Goal: Task Accomplishment & Management: Manage account settings

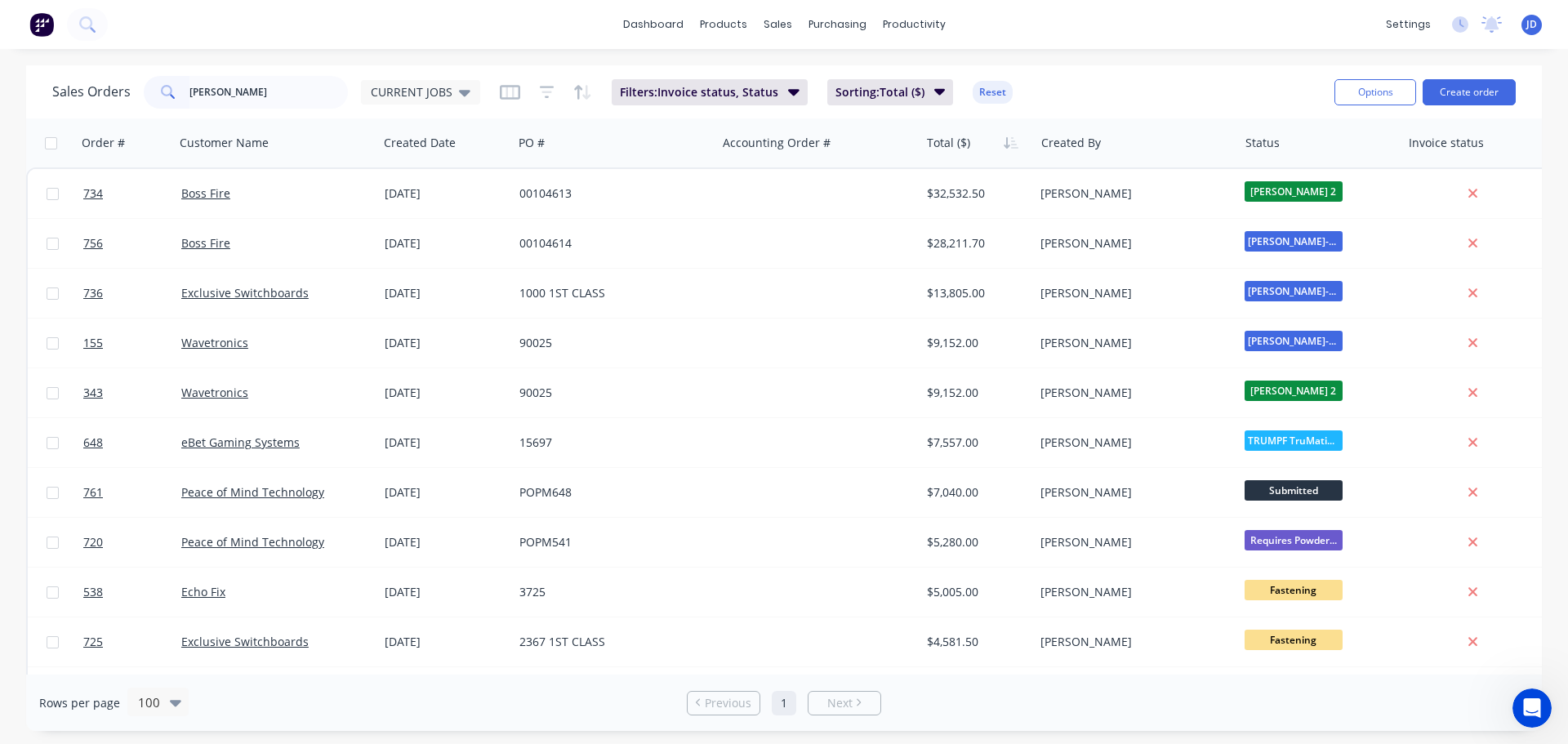
type input "simons"
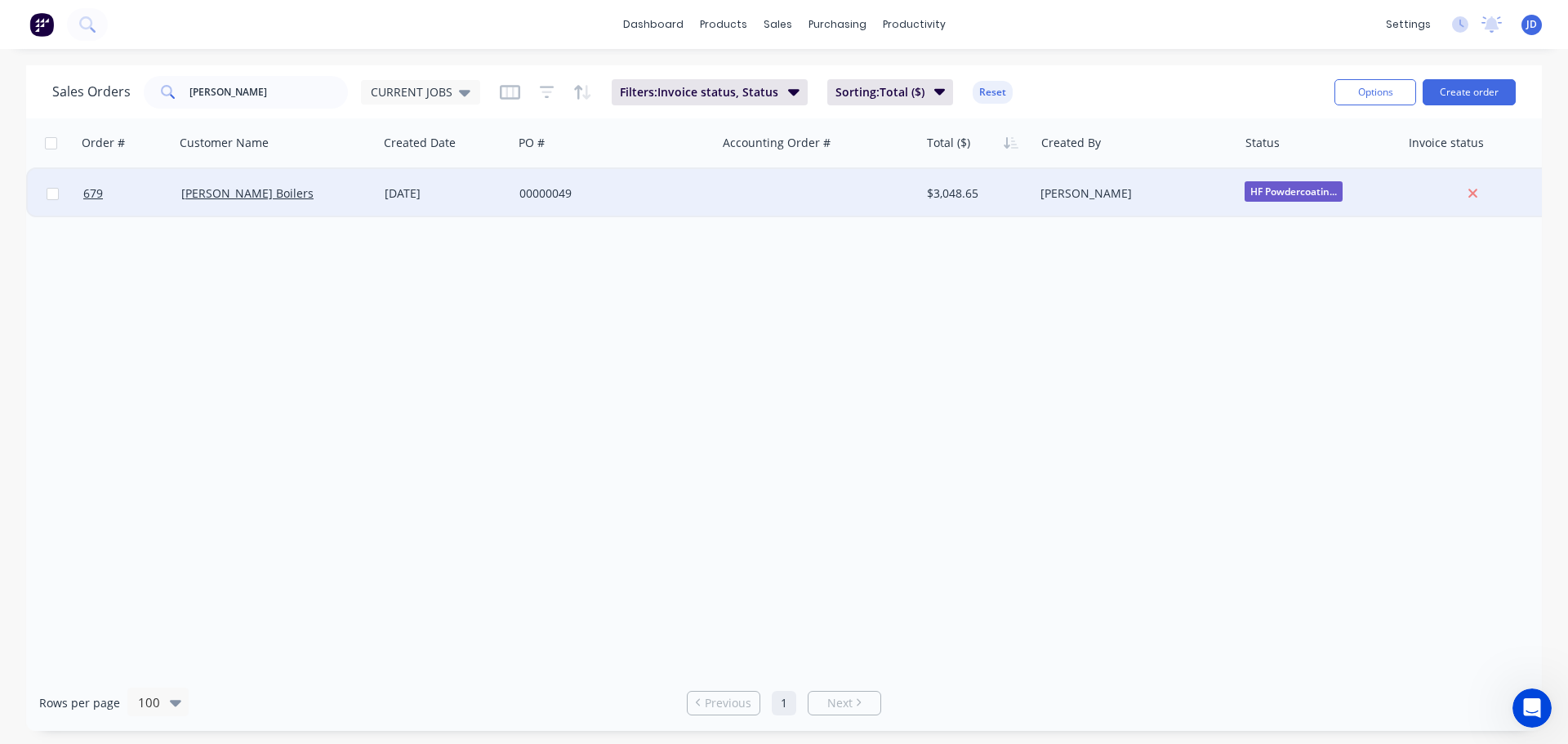
click at [336, 186] on div "Simons Boilers" at bounding box center [272, 193] width 182 height 16
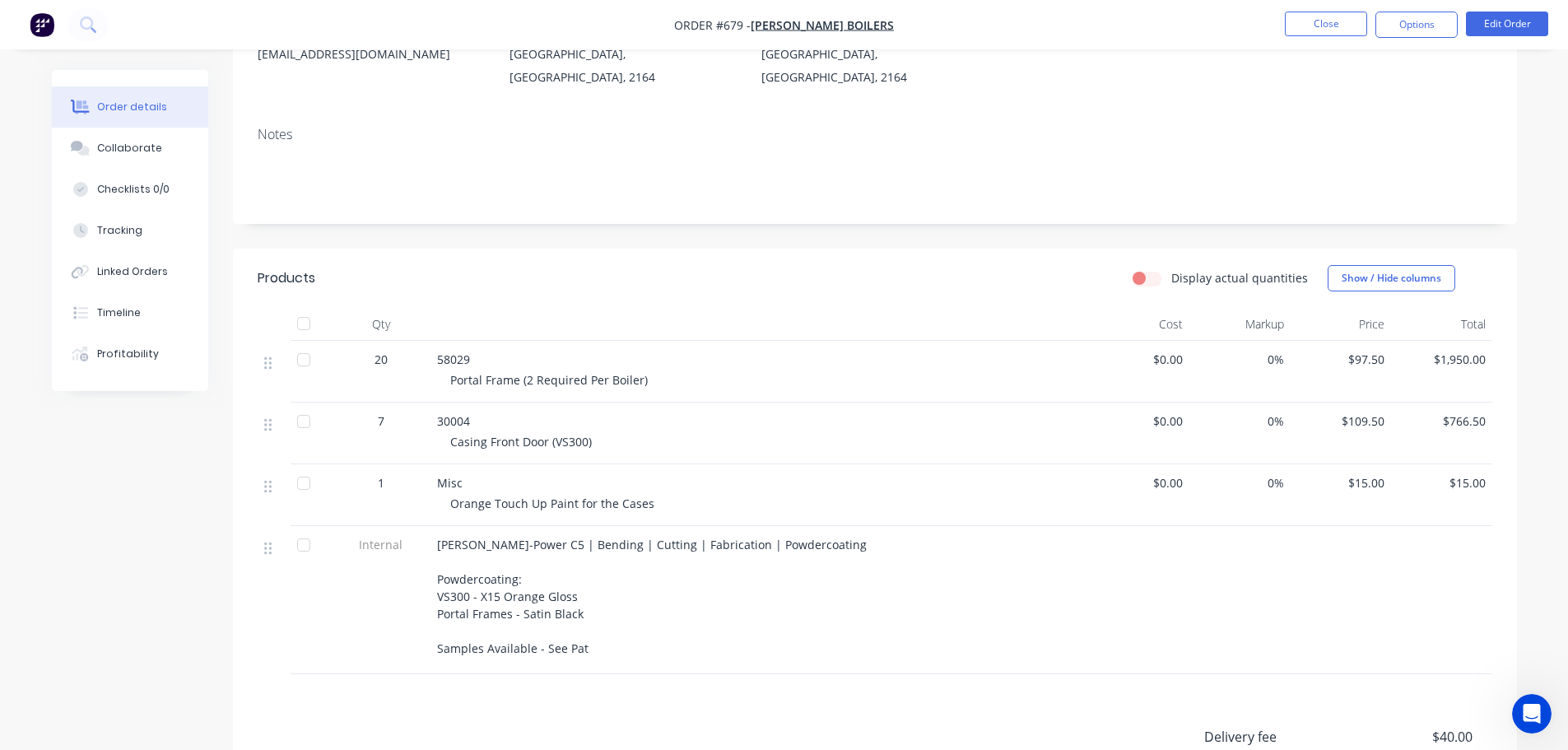
scroll to position [247, 0]
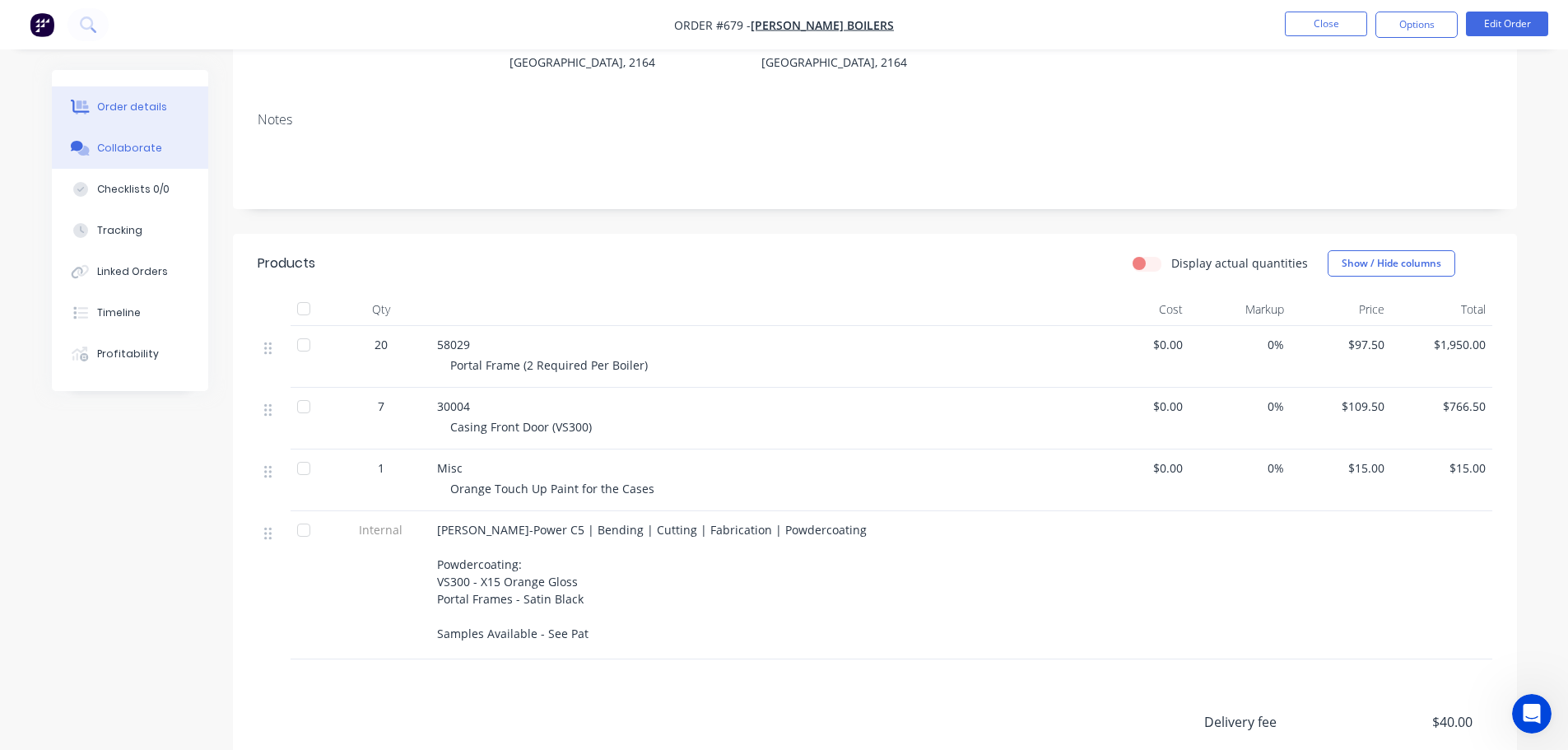
click at [141, 150] on div "Collaborate" at bounding box center [129, 147] width 65 height 15
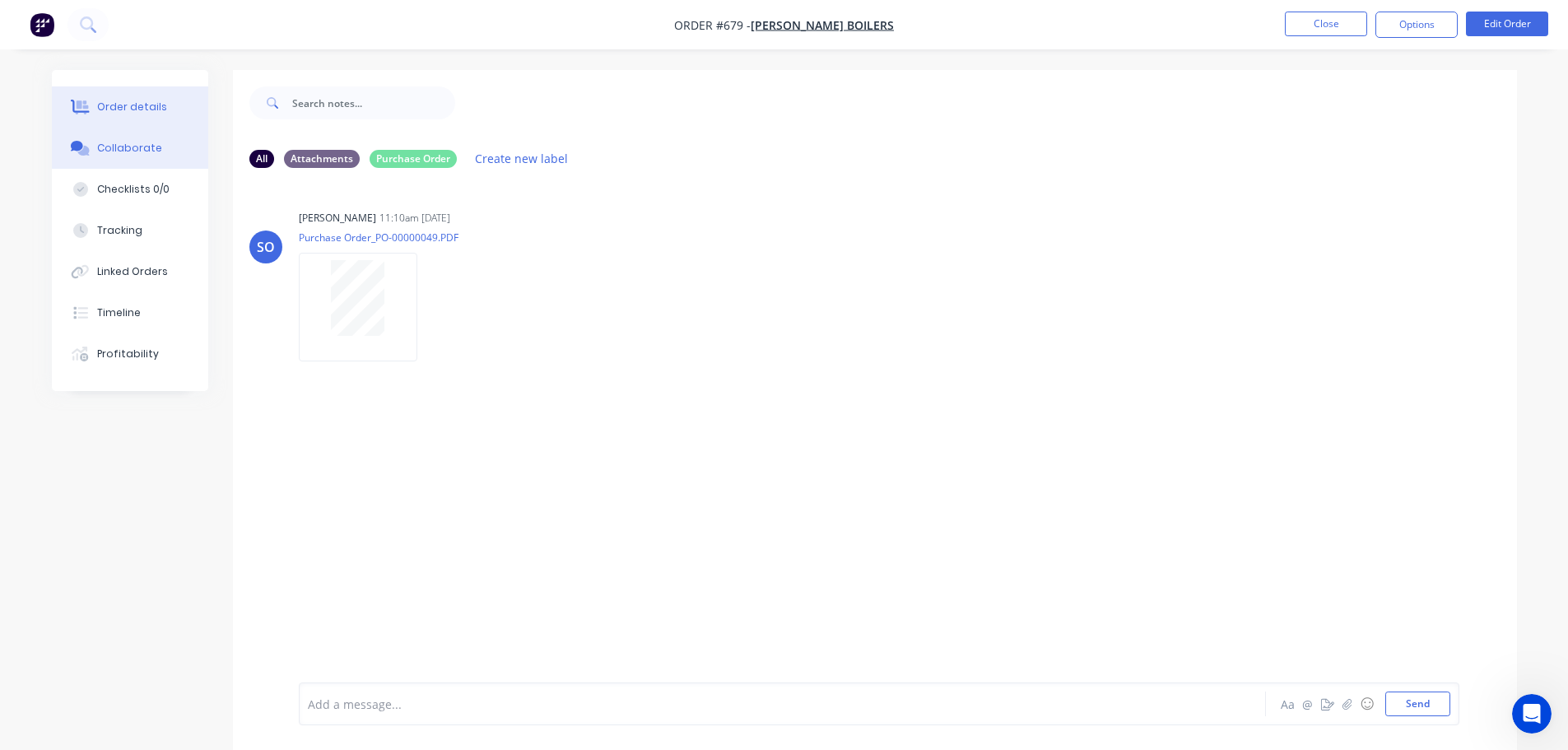
click at [128, 112] on div "Order details" at bounding box center [132, 107] width 70 height 15
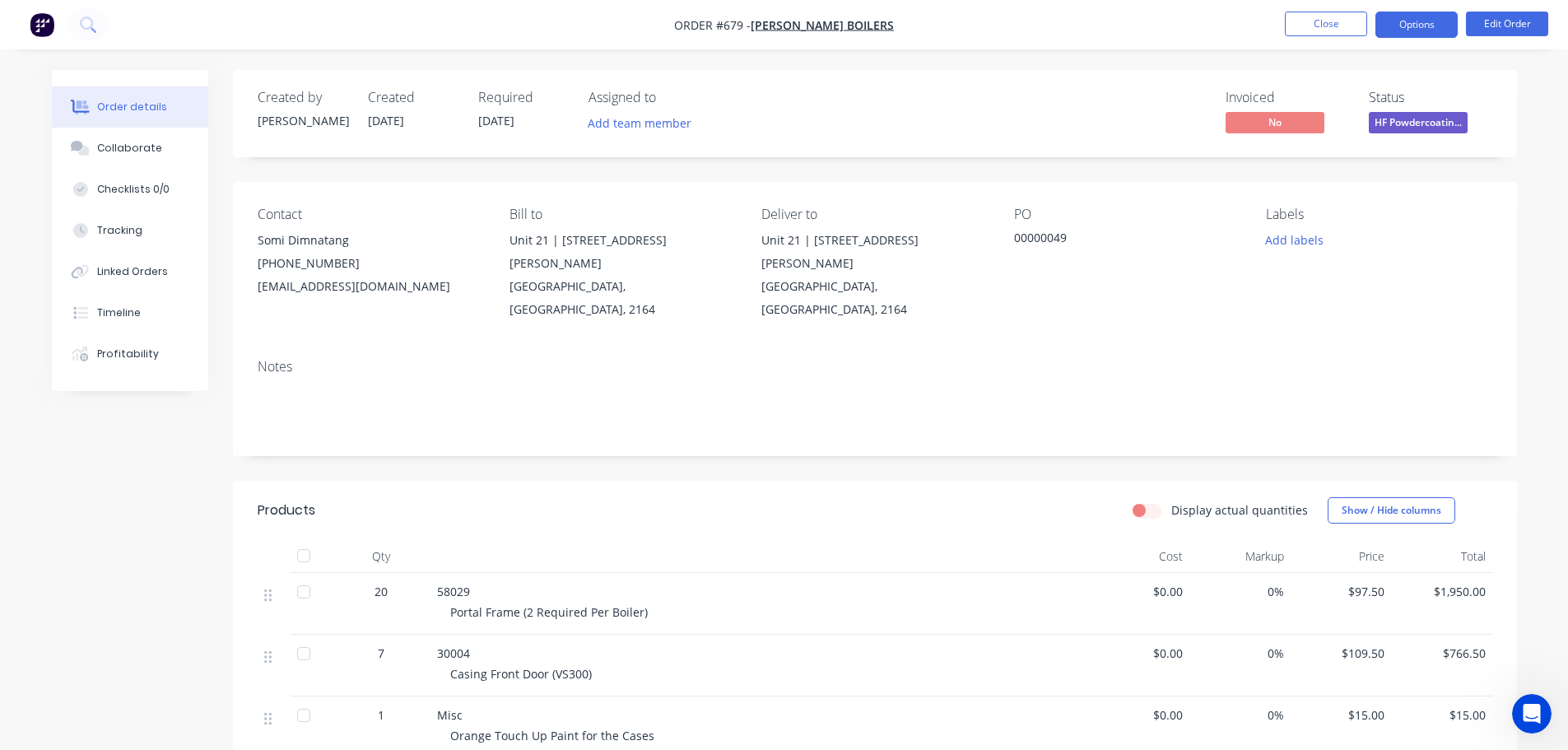
click at [1440, 25] on button "Options" at bounding box center [1416, 24] width 82 height 26
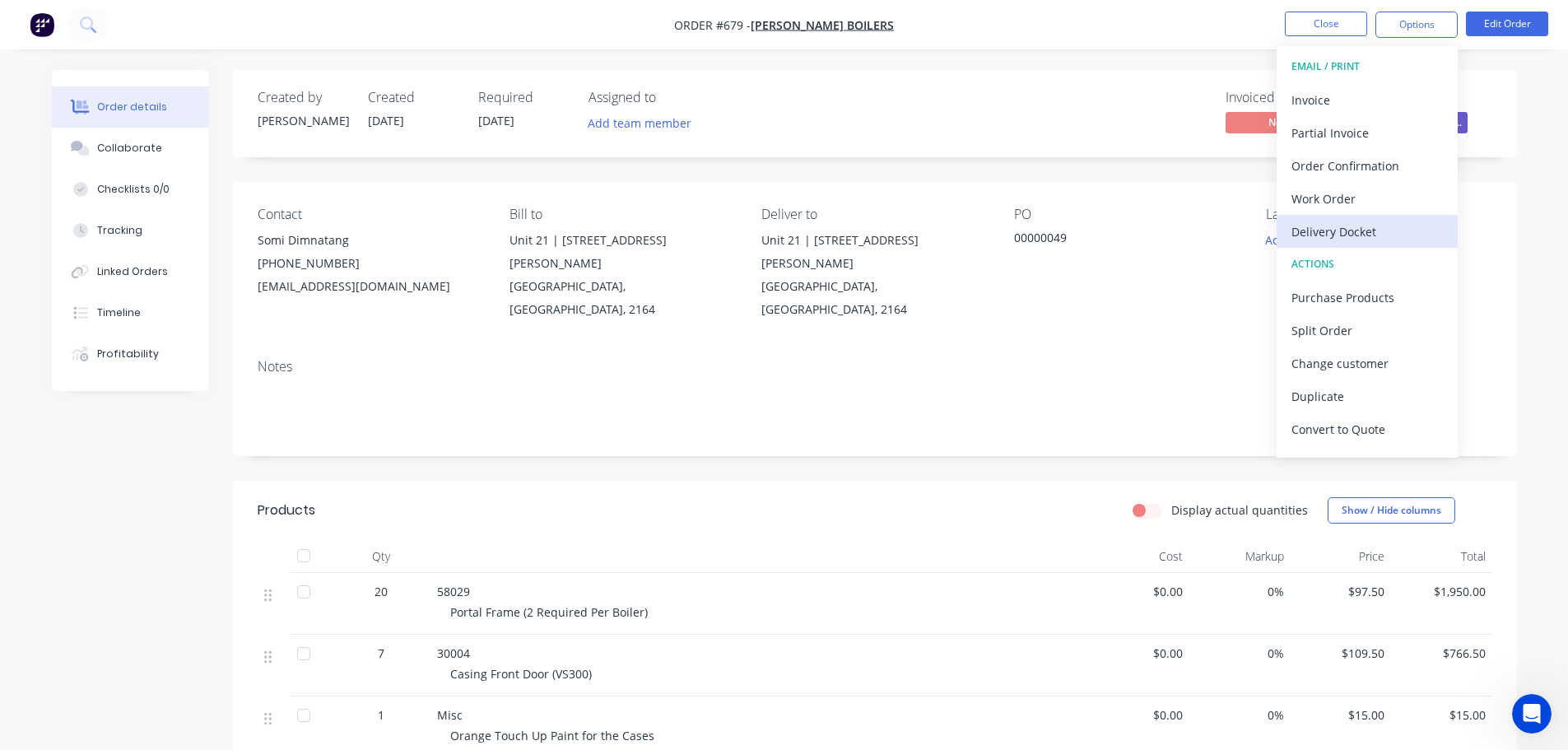
click at [1380, 245] on button "Delivery Docket" at bounding box center [1366, 232] width 181 height 33
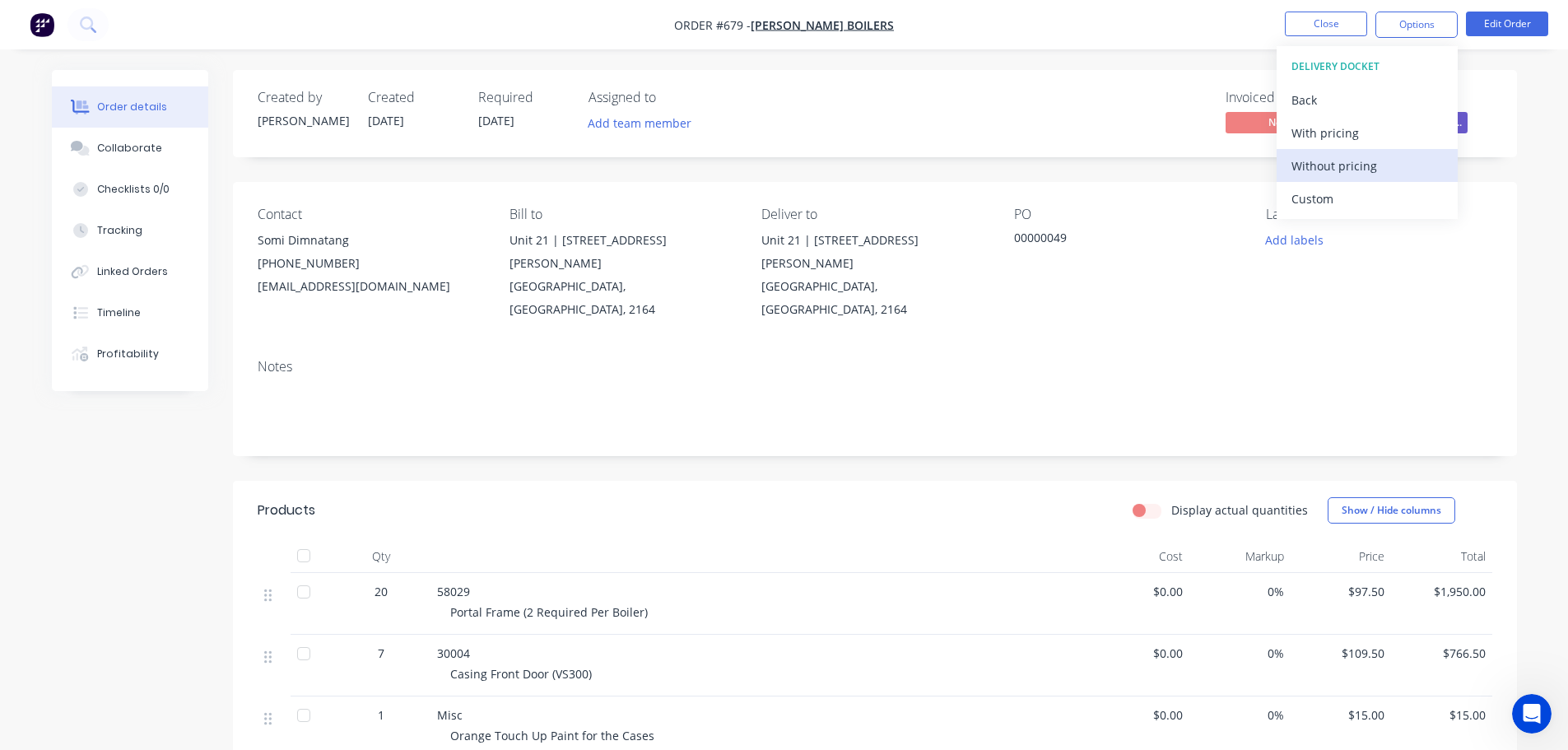
click at [1362, 167] on div "Without pricing" at bounding box center [1367, 166] width 151 height 24
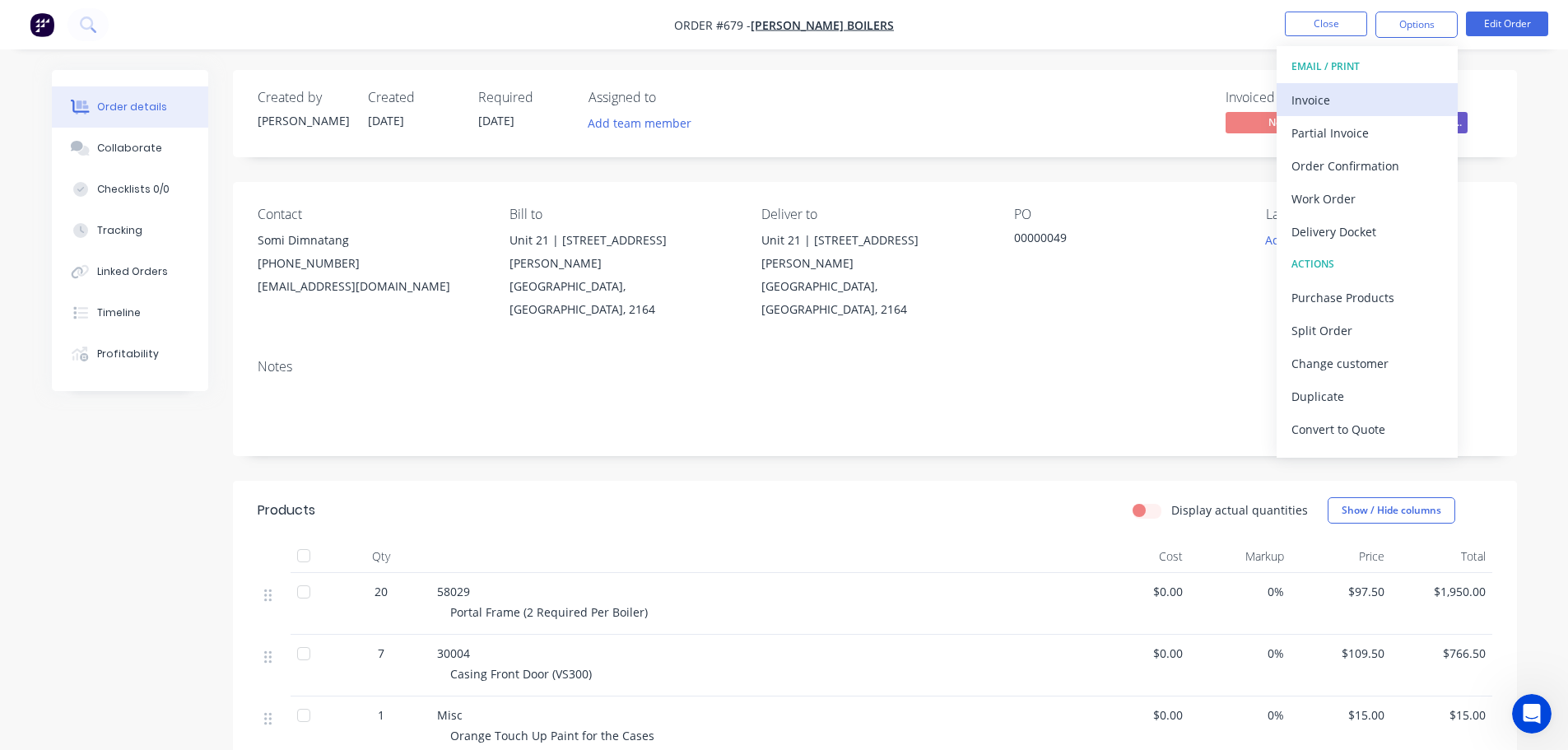
click at [1321, 103] on div "Invoice" at bounding box center [1367, 100] width 151 height 24
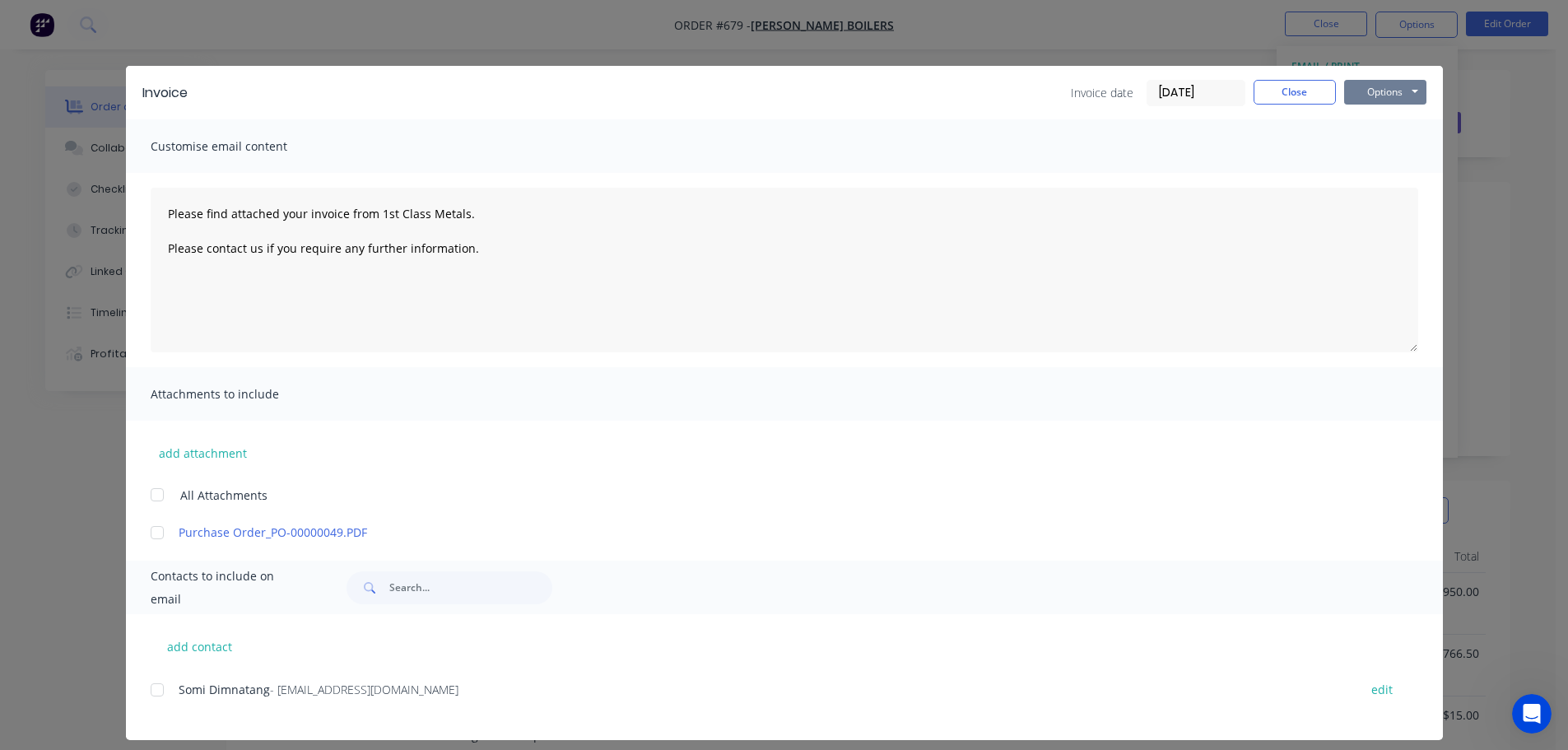
click at [1371, 92] on button "Options" at bounding box center [1385, 91] width 82 height 24
click at [1374, 140] on button "Print" at bounding box center [1396, 148] width 106 height 27
drag, startPoint x: 1348, startPoint y: 89, endPoint x: 1319, endPoint y: 91, distance: 29.1
click at [1348, 90] on button "Options" at bounding box center [1385, 91] width 82 height 24
type textarea "Please find attached your invoice from 1st Class Metals. Please contact us if y…"
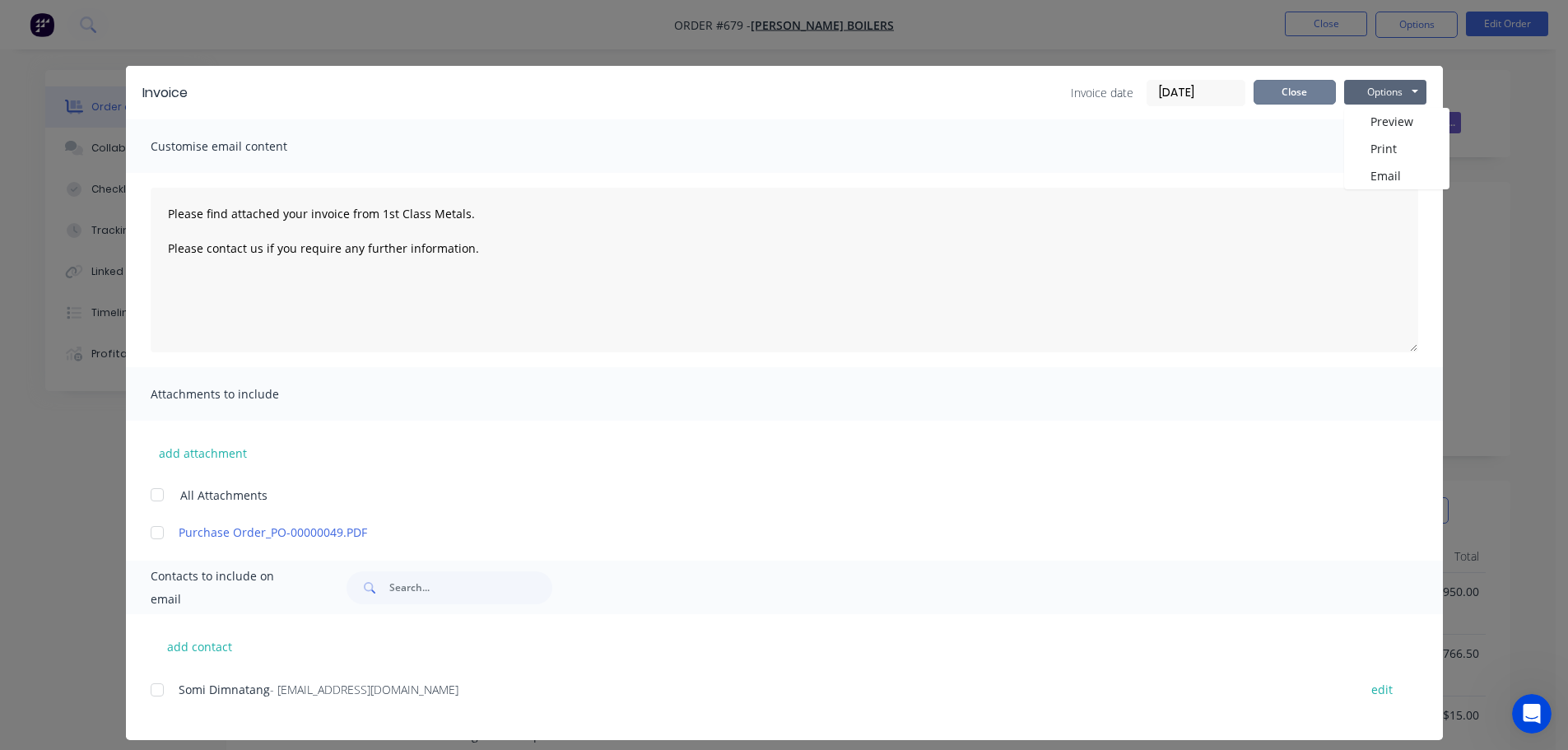
click at [1295, 92] on button "Close" at bounding box center [1295, 91] width 82 height 24
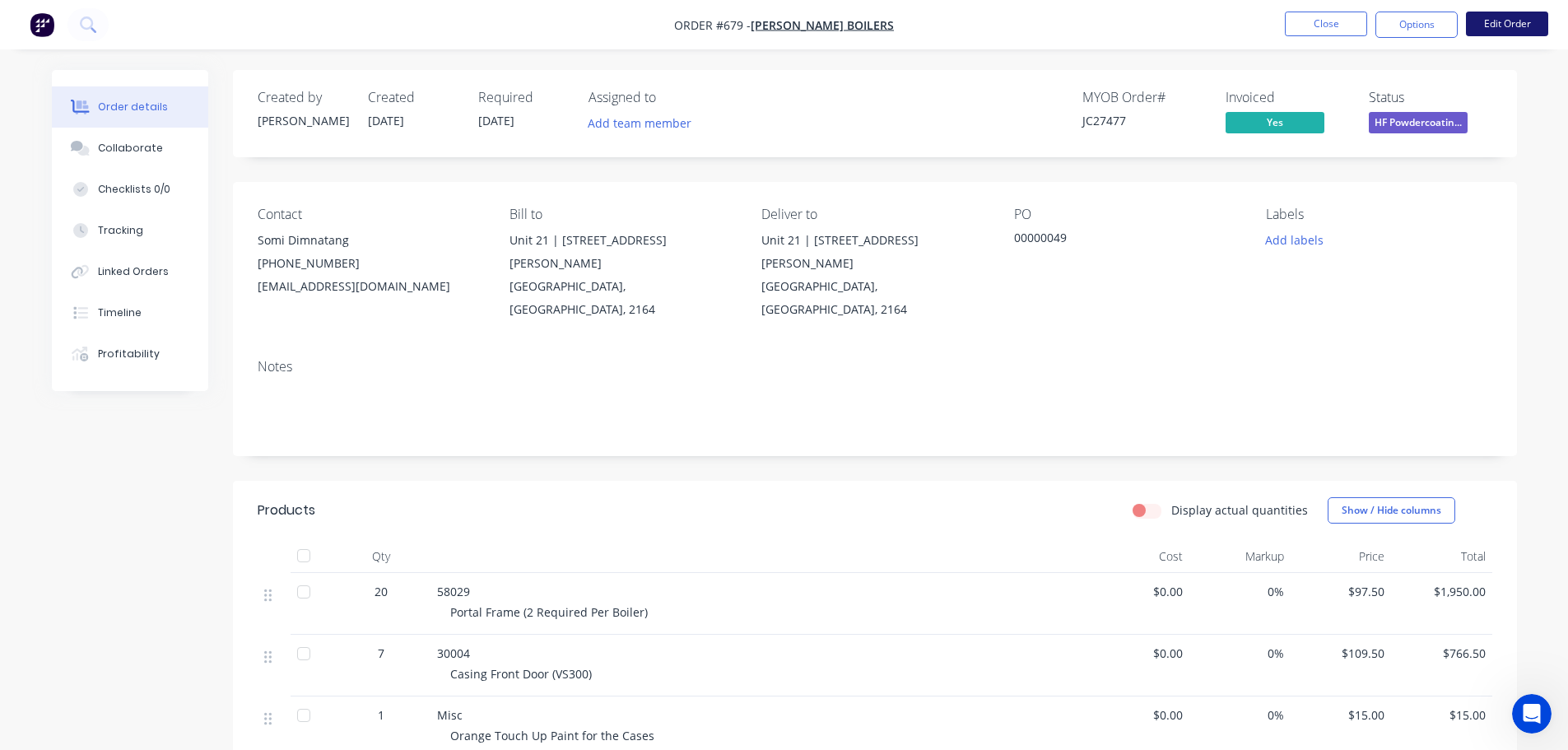
click at [1497, 24] on button "Edit Order" at bounding box center [1507, 23] width 82 height 24
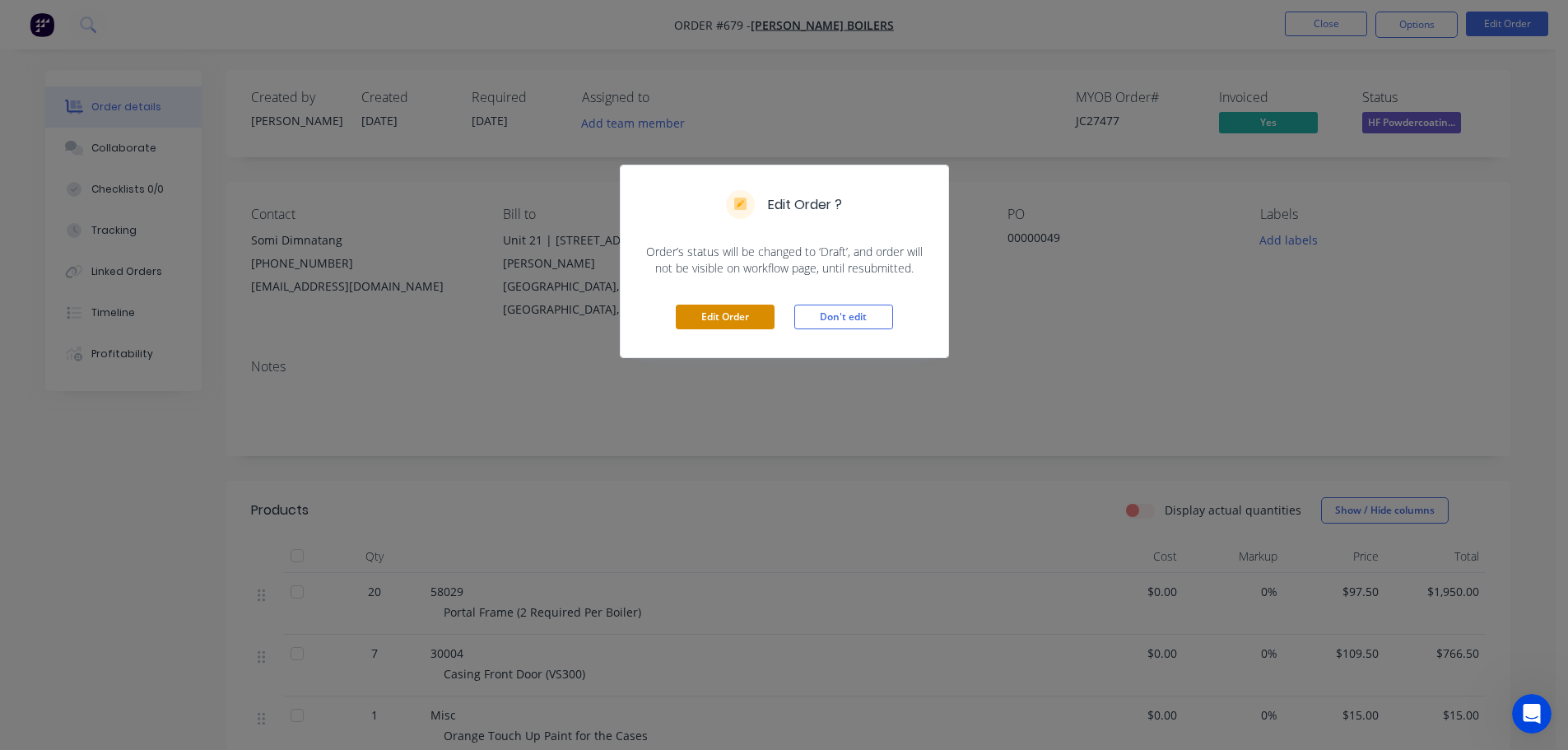
click at [757, 312] on button "Edit Order" at bounding box center [725, 316] width 99 height 24
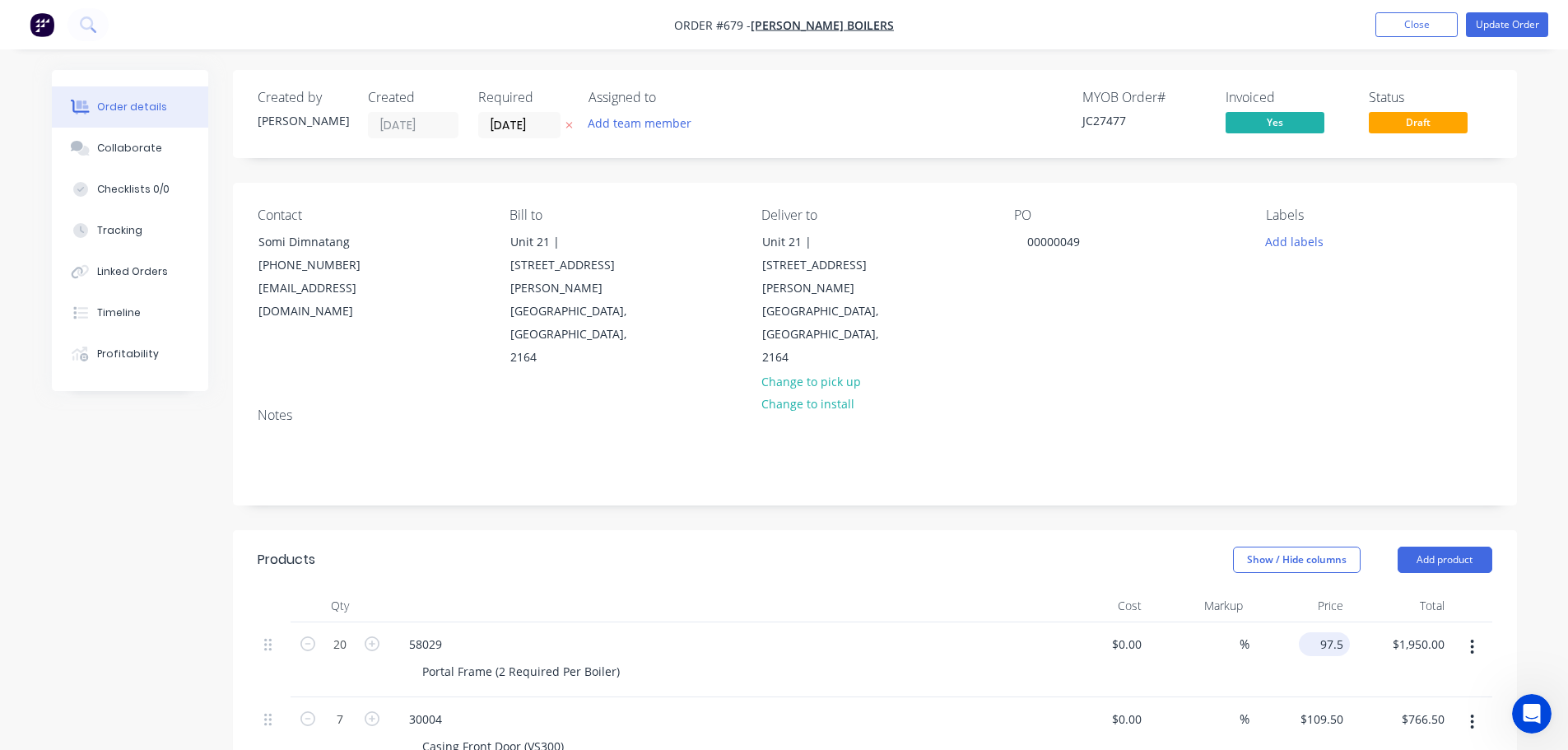
click at [1331, 632] on input "97.5" at bounding box center [1328, 643] width 45 height 24
type input "$98.90"
type input "$1,978.00"
click at [976, 589] on div at bounding box center [719, 606] width 659 height 33
click at [1512, 28] on button "Update Order" at bounding box center [1507, 24] width 82 height 24
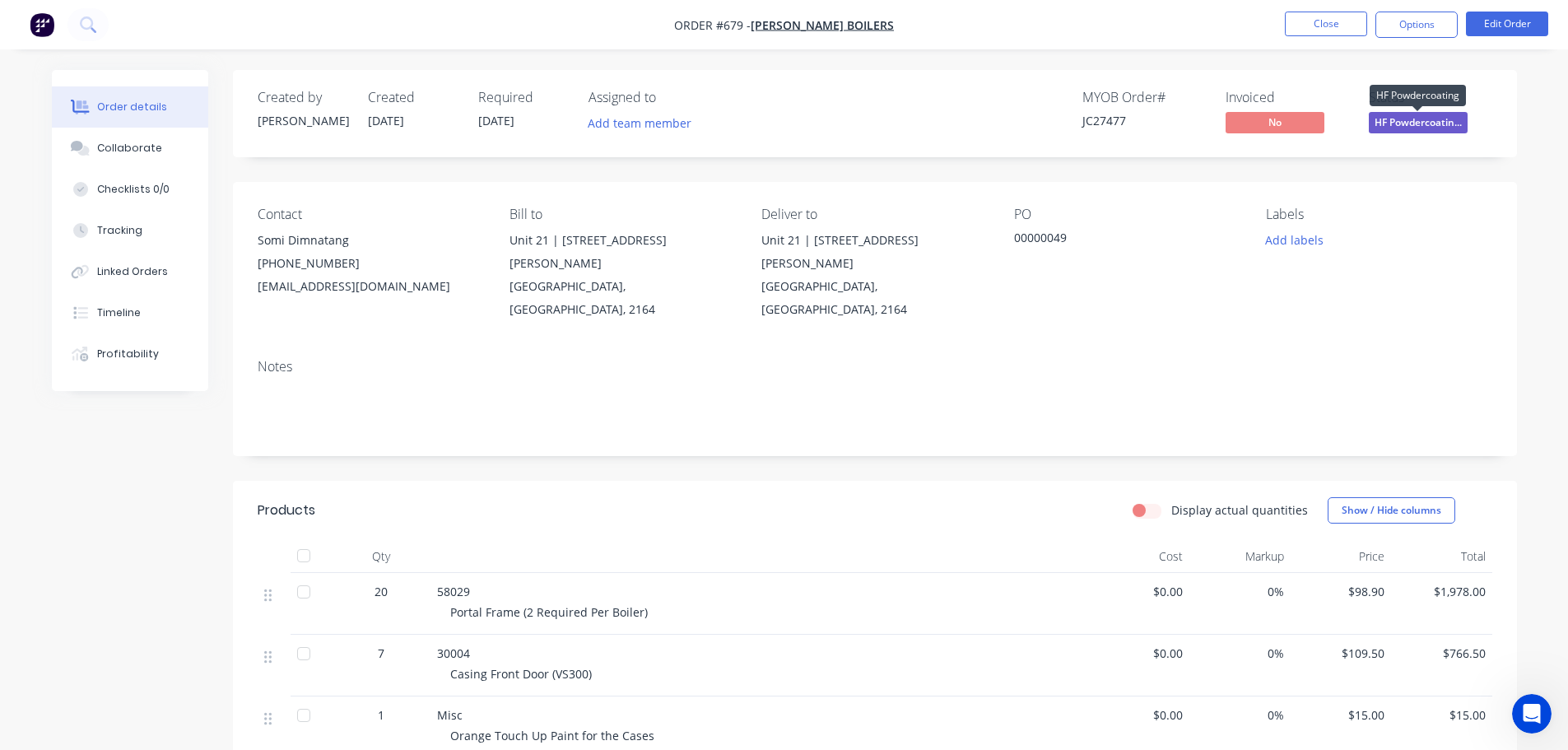
click at [1424, 128] on span "HF Powdercoatin..." at bounding box center [1419, 122] width 99 height 20
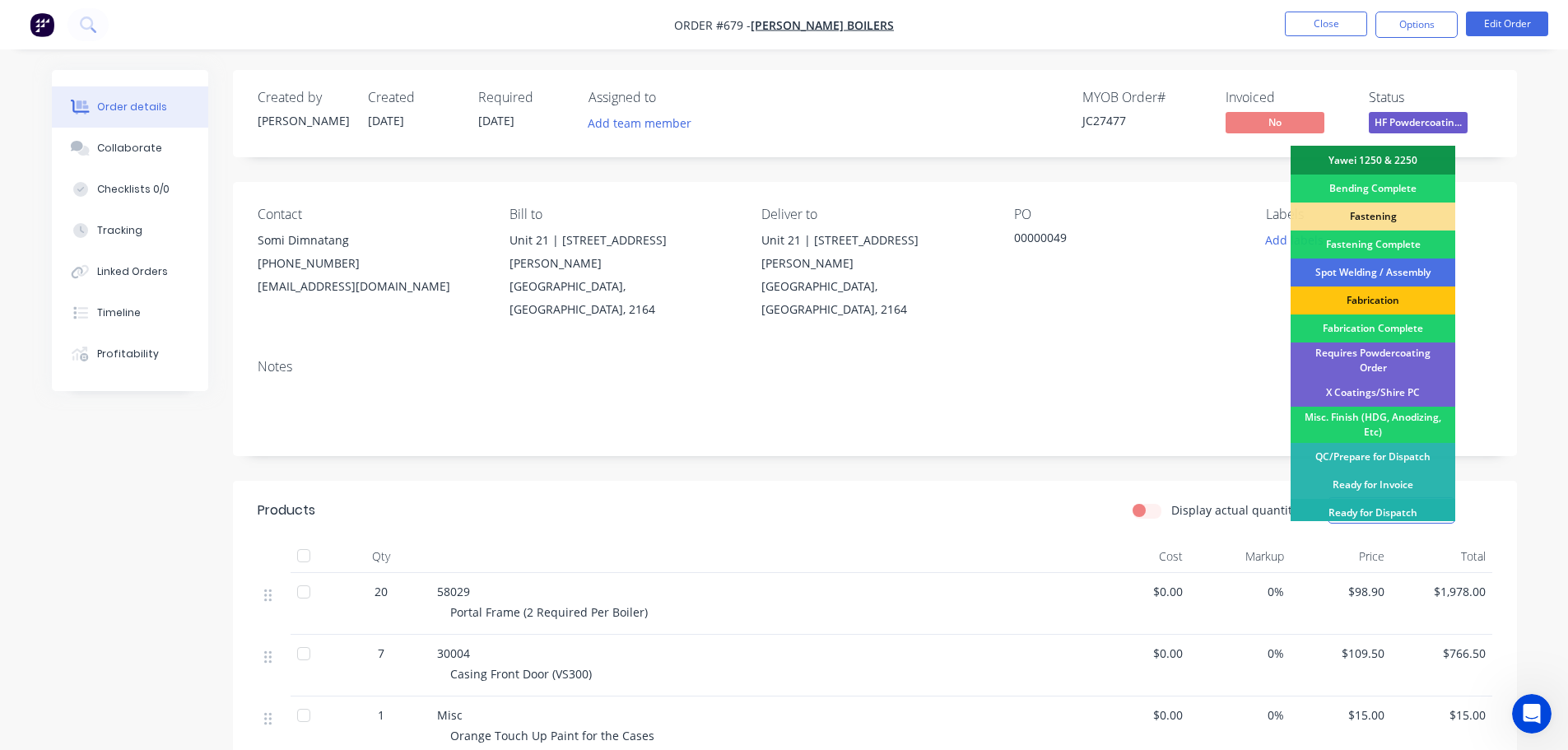
scroll to position [481, 0]
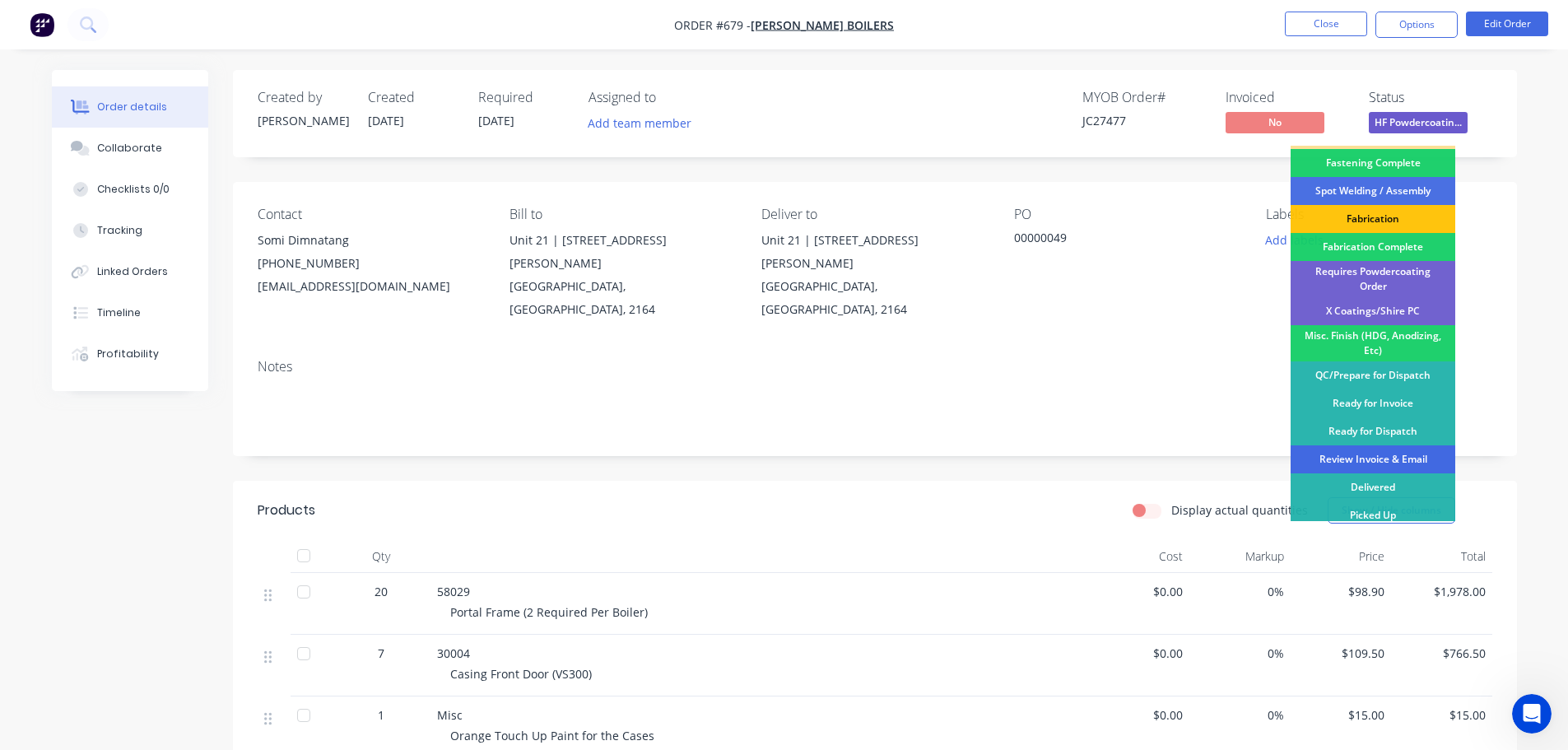
click at [1378, 446] on div "Review Invoice & Email" at bounding box center [1373, 459] width 165 height 28
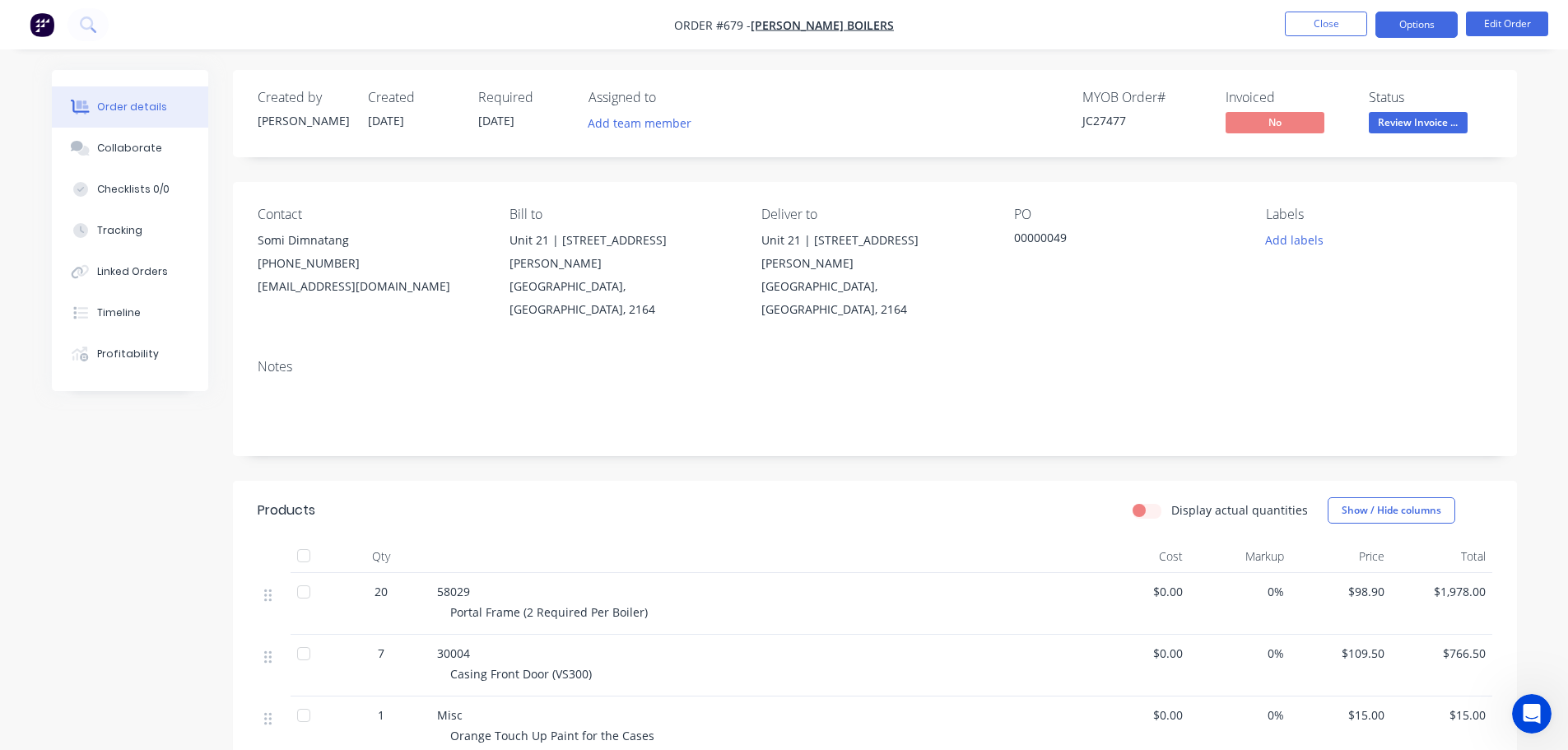
click at [1413, 27] on button "Options" at bounding box center [1416, 24] width 82 height 26
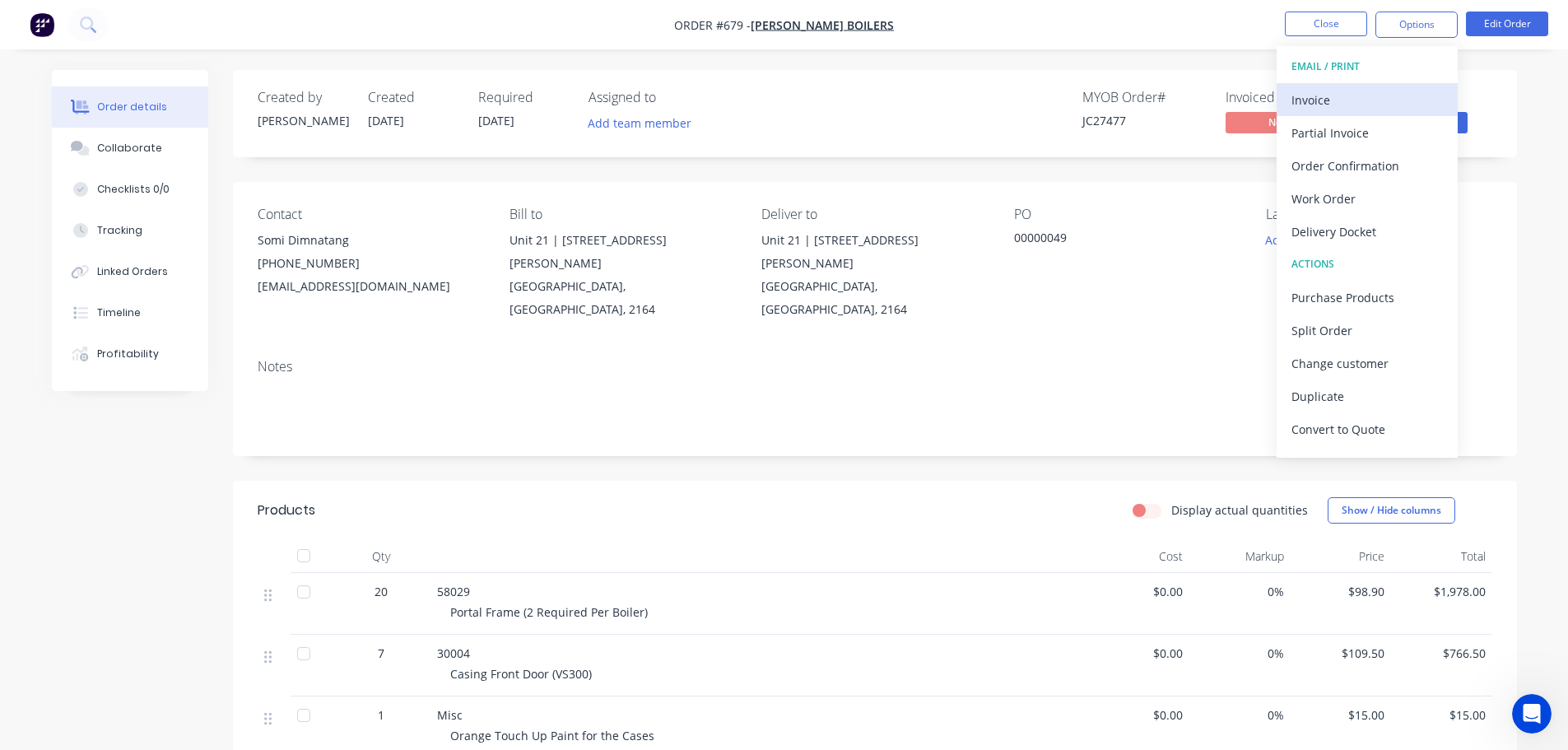
click at [1375, 96] on div "Invoice" at bounding box center [1367, 100] width 151 height 24
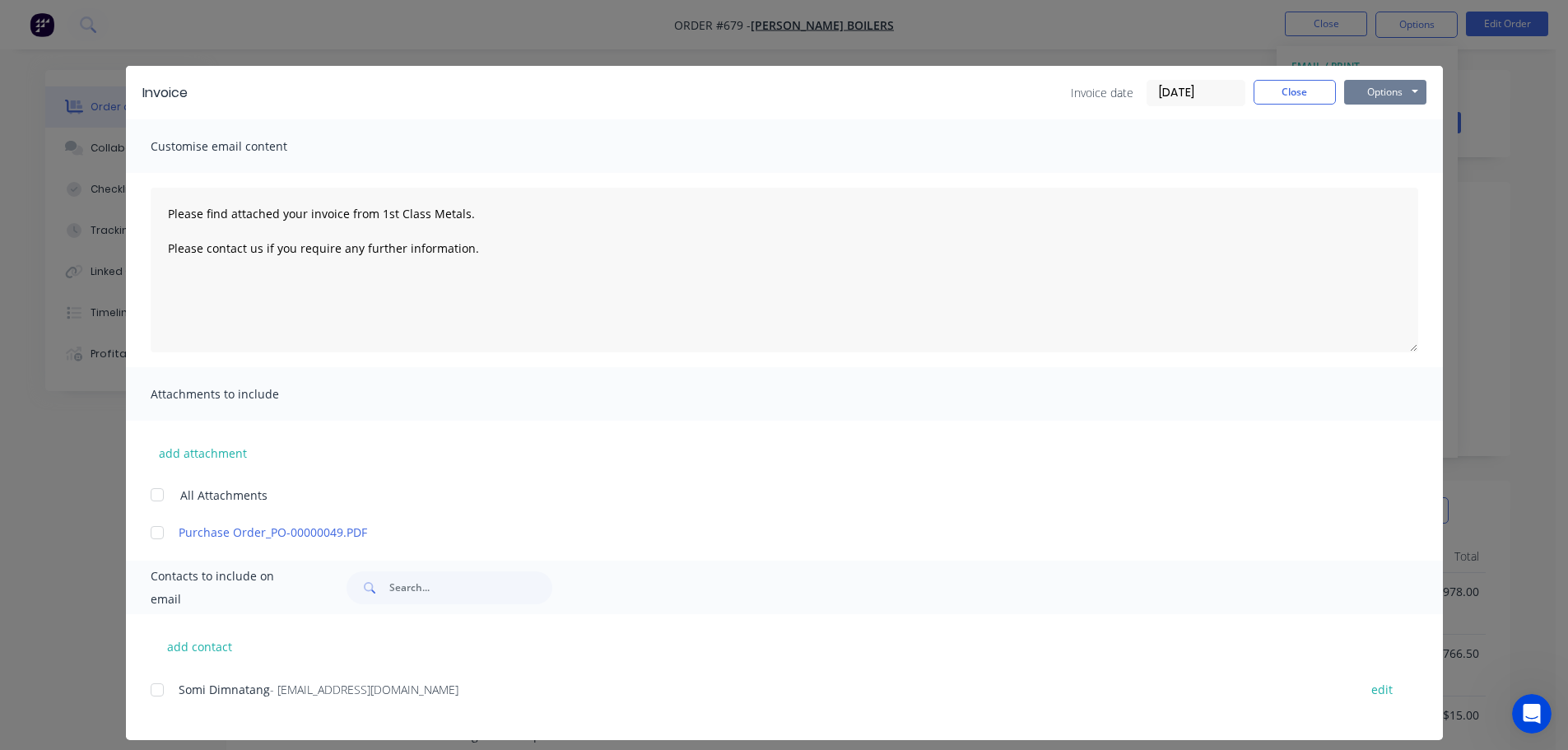
click at [1408, 90] on button "Options" at bounding box center [1385, 91] width 82 height 24
click at [1416, 141] on button "Print" at bounding box center [1396, 148] width 106 height 27
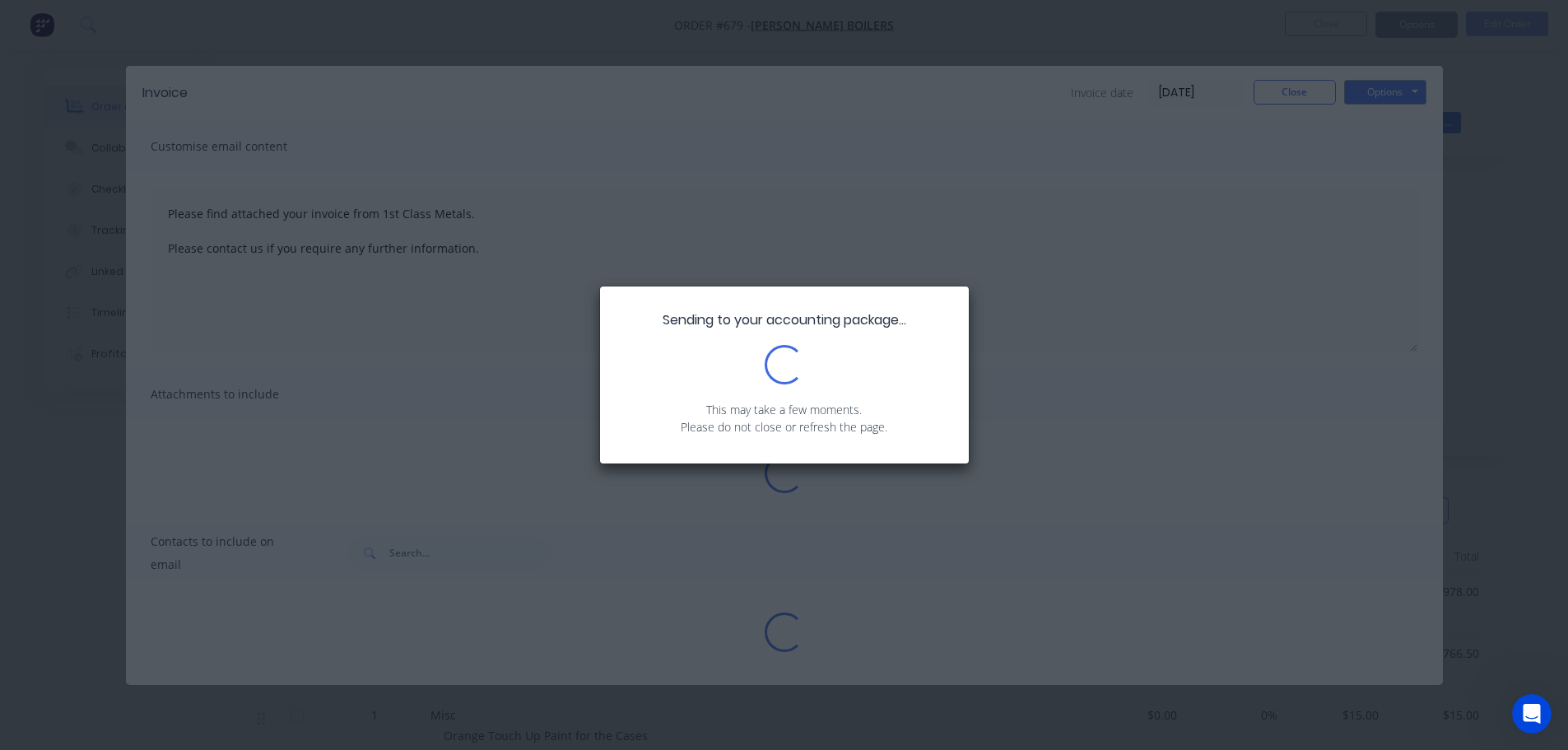
type textarea "Please find attached your invoice from 1st Class Metals. Please contact us if y…"
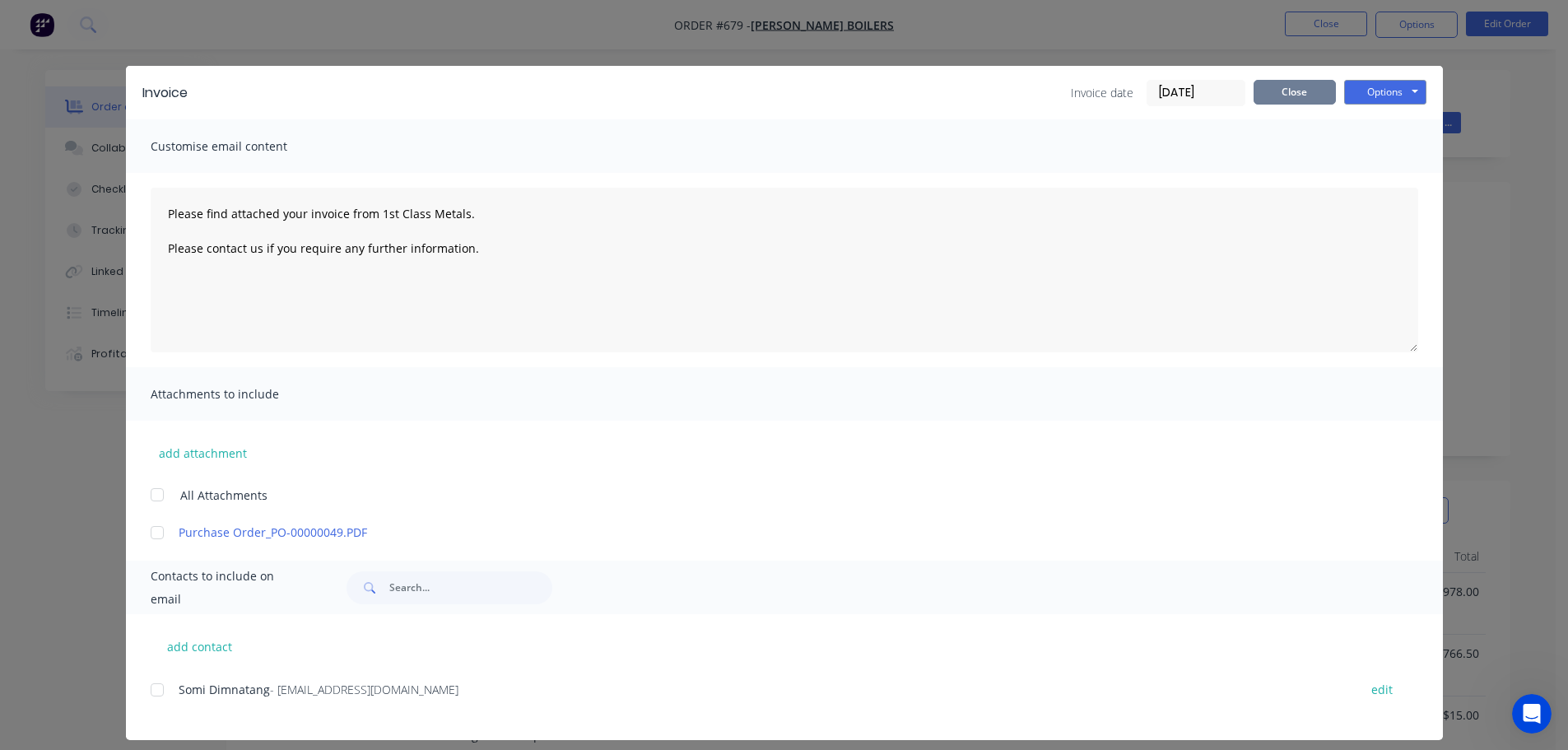
click at [1271, 94] on button "Close" at bounding box center [1295, 91] width 82 height 24
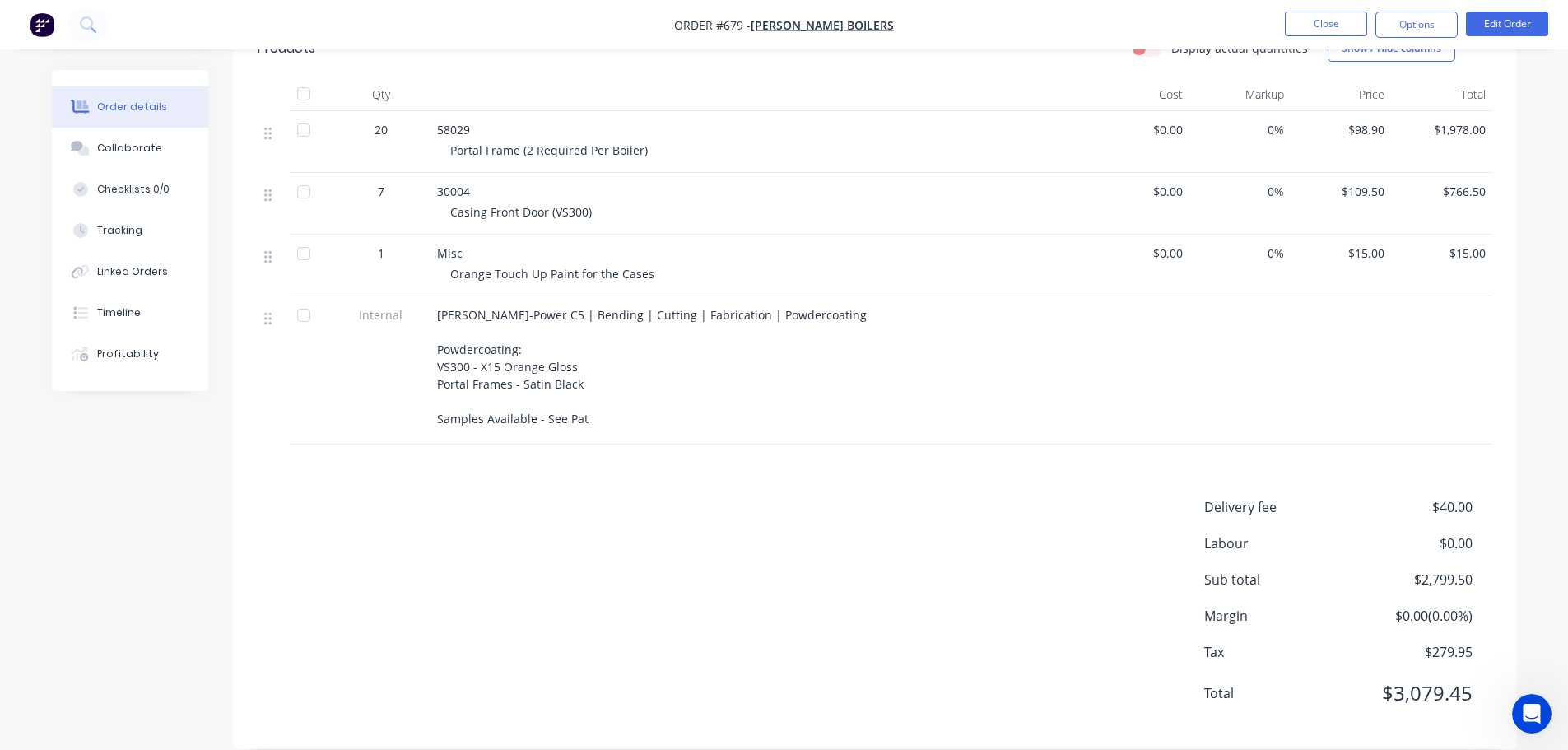
scroll to position [462, 0]
click at [1490, 11] on nav "Order #679 - Simons Boilers Close Options Edit Order" at bounding box center [784, 24] width 1568 height 49
click at [1493, 15] on button "Edit Order" at bounding box center [1507, 23] width 82 height 24
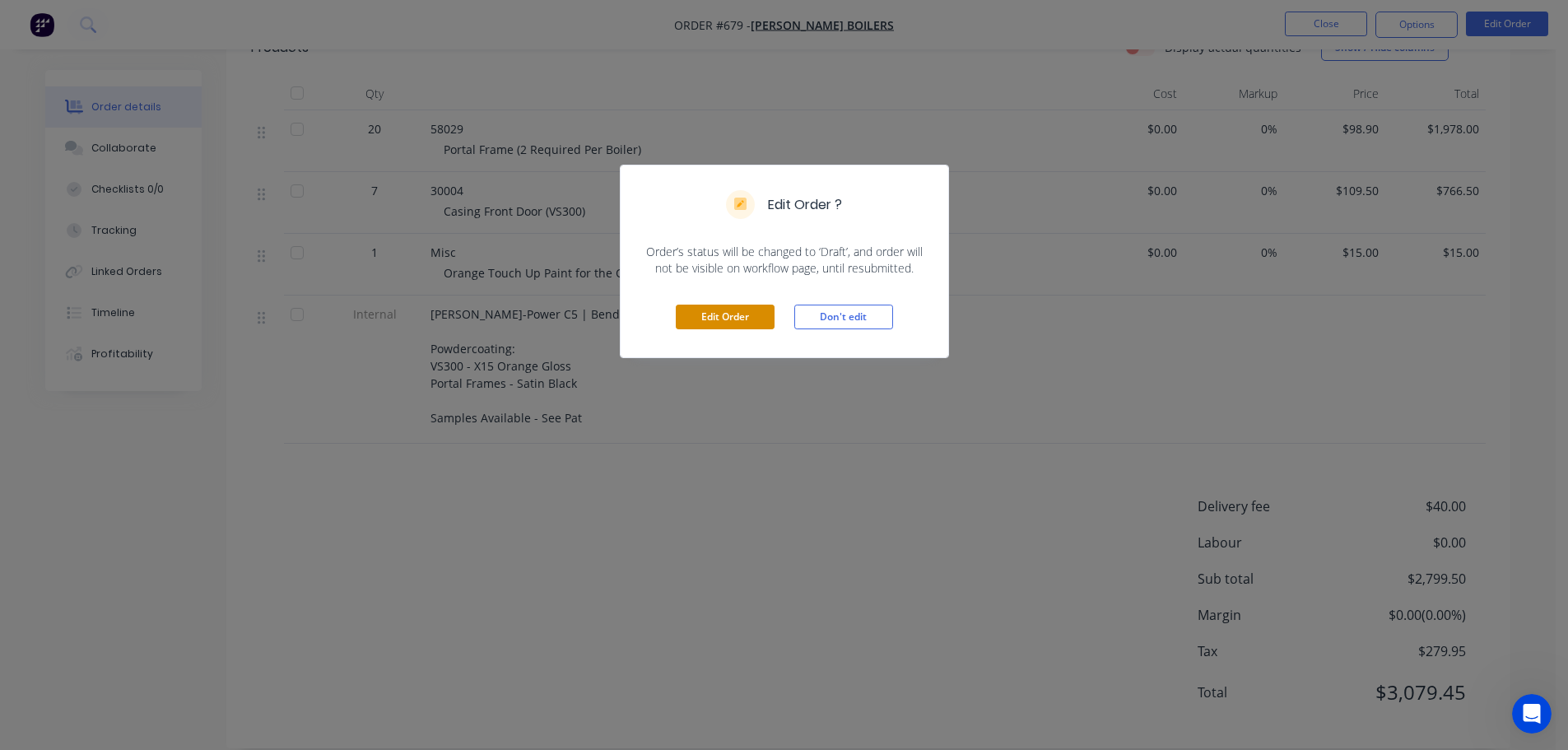
click at [750, 321] on button "Edit Order" at bounding box center [725, 316] width 99 height 24
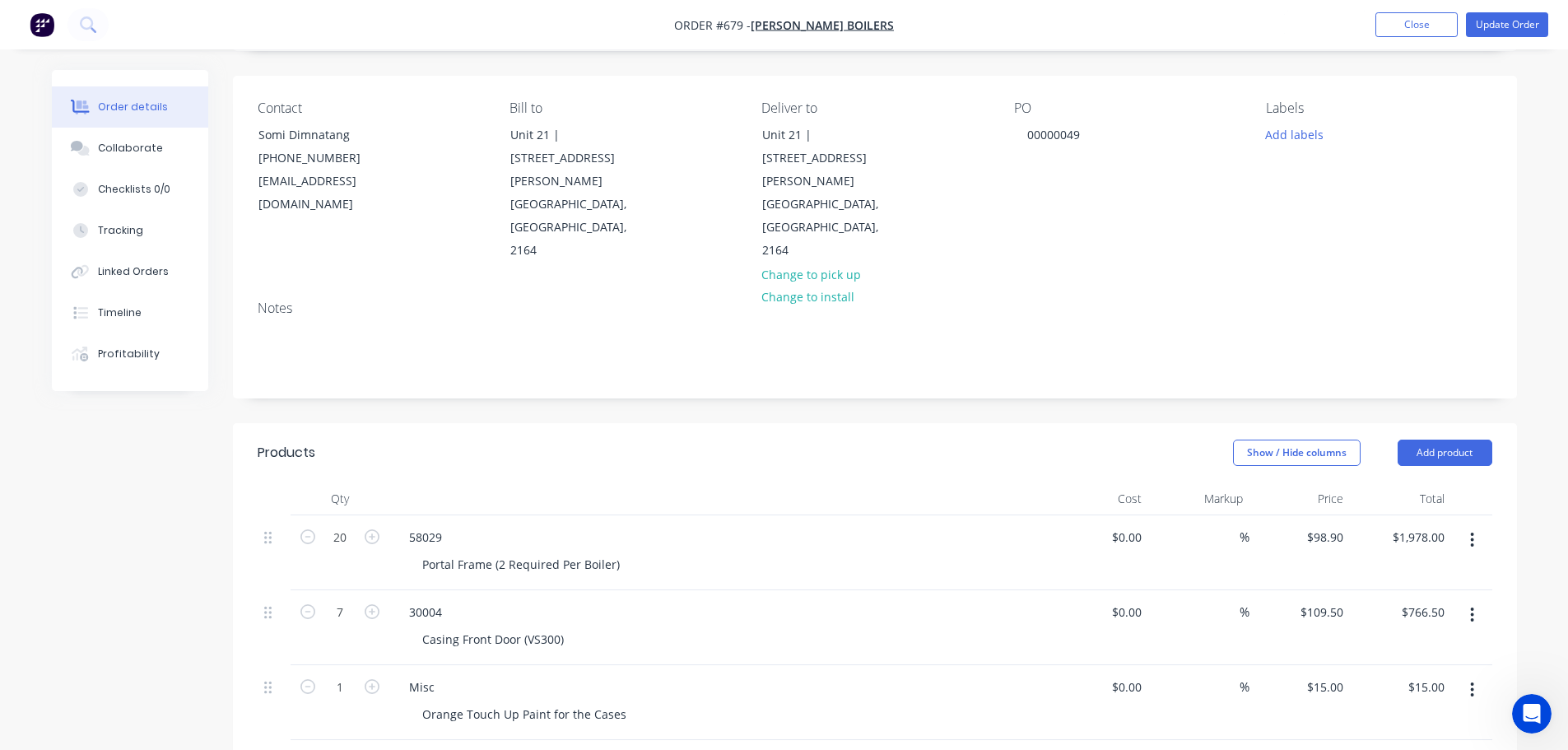
scroll to position [329, 0]
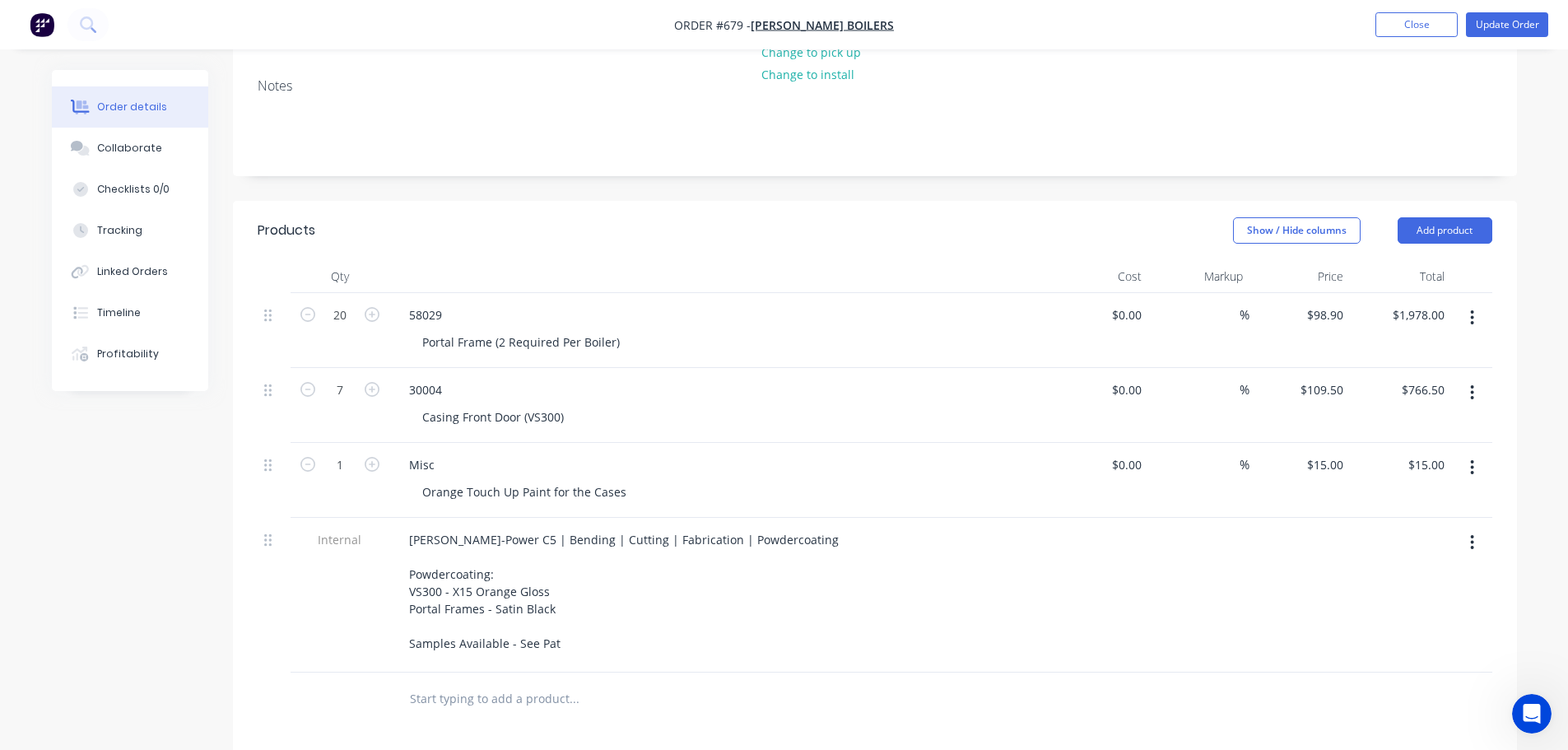
click at [1474, 533] on icon "button" at bounding box center [1472, 542] width 4 height 18
click at [1462, 217] on button "Add product" at bounding box center [1445, 230] width 95 height 26
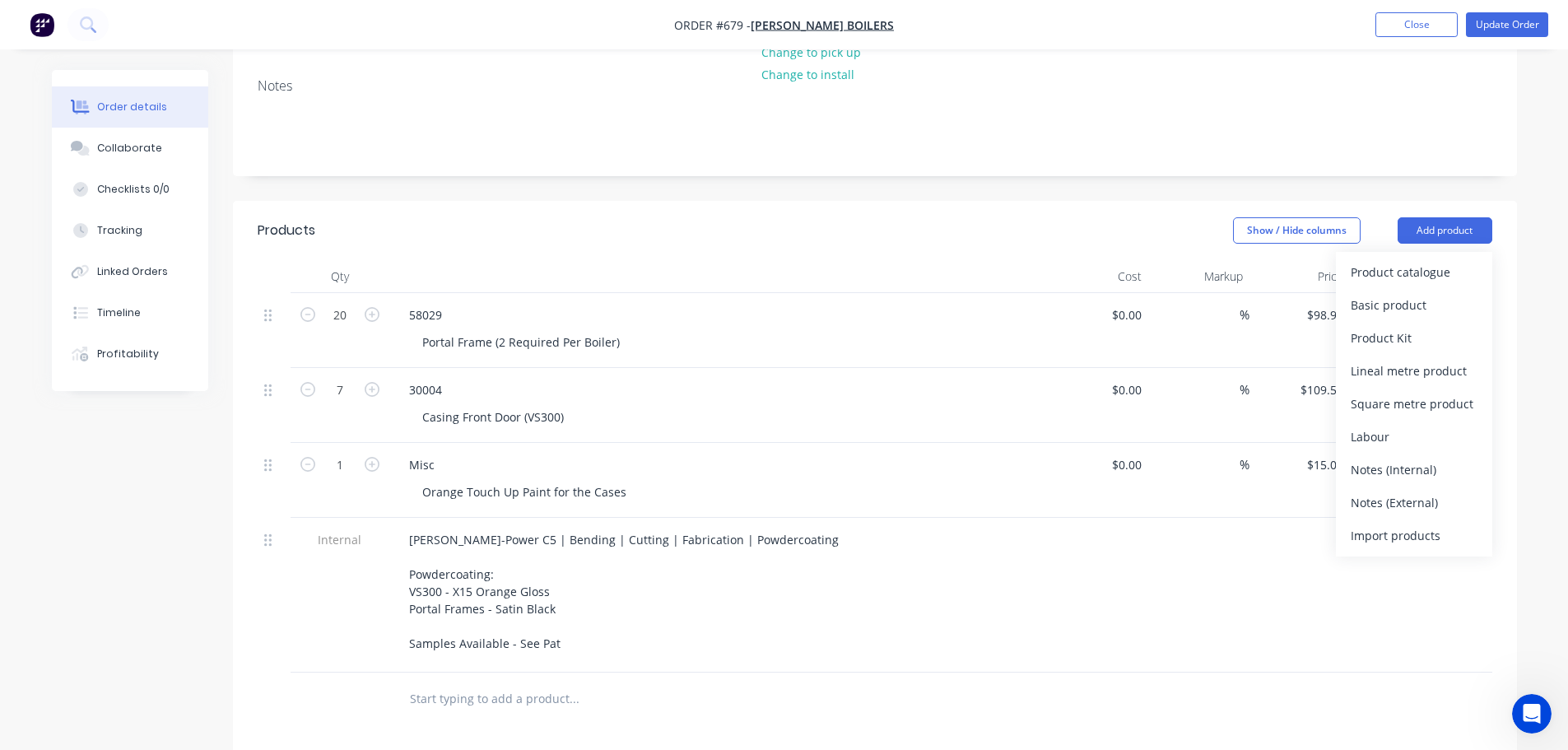
click at [1226, 596] on div at bounding box center [1199, 595] width 101 height 155
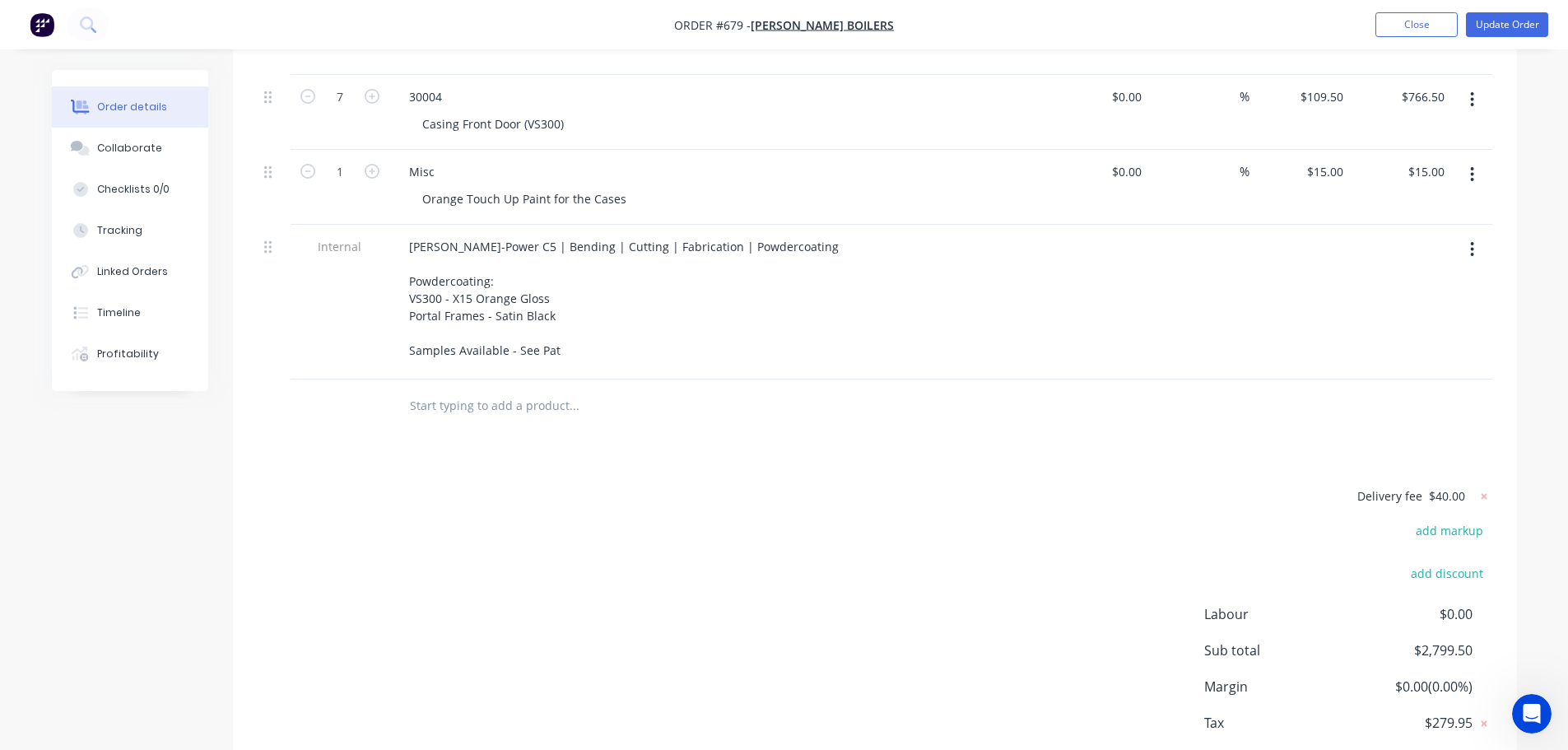
scroll to position [671, 0]
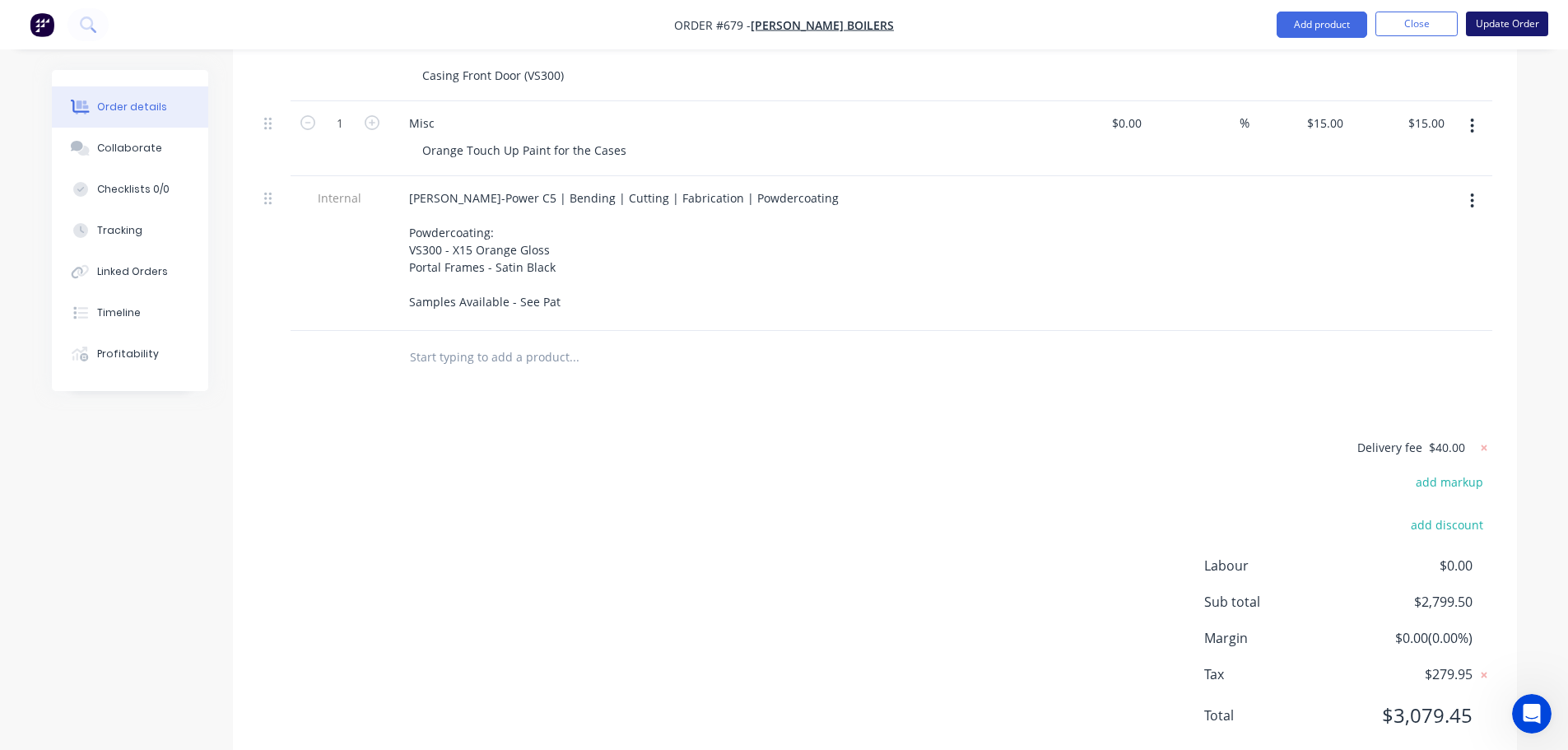
click at [1490, 33] on button "Update Order" at bounding box center [1507, 23] width 82 height 24
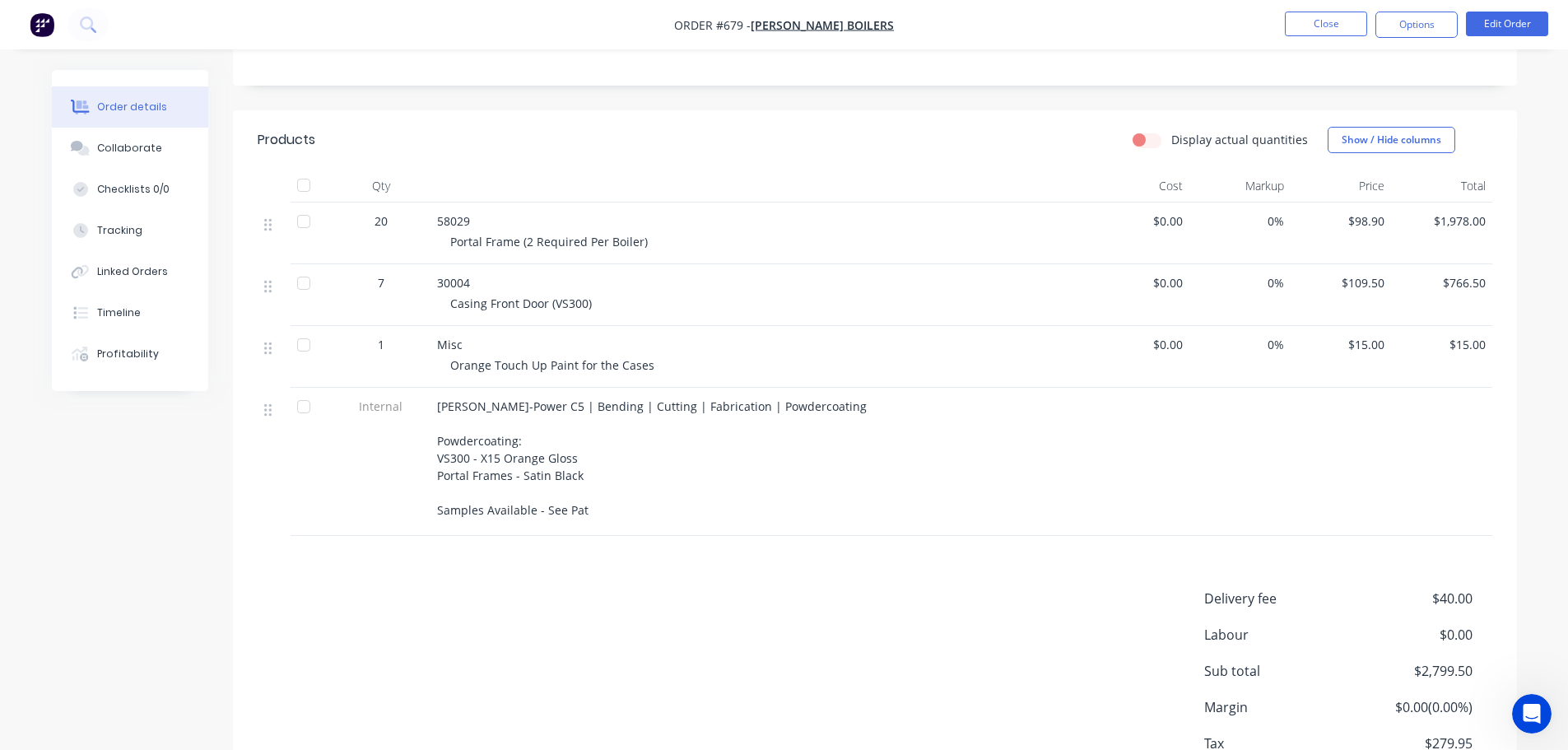
scroll to position [412, 0]
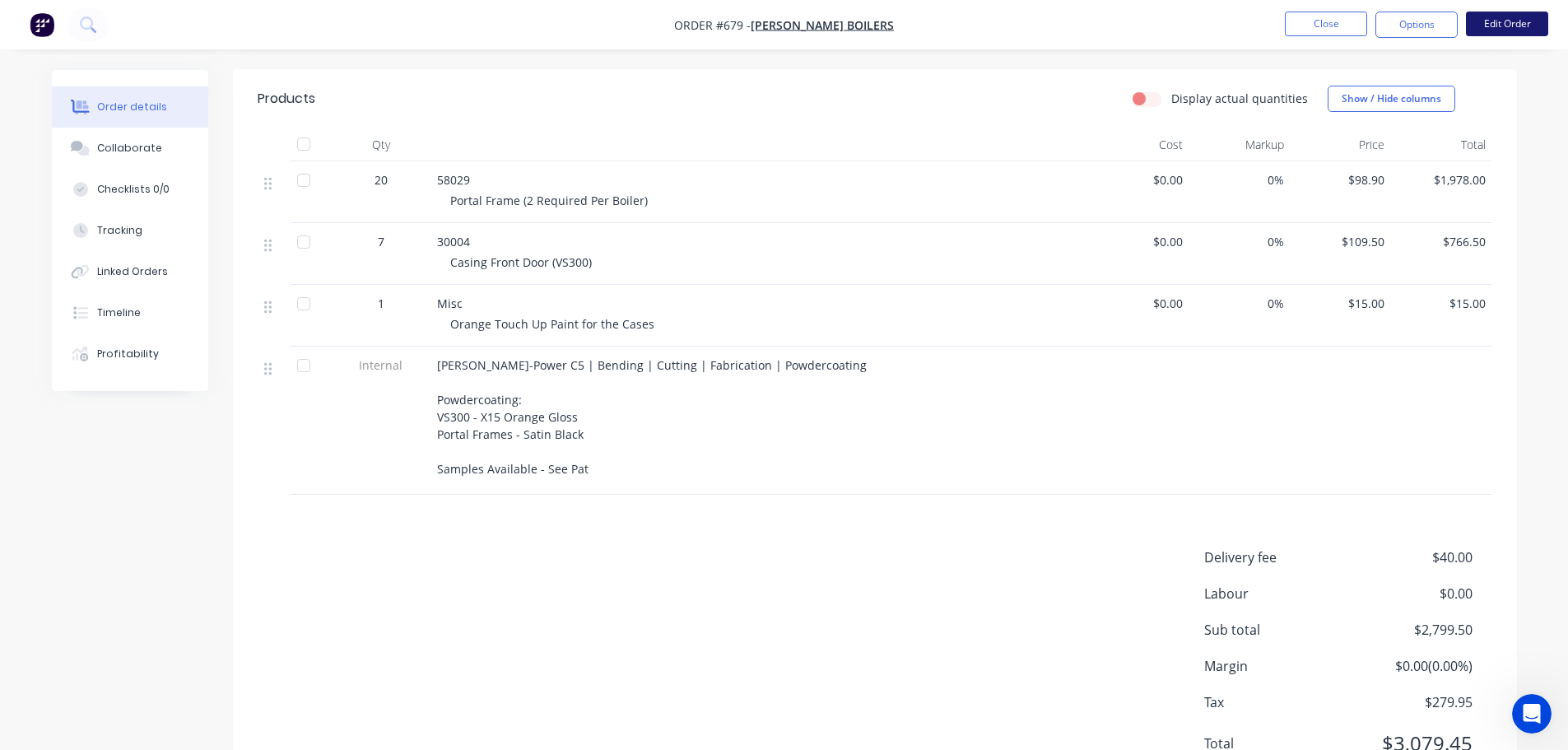
click at [1500, 19] on button "Edit Order" at bounding box center [1507, 23] width 82 height 24
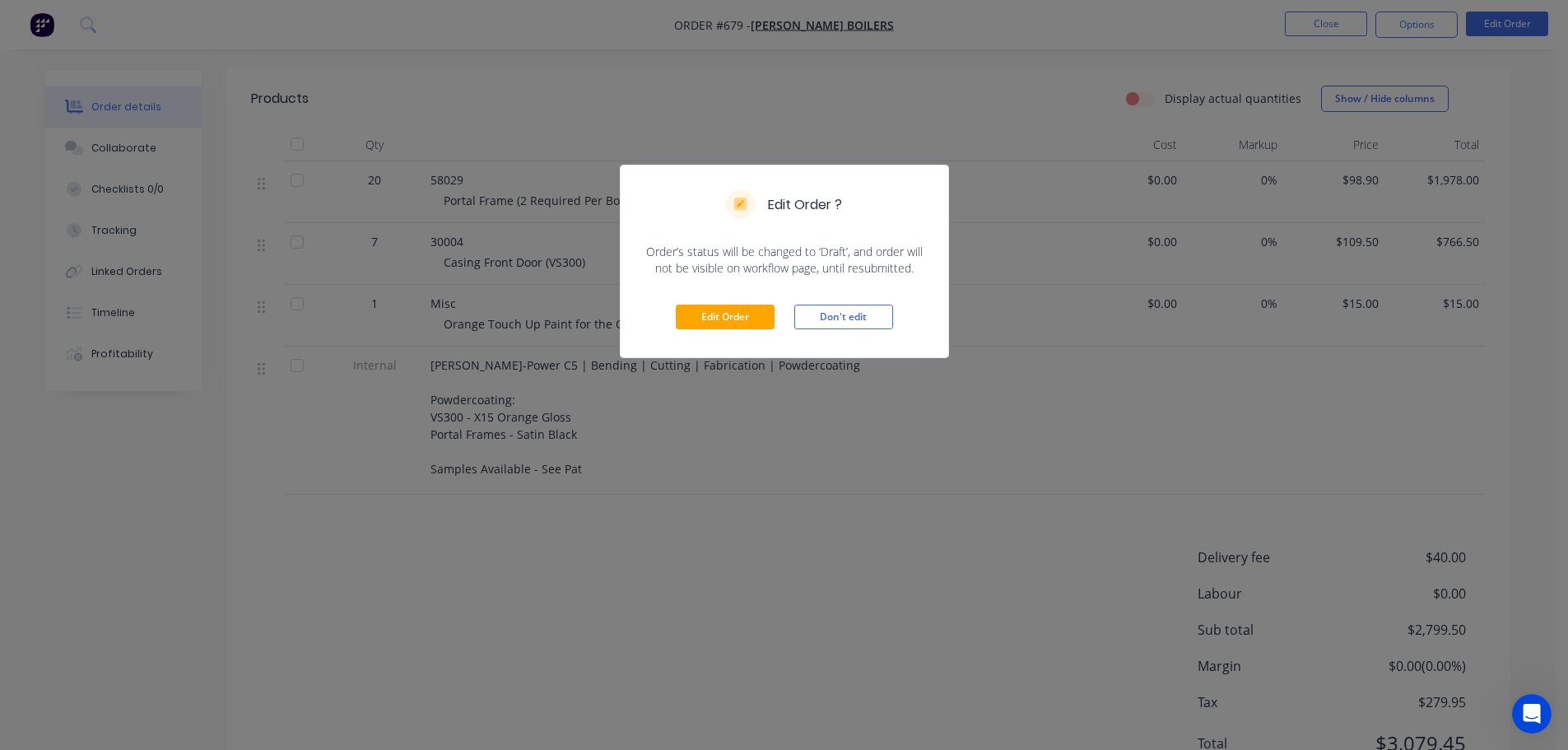
drag, startPoint x: 857, startPoint y: 324, endPoint x: 890, endPoint y: 339, distance: 36.2
click at [861, 326] on button "Don't edit" at bounding box center [844, 316] width 99 height 24
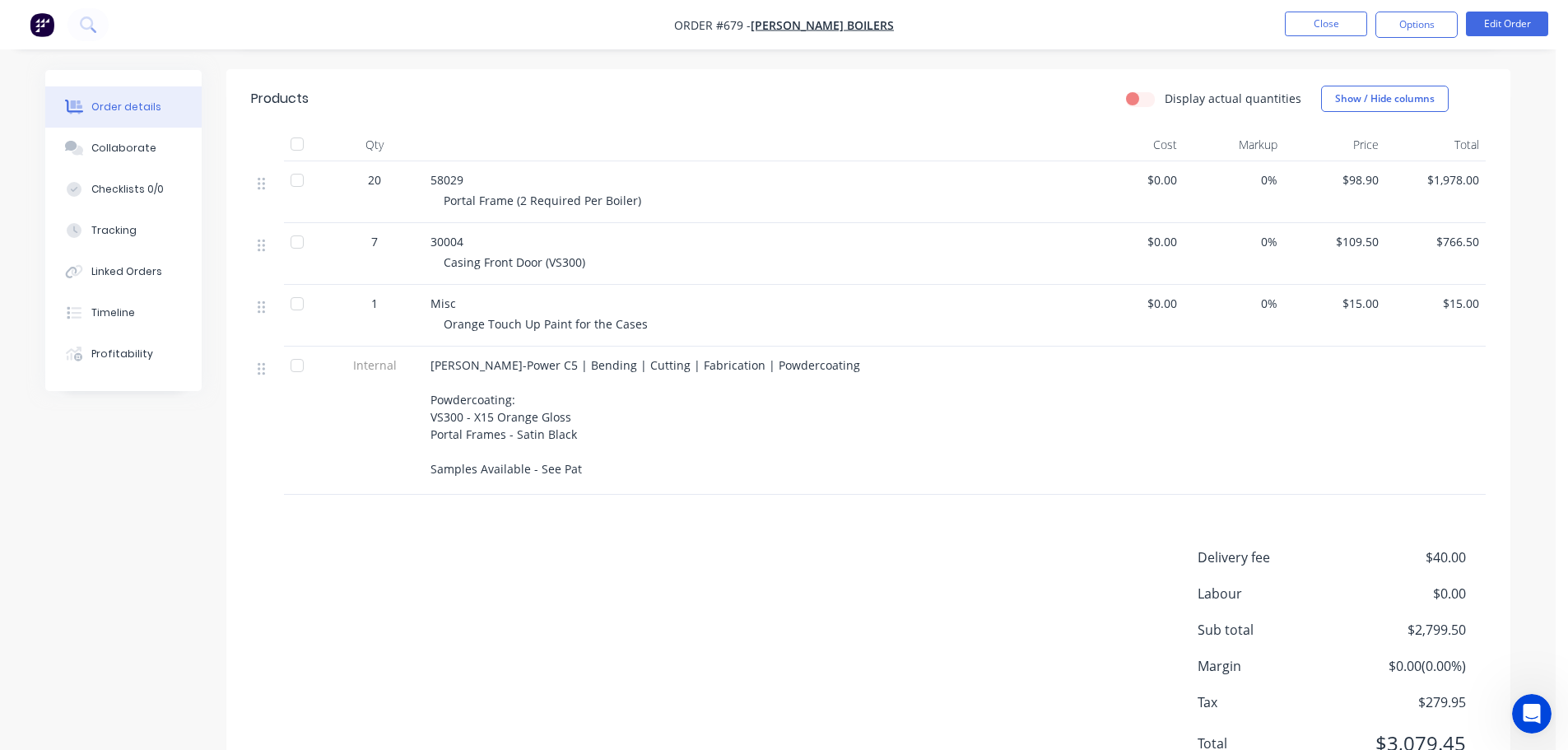
drag, startPoint x: 1080, startPoint y: 429, endPoint x: 1390, endPoint y: 149, distance: 417.7
click at [1085, 428] on div "Edit Order ? Order’s status will be changed to ‘Draft’, and order will not be v…" at bounding box center [784, 375] width 1568 height 750
click at [1427, 30] on button "Options" at bounding box center [1416, 24] width 82 height 26
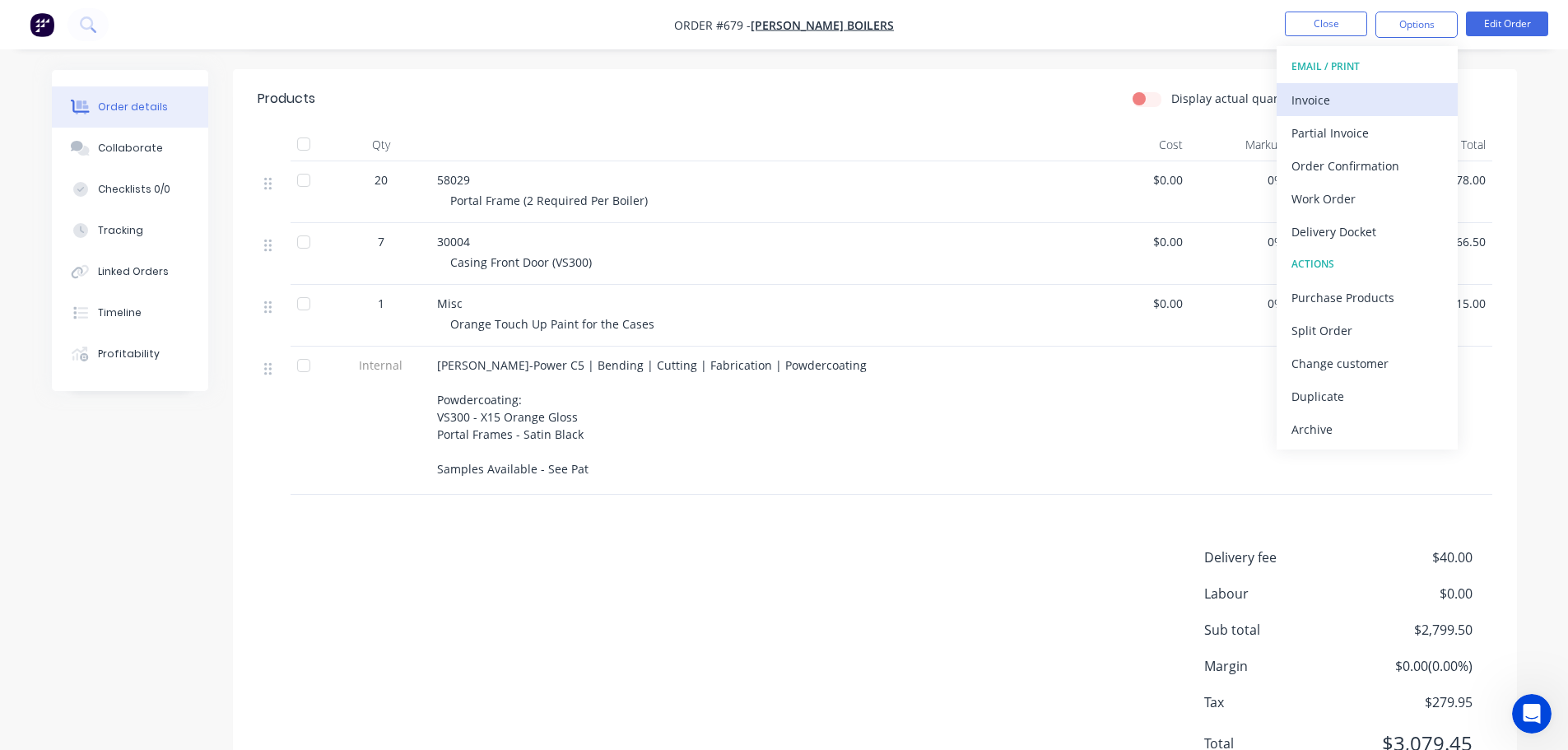
click at [1336, 111] on button "Invoice" at bounding box center [1366, 100] width 181 height 33
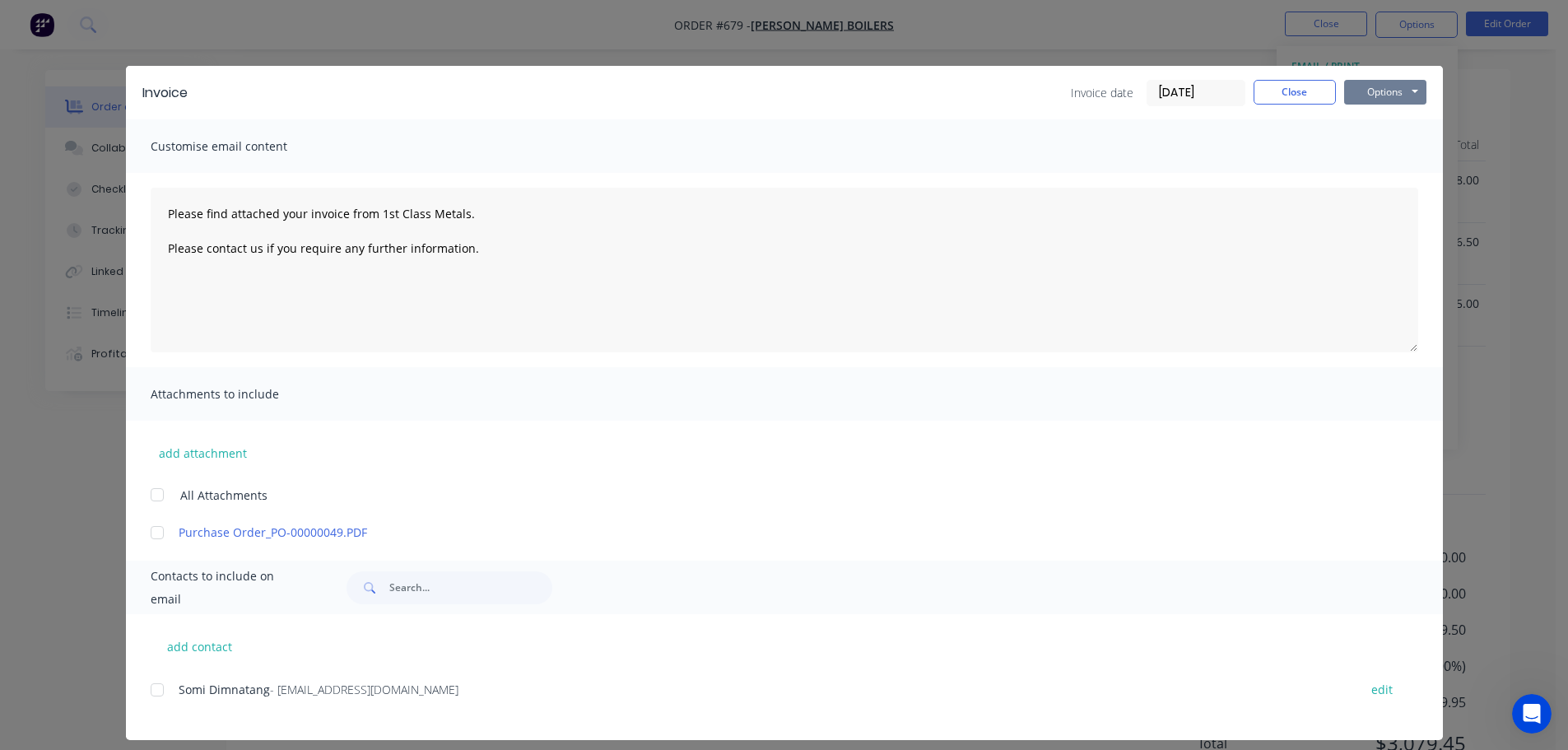
click at [1364, 91] on button "Options" at bounding box center [1385, 91] width 82 height 24
click at [1369, 143] on button "Print" at bounding box center [1396, 148] width 106 height 27
type textarea "Please find attached your invoice from 1st Class Metals. Please contact us if y…"
click at [1266, 91] on button "Close" at bounding box center [1295, 91] width 82 height 24
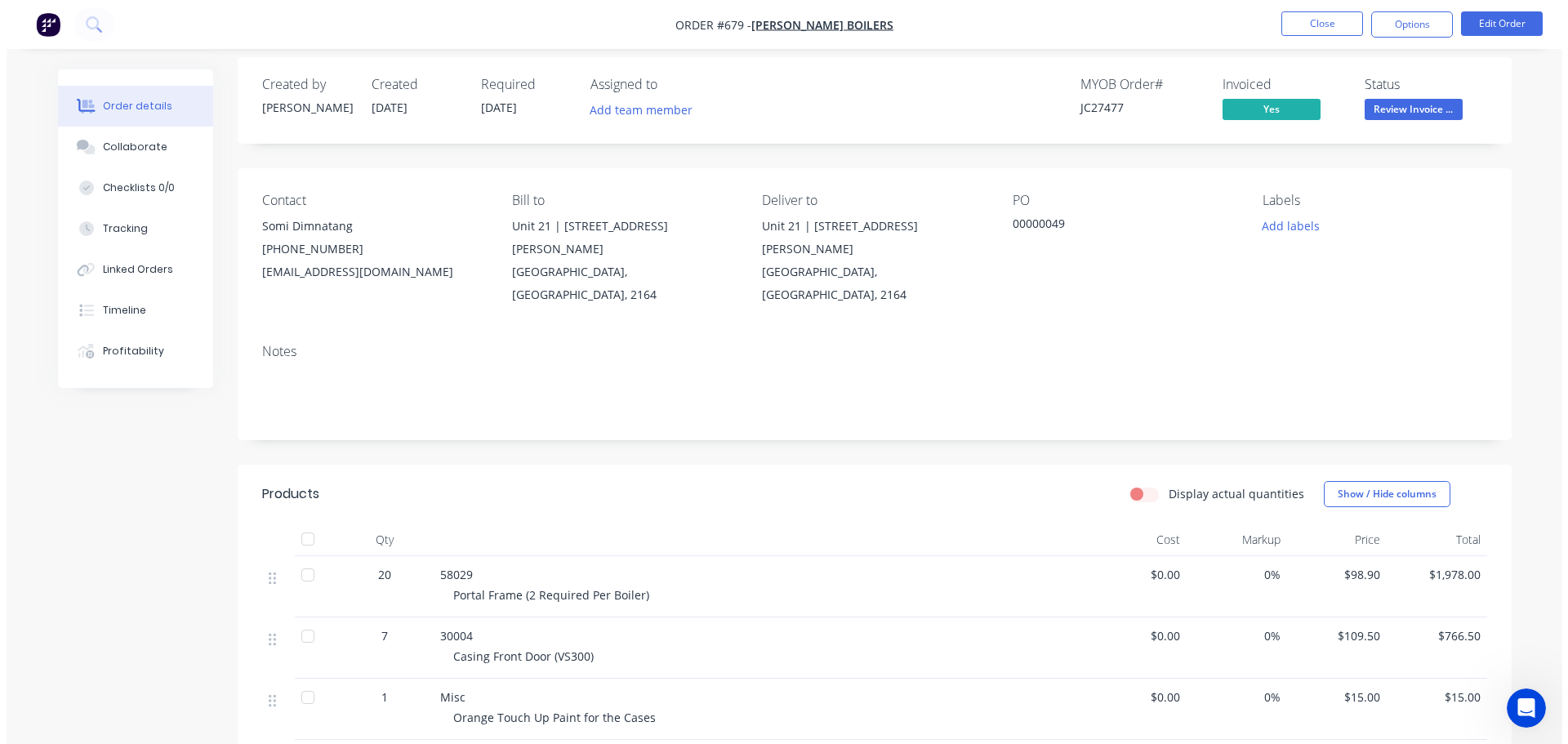
scroll to position [0, 0]
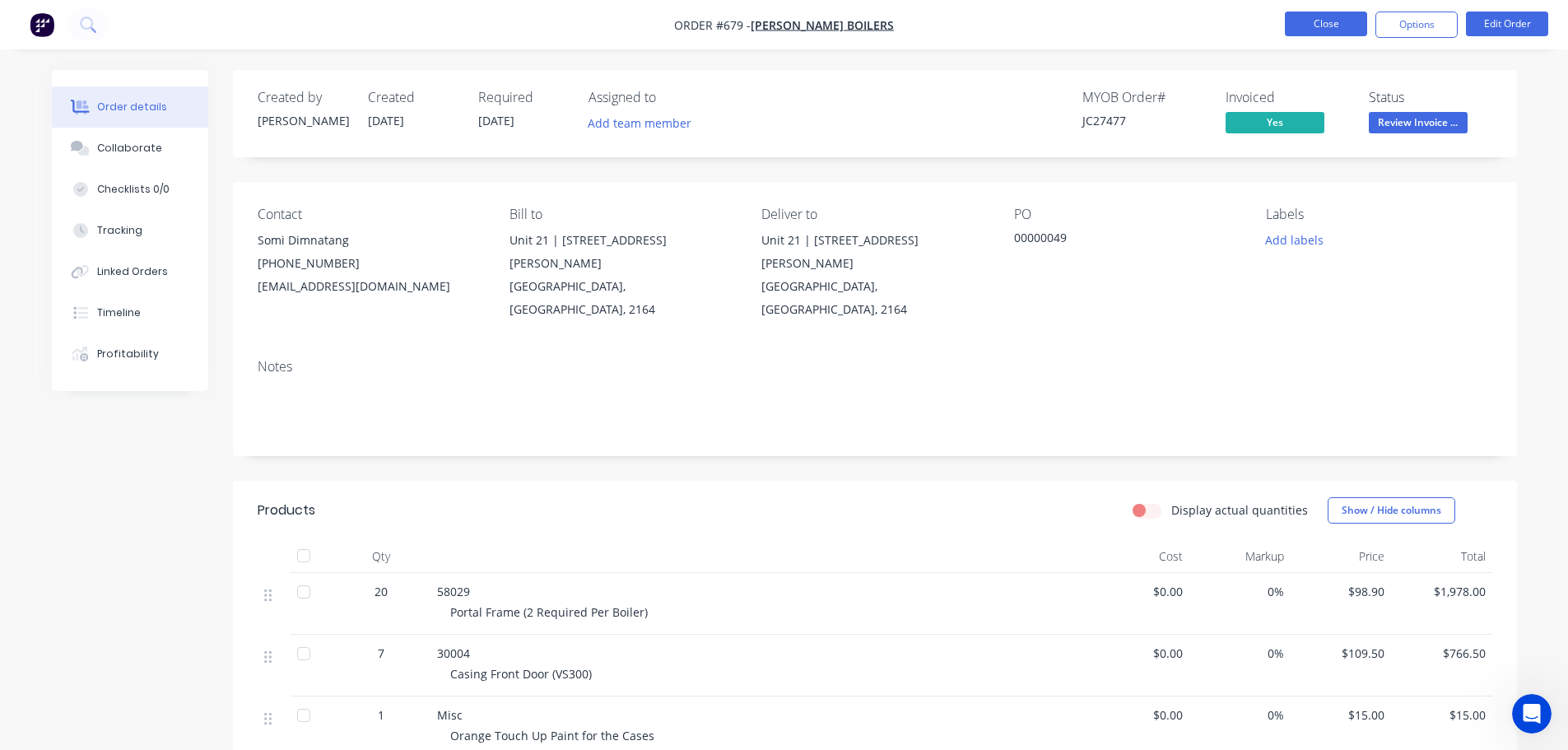
click at [1340, 16] on button "Close" at bounding box center [1326, 23] width 82 height 24
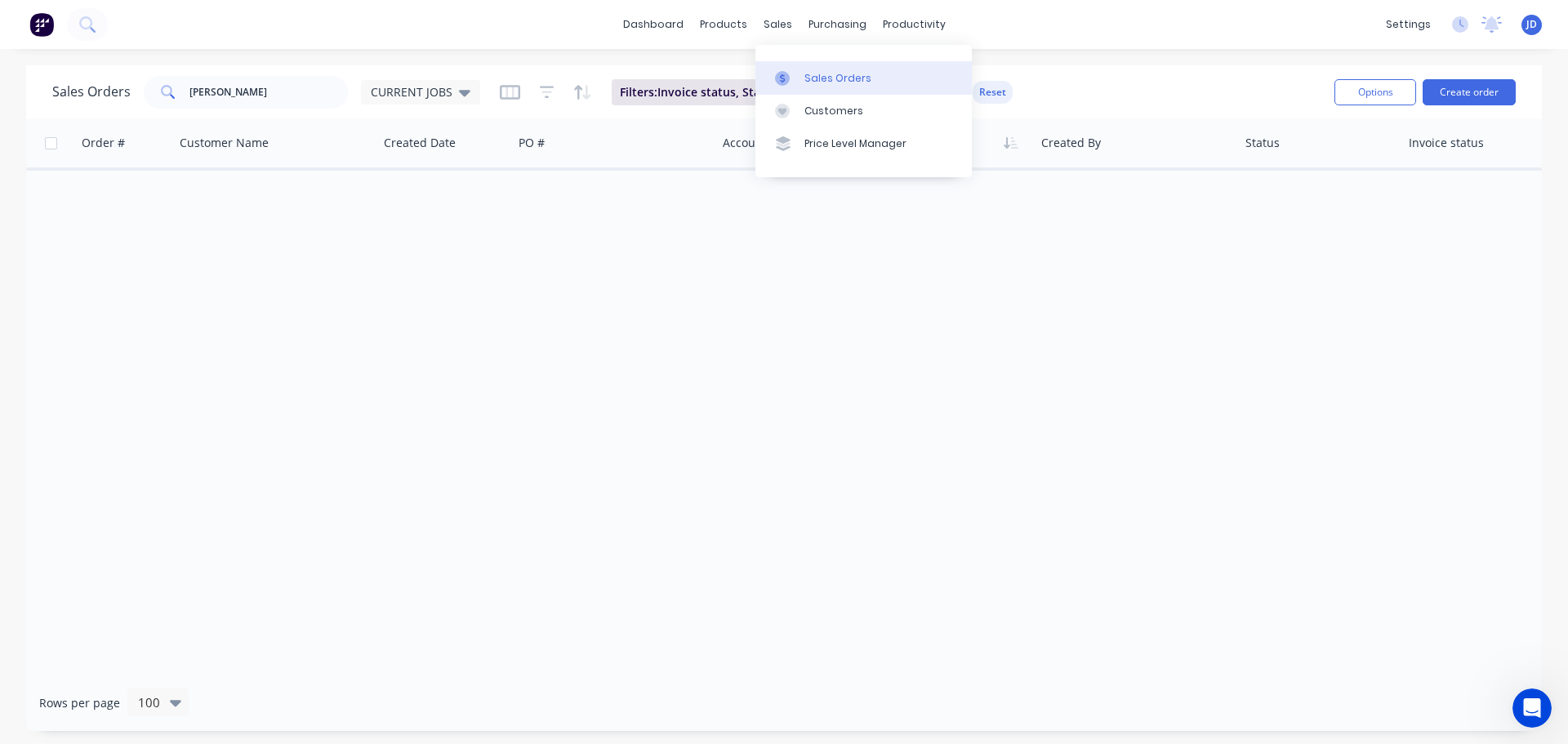
click at [793, 76] on div at bounding box center [786, 78] width 24 height 14
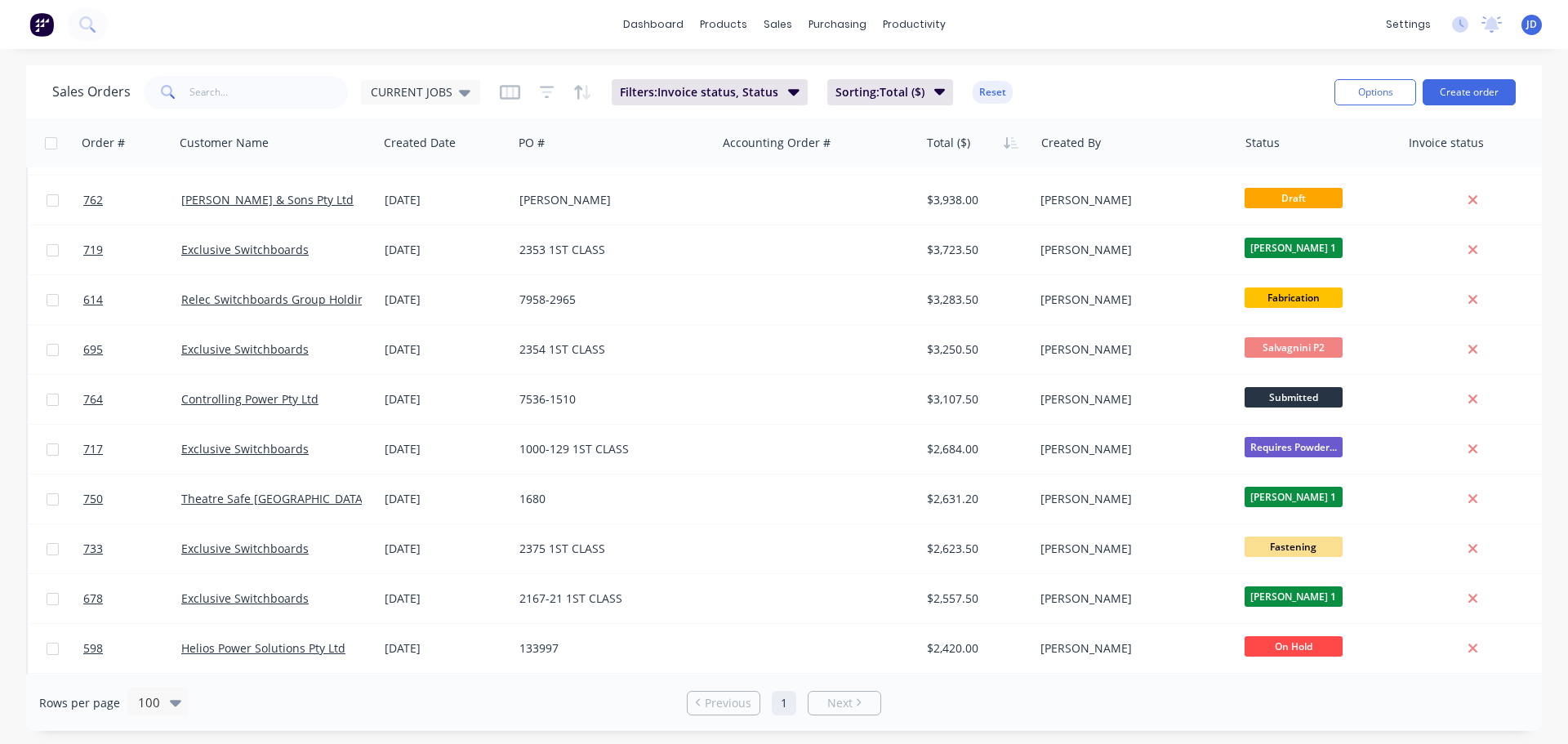
scroll to position [734, 0]
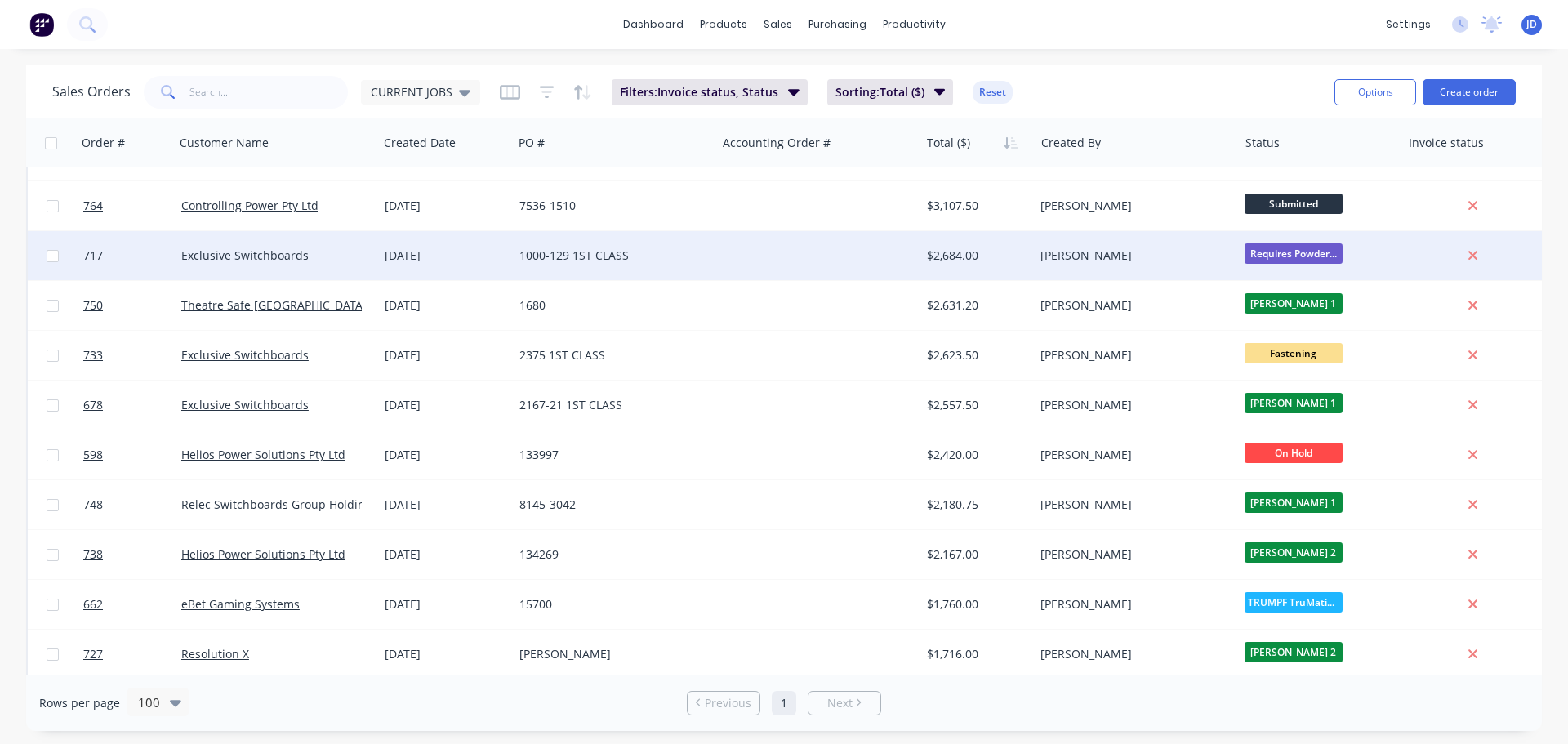
click at [1325, 255] on span "Requires Powder..." at bounding box center [1294, 253] width 98 height 20
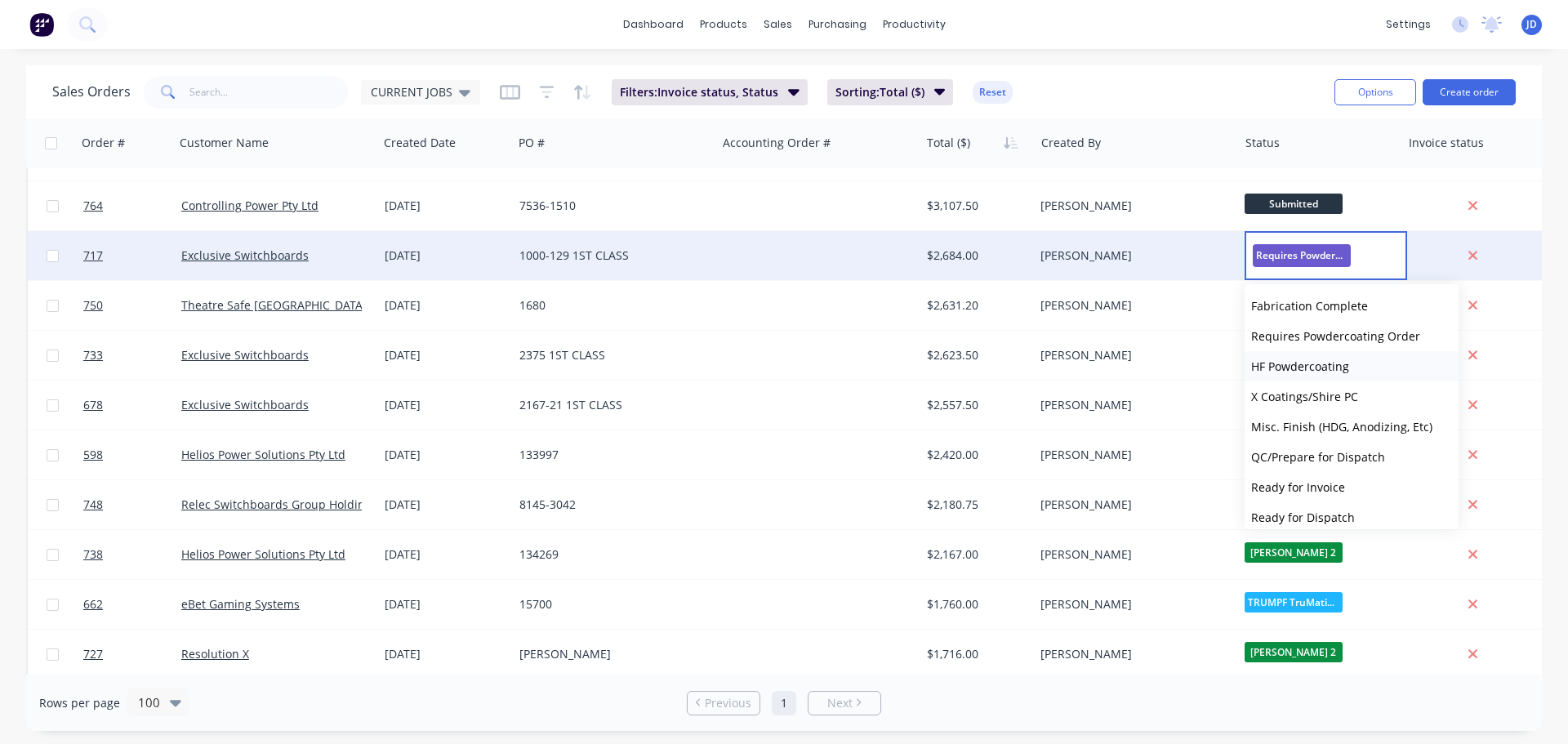
scroll to position [572, 0]
click at [1346, 397] on span "HF Powdercoating" at bounding box center [1300, 399] width 98 height 15
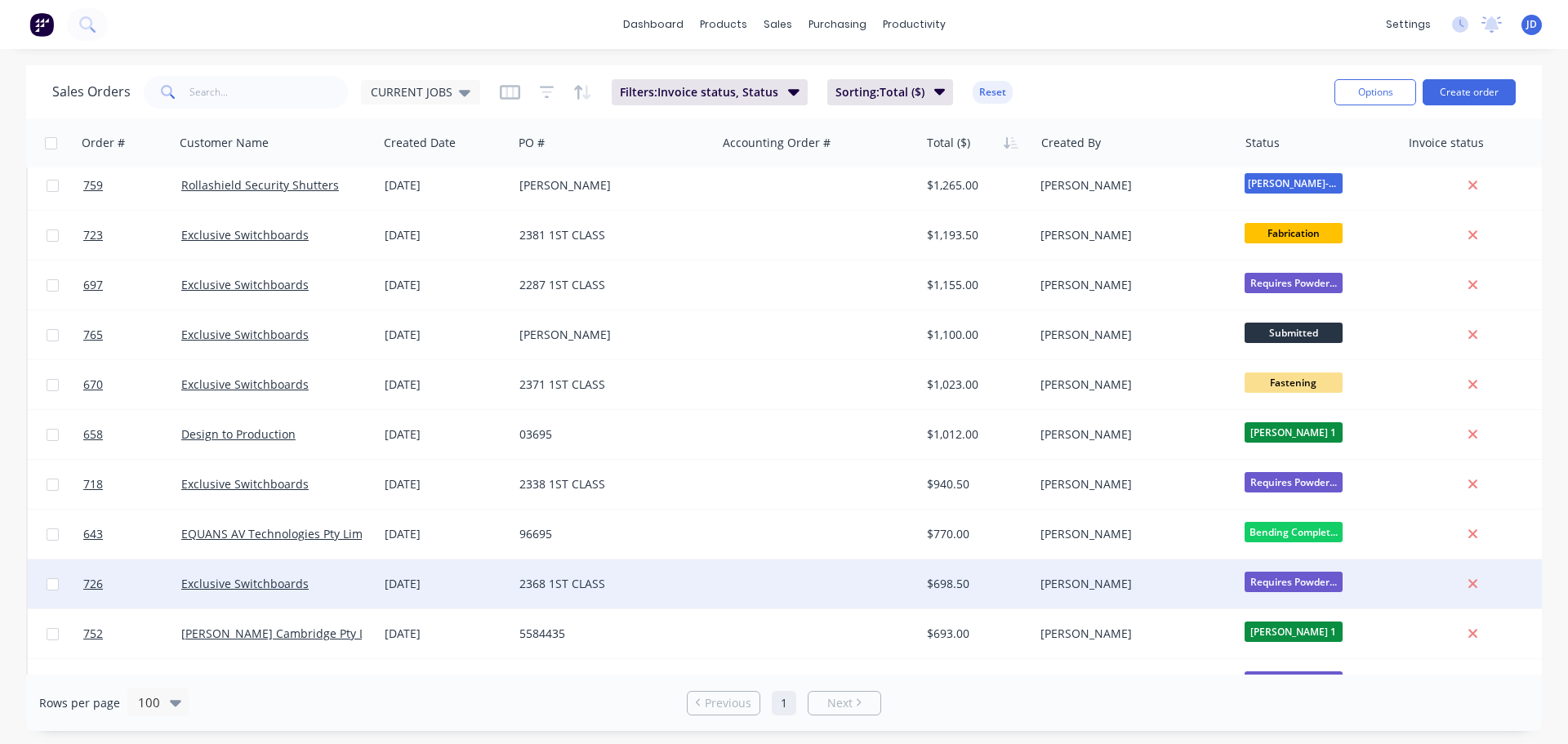
scroll to position [1878, 0]
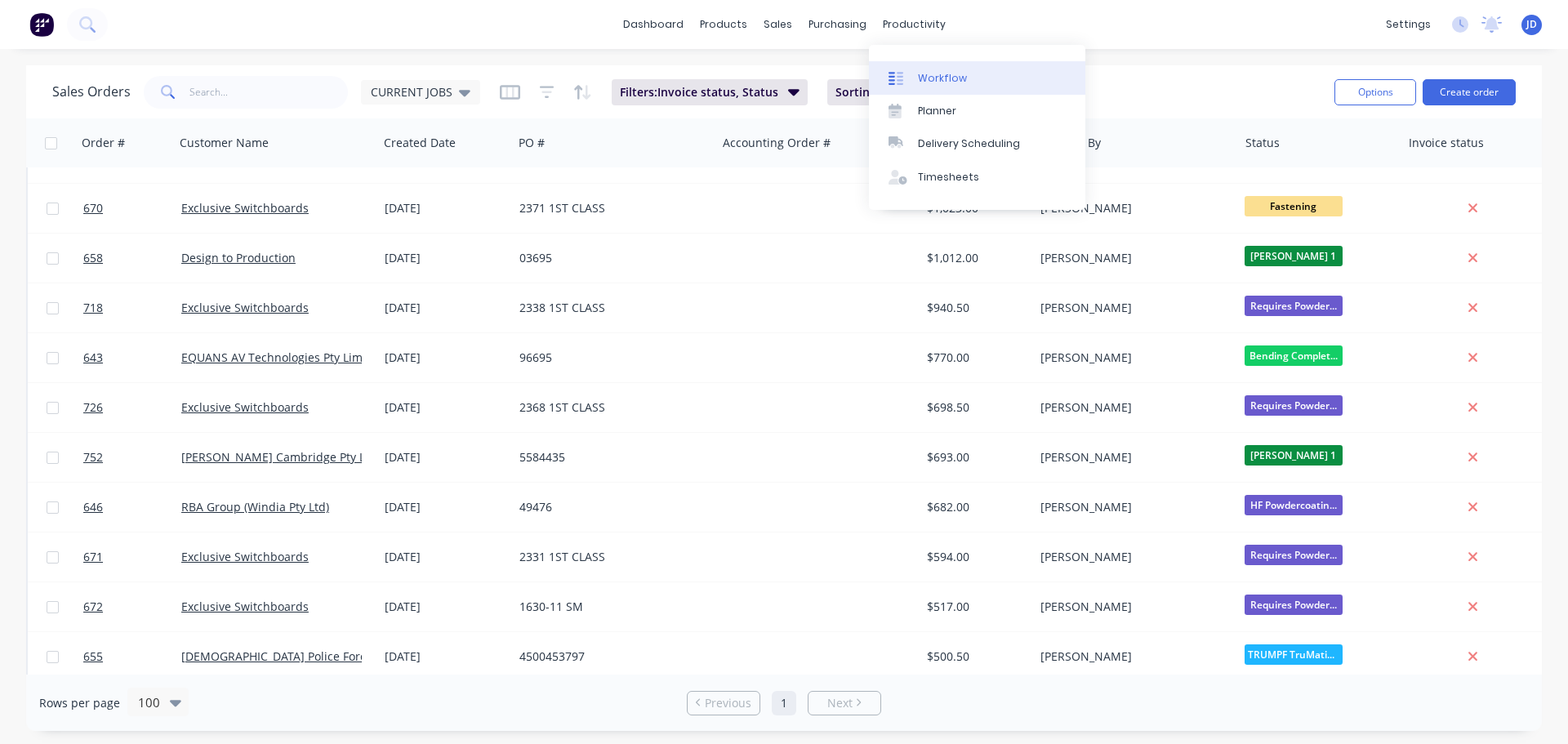
click at [913, 70] on link "Workflow" at bounding box center [977, 78] width 216 height 33
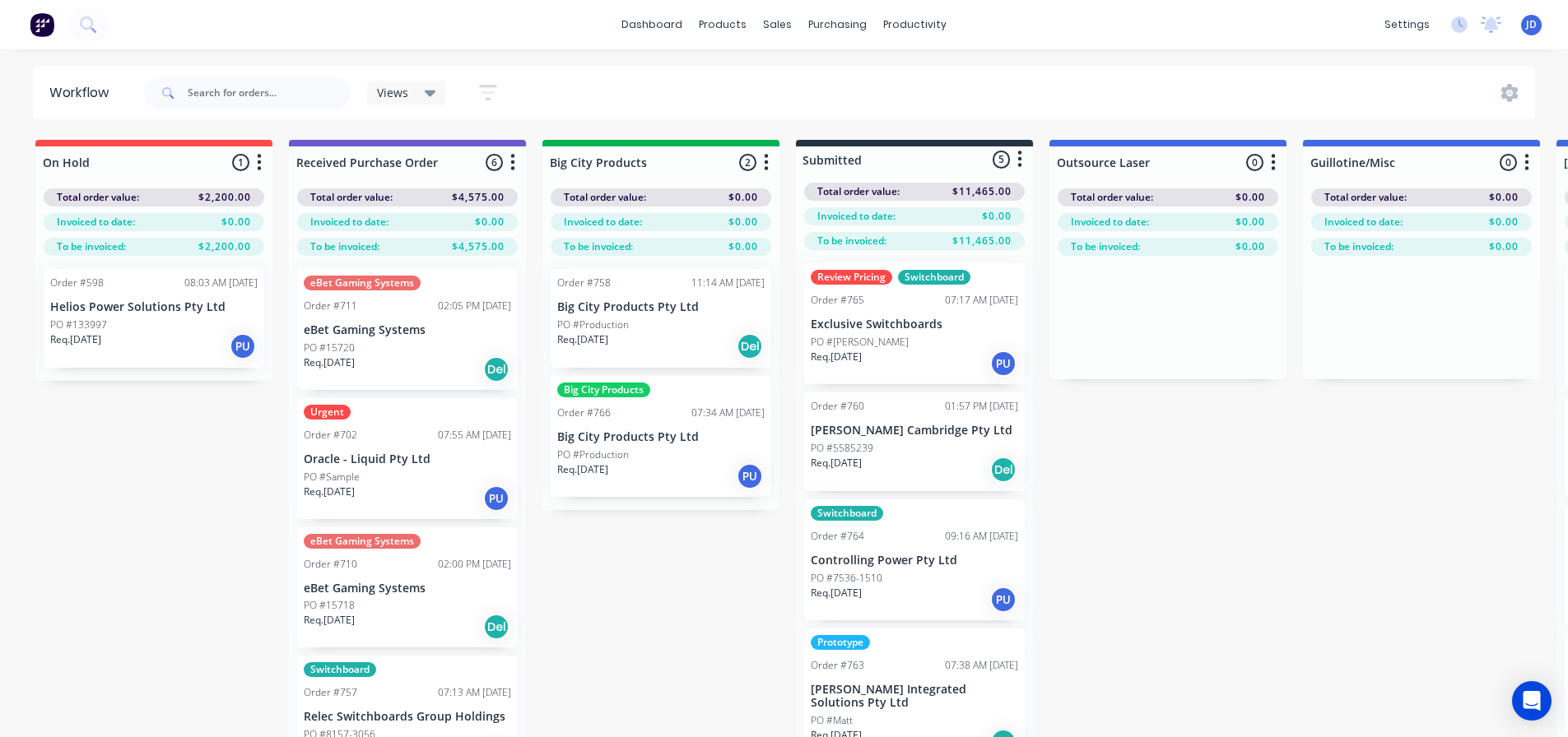
drag, startPoint x: 645, startPoint y: 531, endPoint x: 681, endPoint y: 528, distance: 36.1
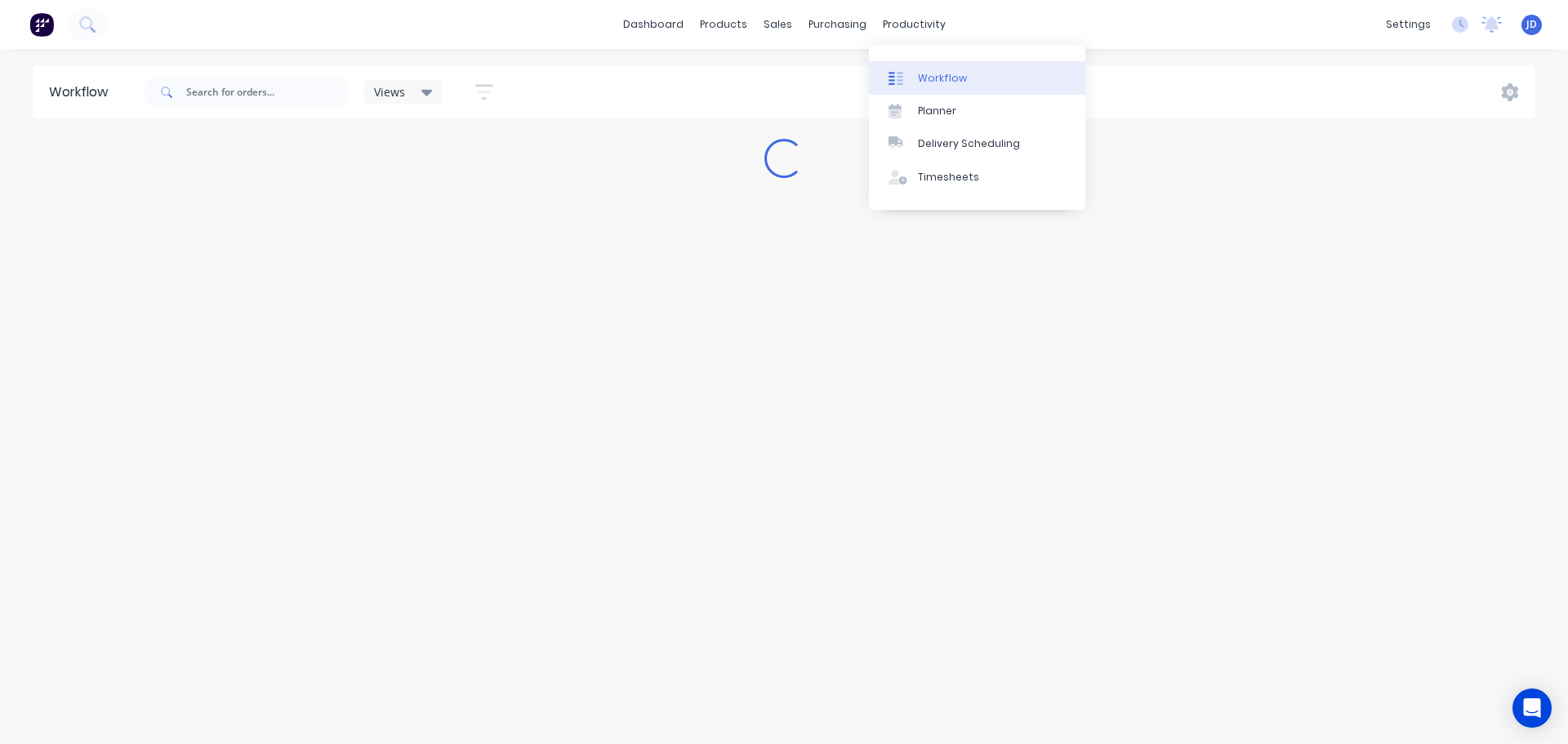
click at [899, 87] on link "Workflow" at bounding box center [977, 78] width 216 height 33
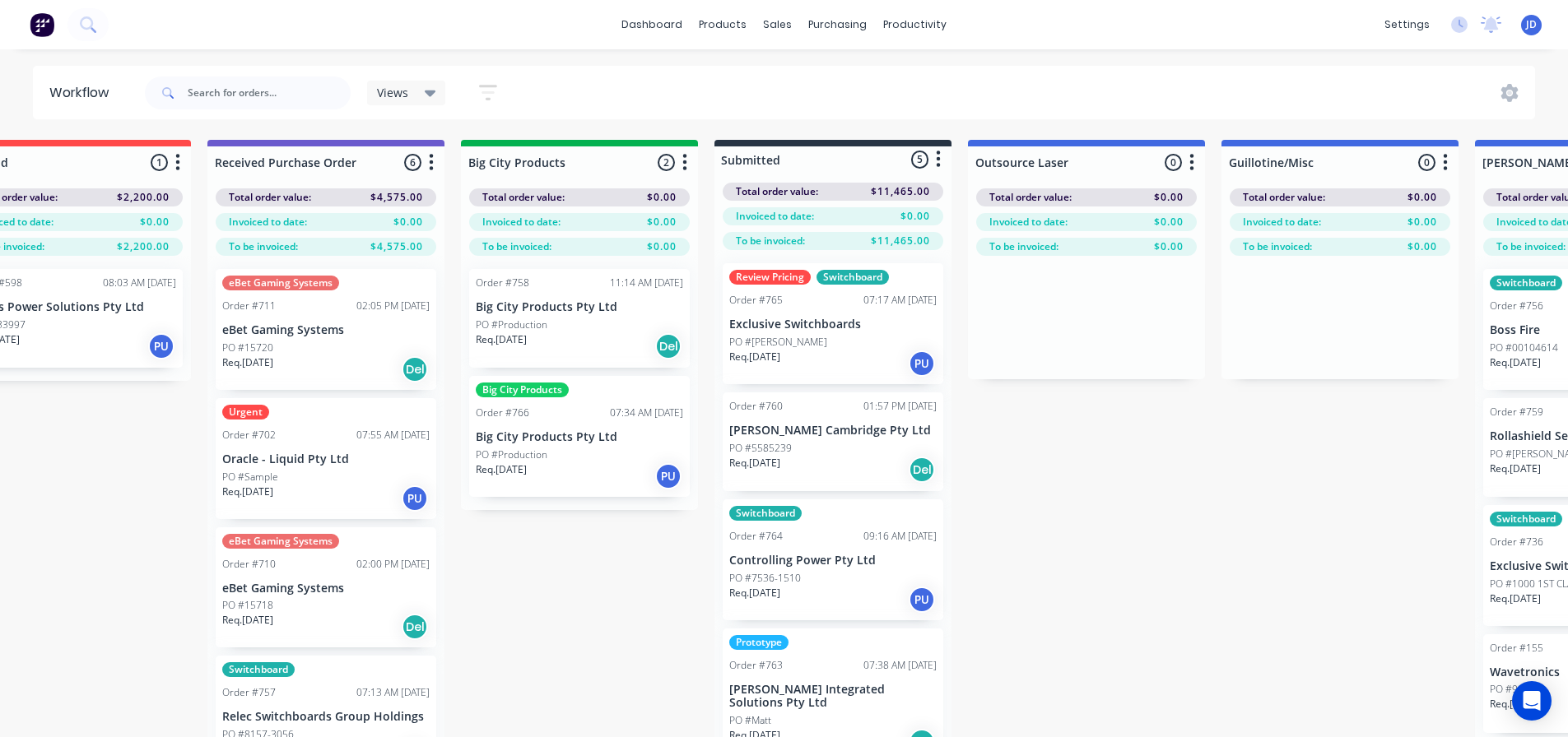
drag, startPoint x: 1156, startPoint y: 478, endPoint x: 1196, endPoint y: 470, distance: 40.8
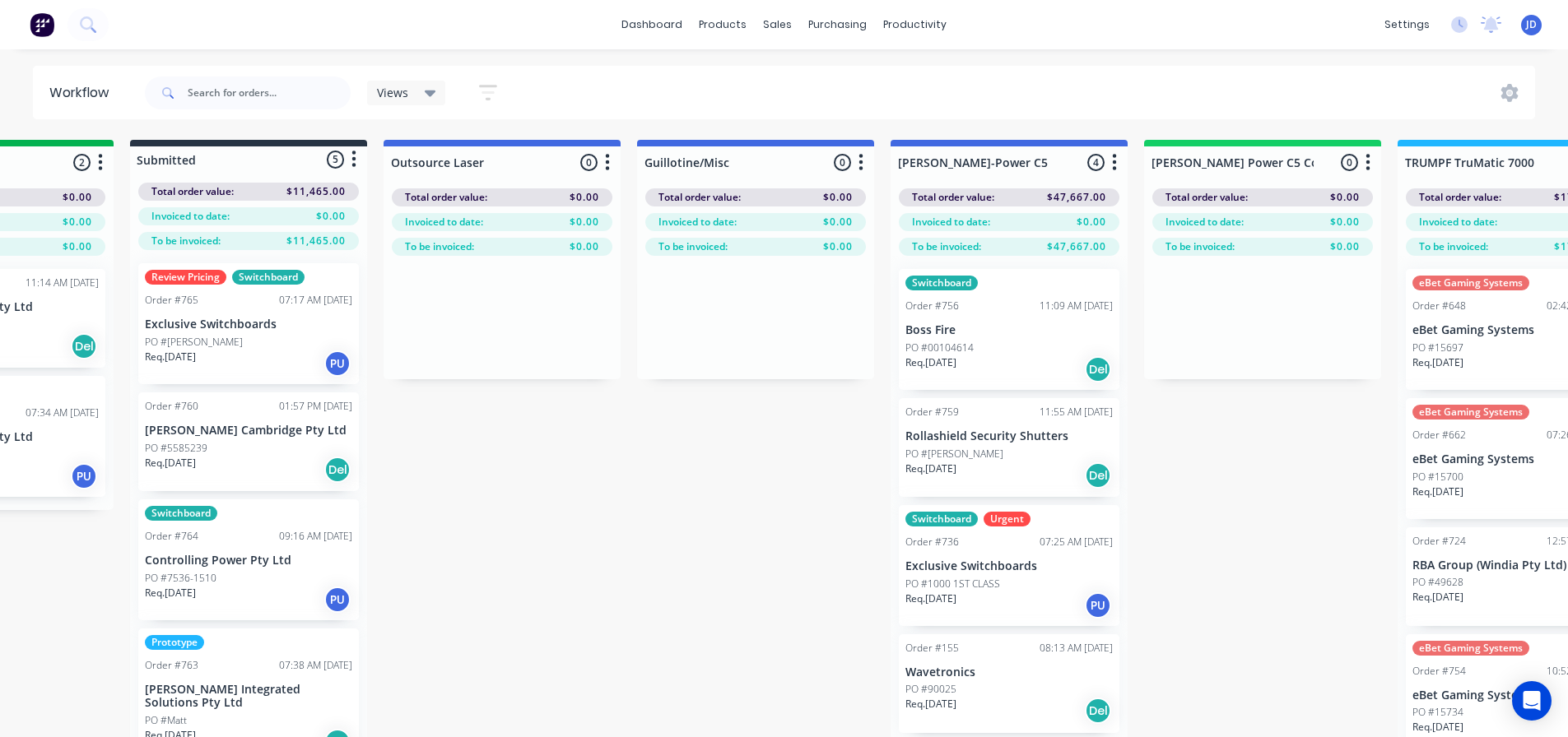
drag, startPoint x: 1154, startPoint y: 478, endPoint x: 1228, endPoint y: 465, distance: 75.1
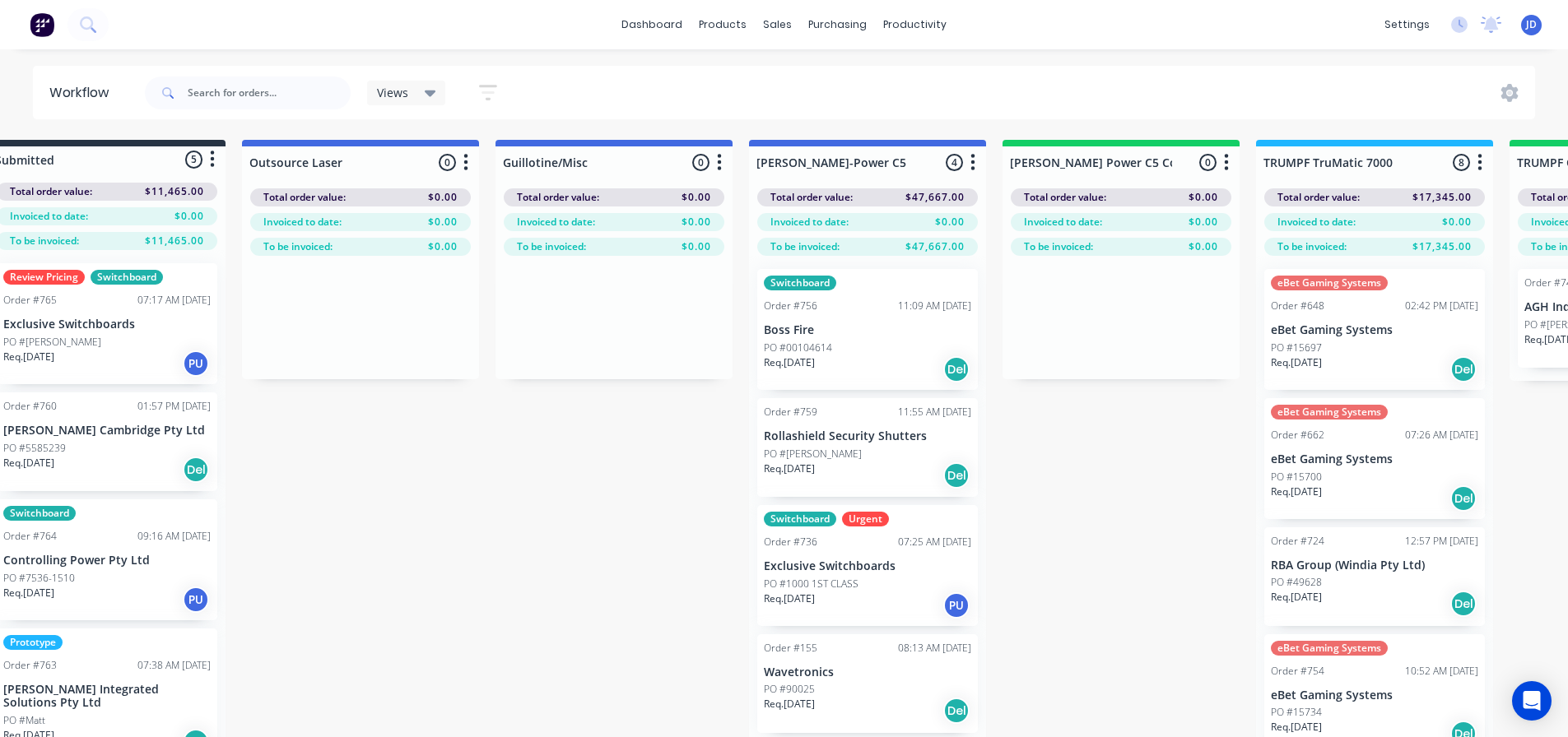
drag, startPoint x: 1228, startPoint y: 465, endPoint x: 1214, endPoint y: 468, distance: 14.3
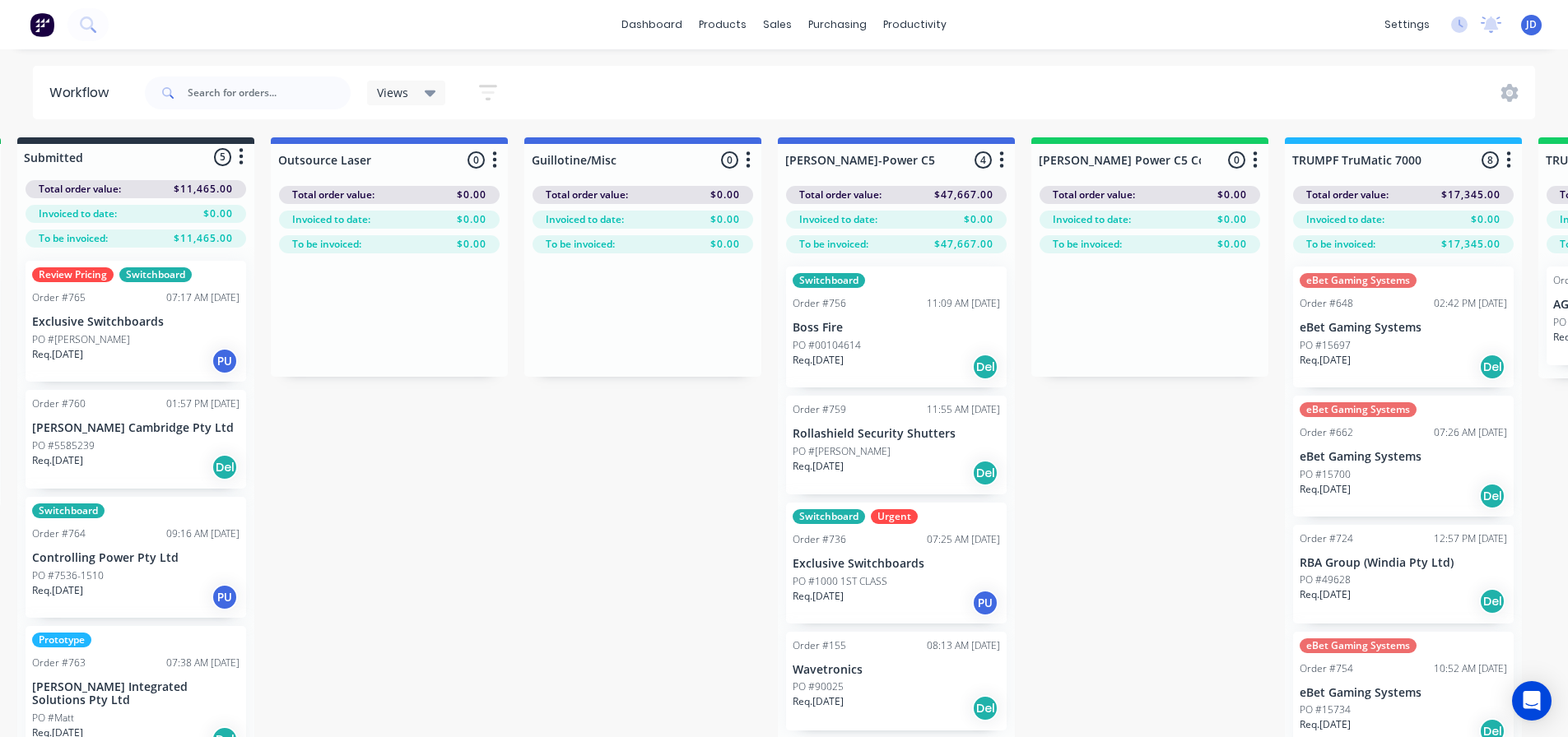
scroll to position [7, 731]
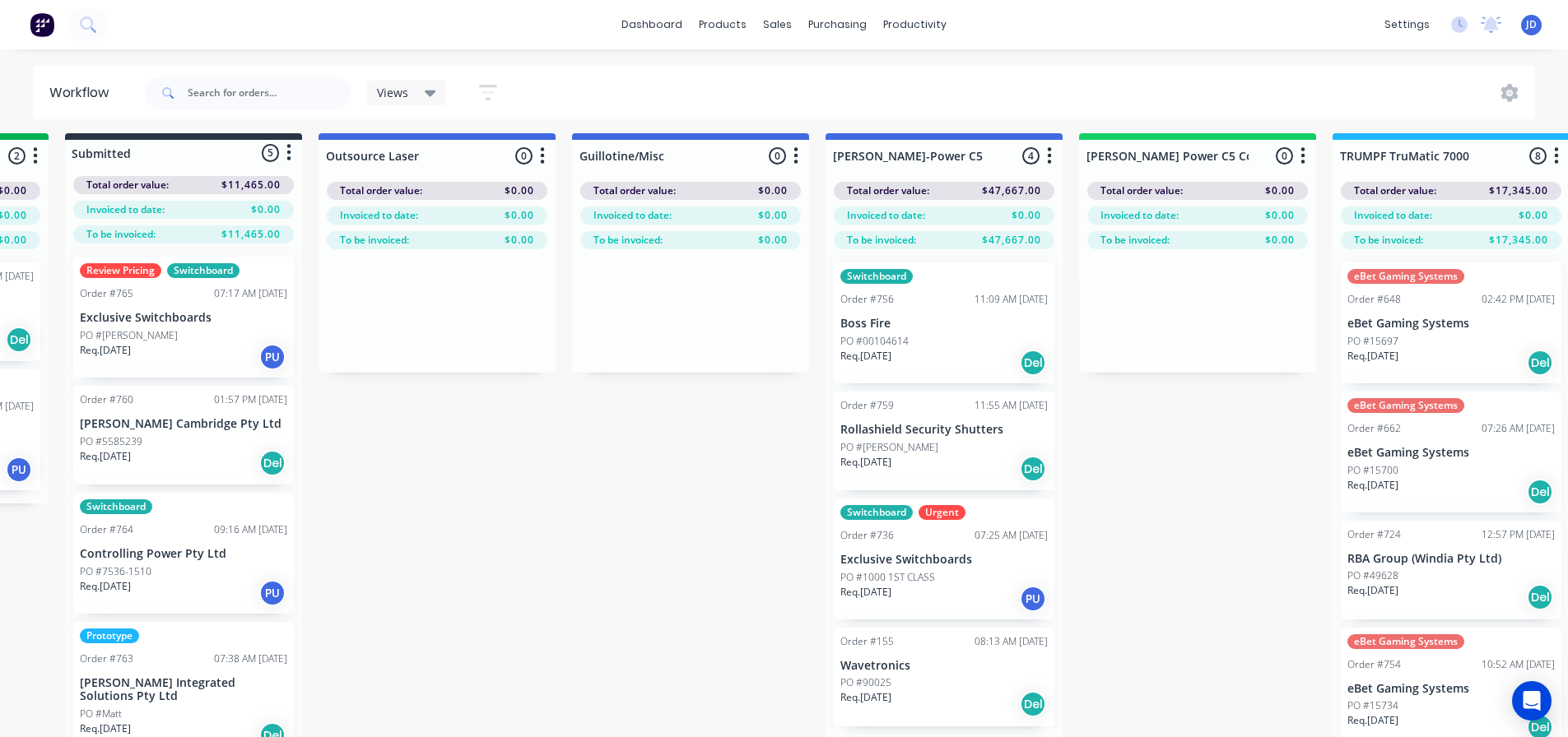
drag, startPoint x: 1211, startPoint y: 483, endPoint x: 1202, endPoint y: 483, distance: 9.0
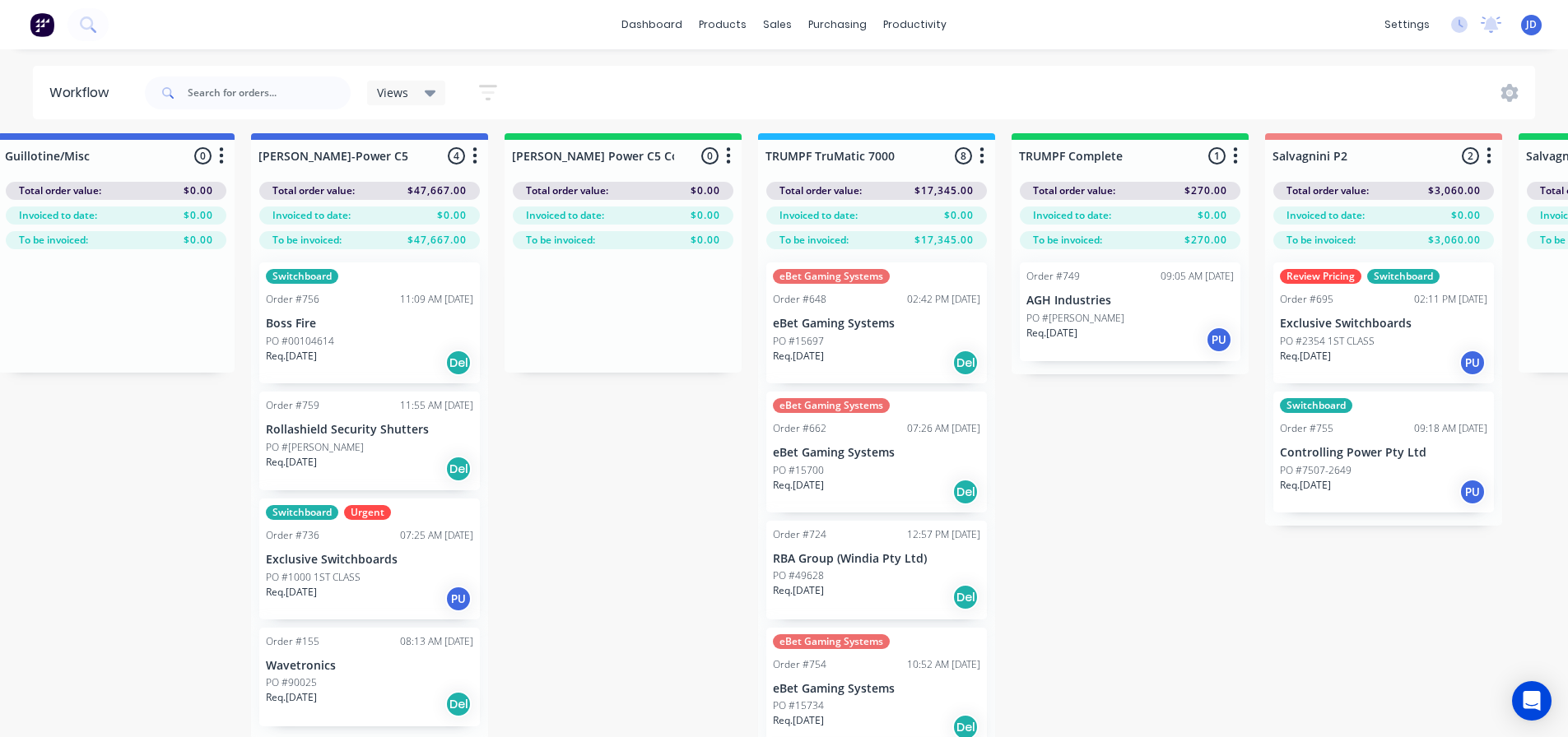
drag, startPoint x: 1230, startPoint y: 479, endPoint x: 1337, endPoint y: 475, distance: 107.1
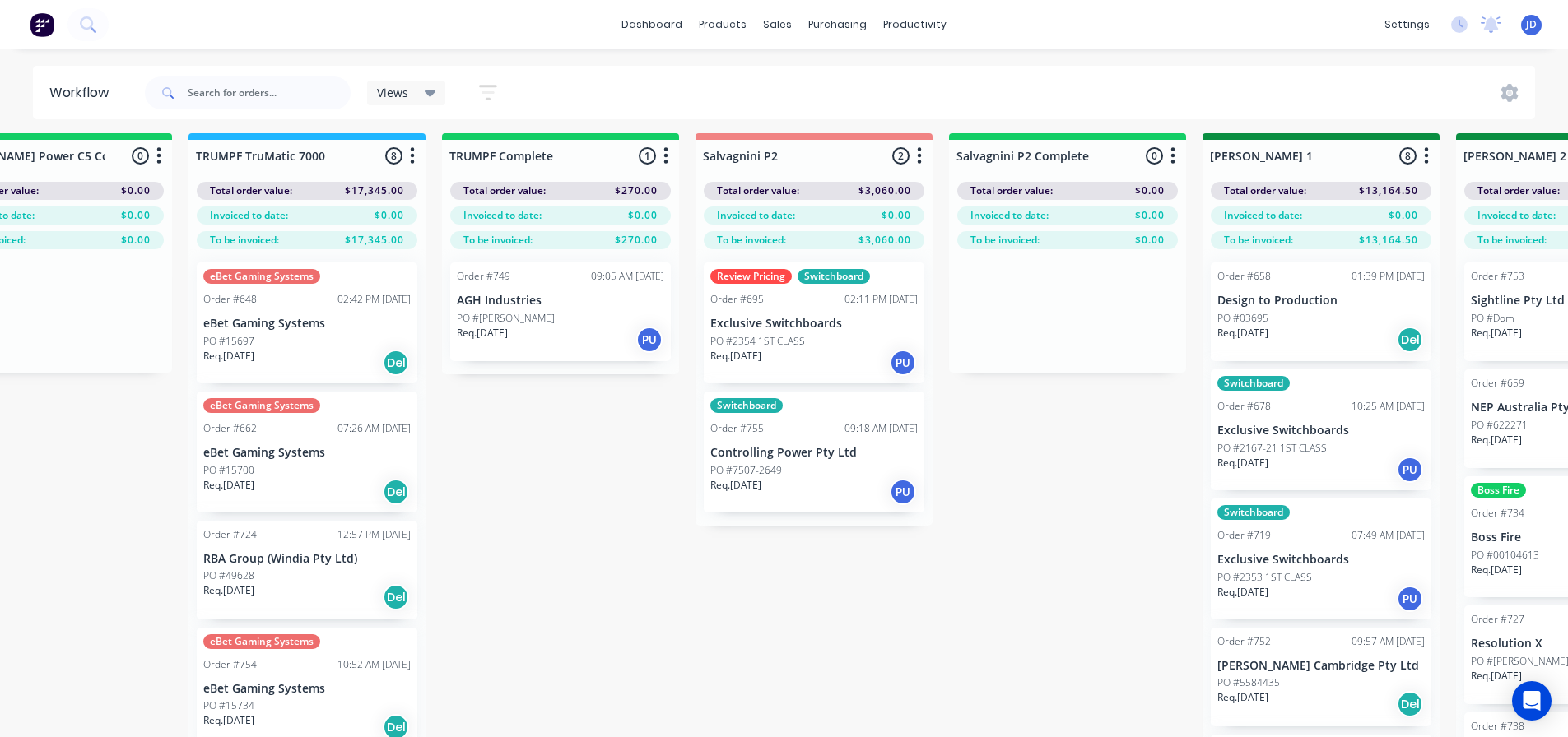
drag, startPoint x: 1085, startPoint y: 647, endPoint x: 1208, endPoint y: 634, distance: 123.7
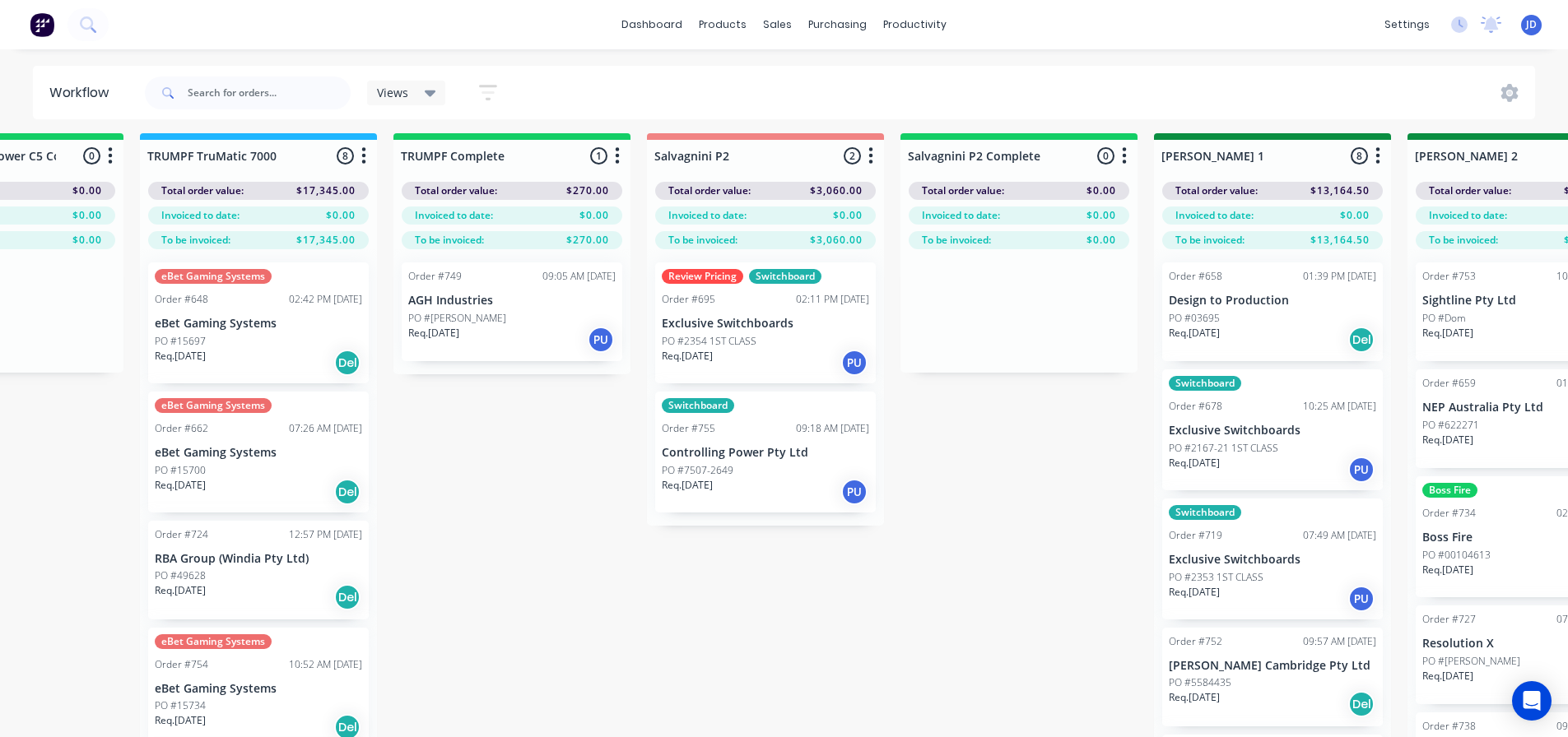
click at [461, 306] on p "AGH Industries" at bounding box center [512, 300] width 207 height 14
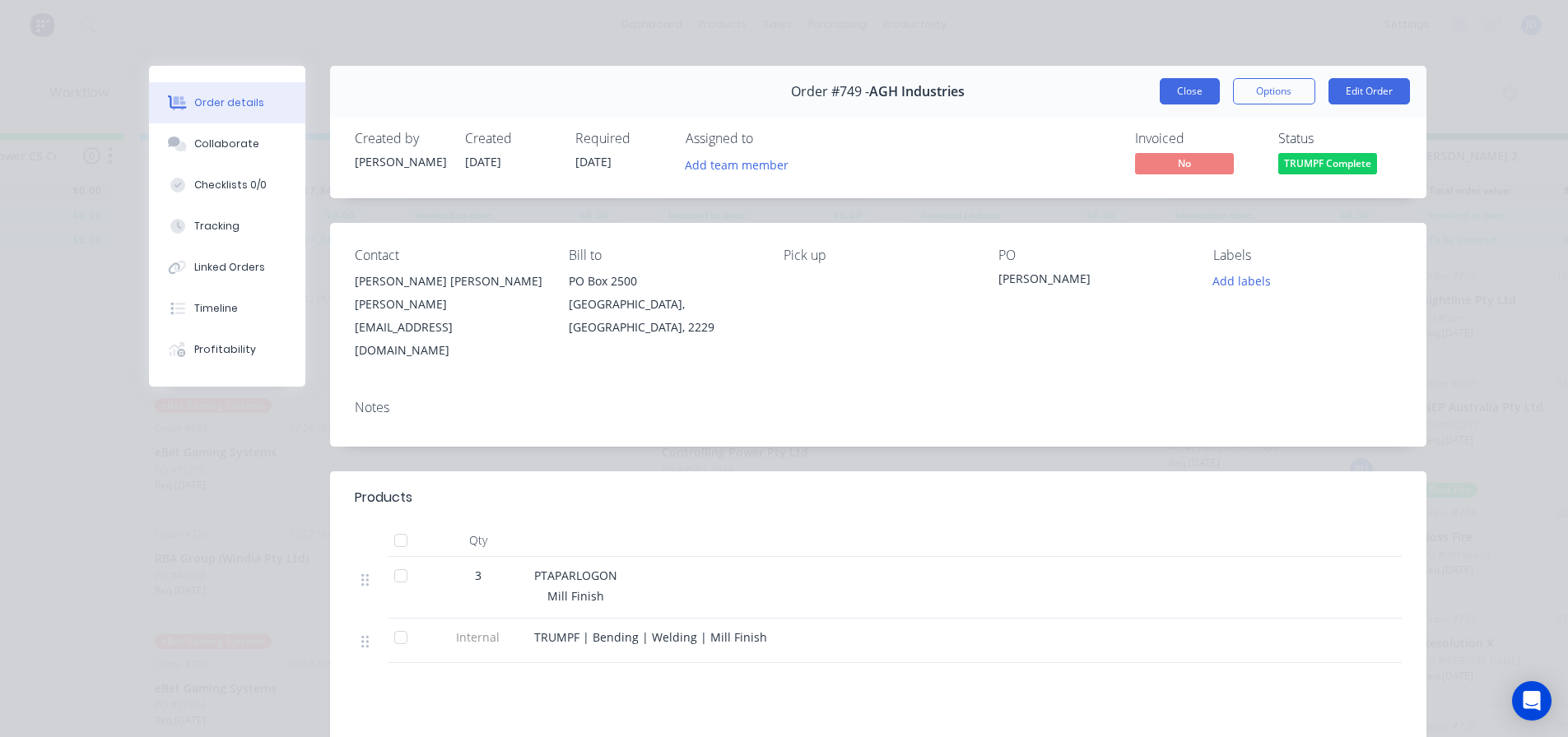
click at [1185, 85] on button "Close" at bounding box center [1190, 91] width 60 height 26
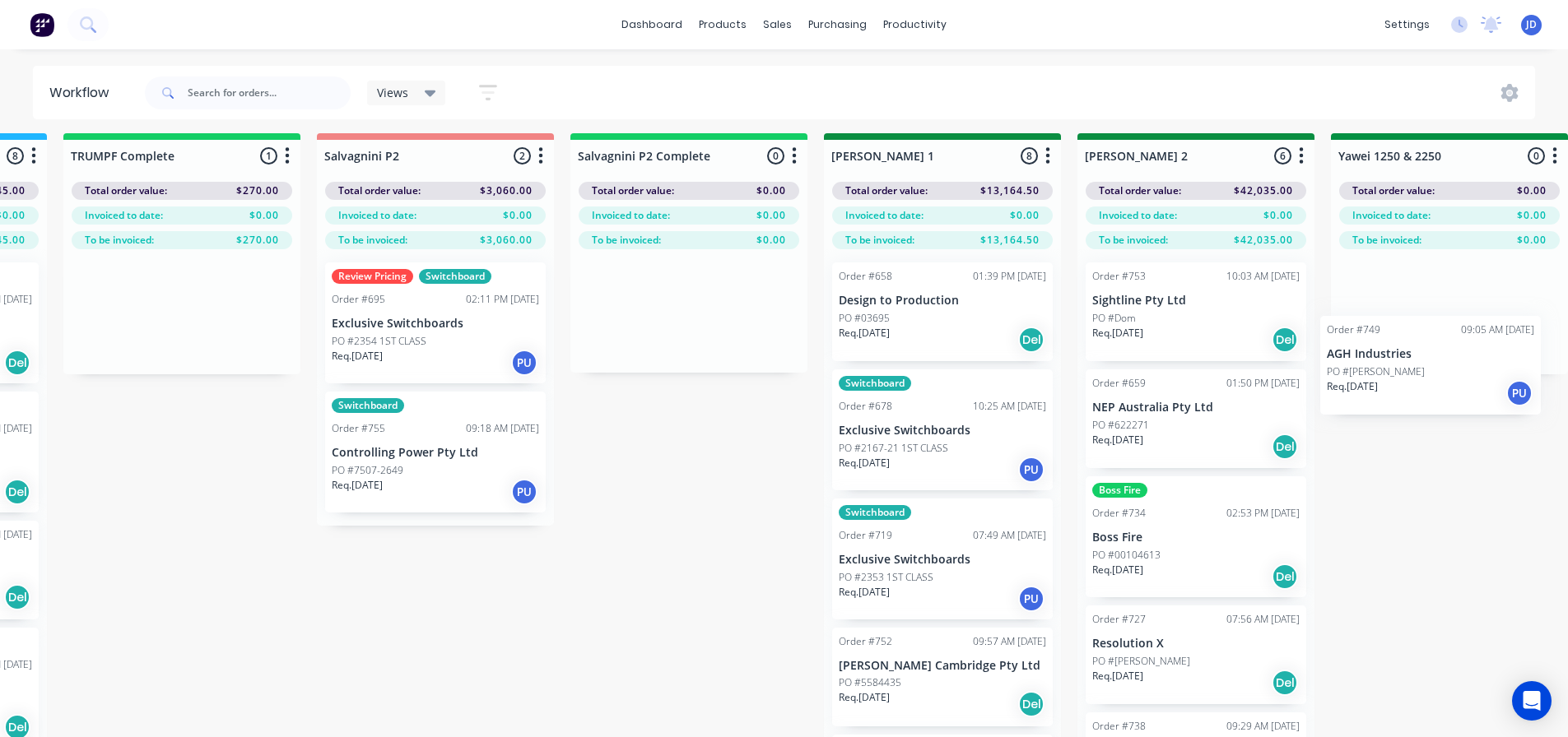
scroll to position [7, 2361]
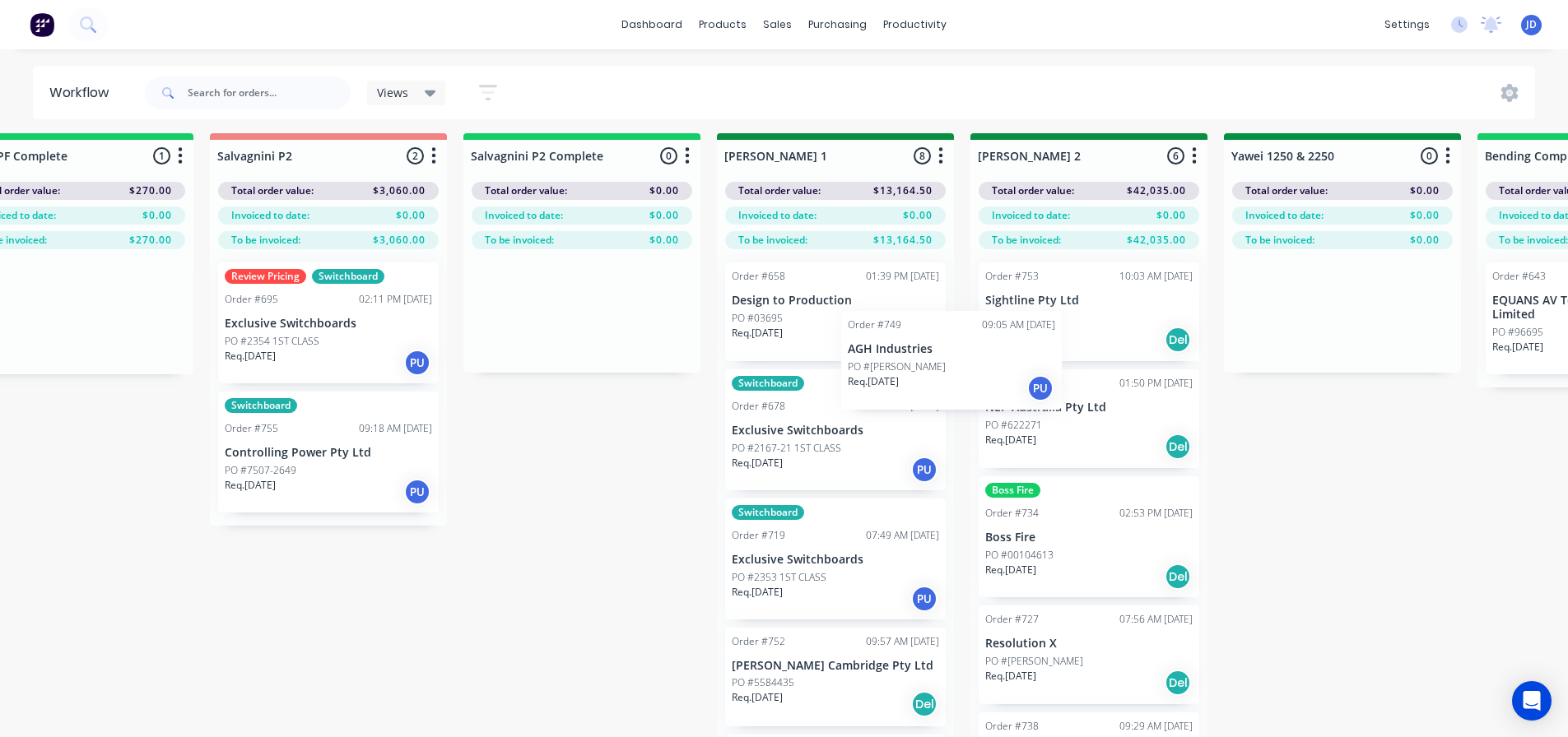
drag, startPoint x: 559, startPoint y: 325, endPoint x: 912, endPoint y: 526, distance: 406.2
click at [918, 526] on div "On Hold 1 Status colour #FF4949 hex #FF4949 Save Cancel Notifications Email SMS…" at bounding box center [1386, 461] width 7519 height 656
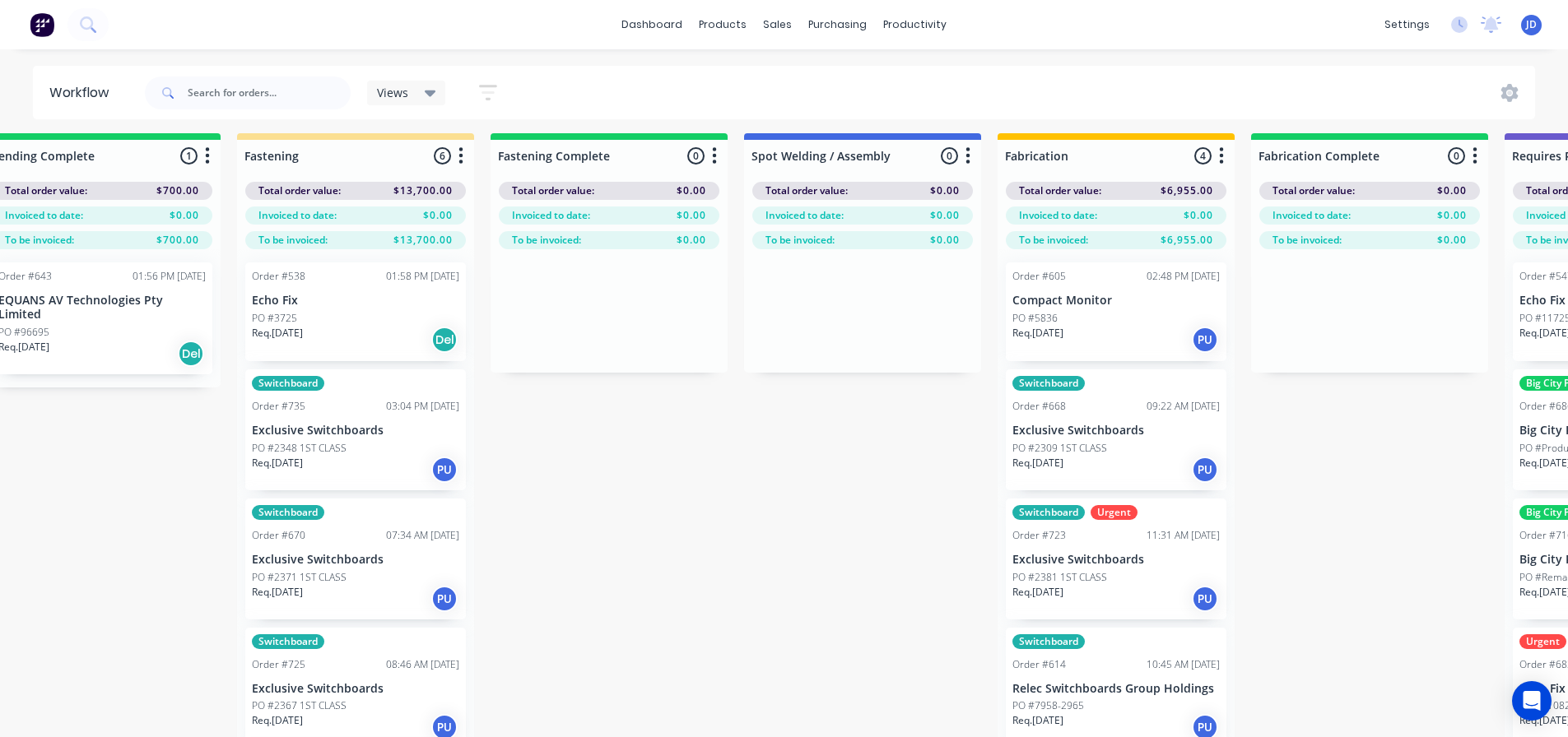
drag, startPoint x: 808, startPoint y: 434, endPoint x: 869, endPoint y: 435, distance: 61.0
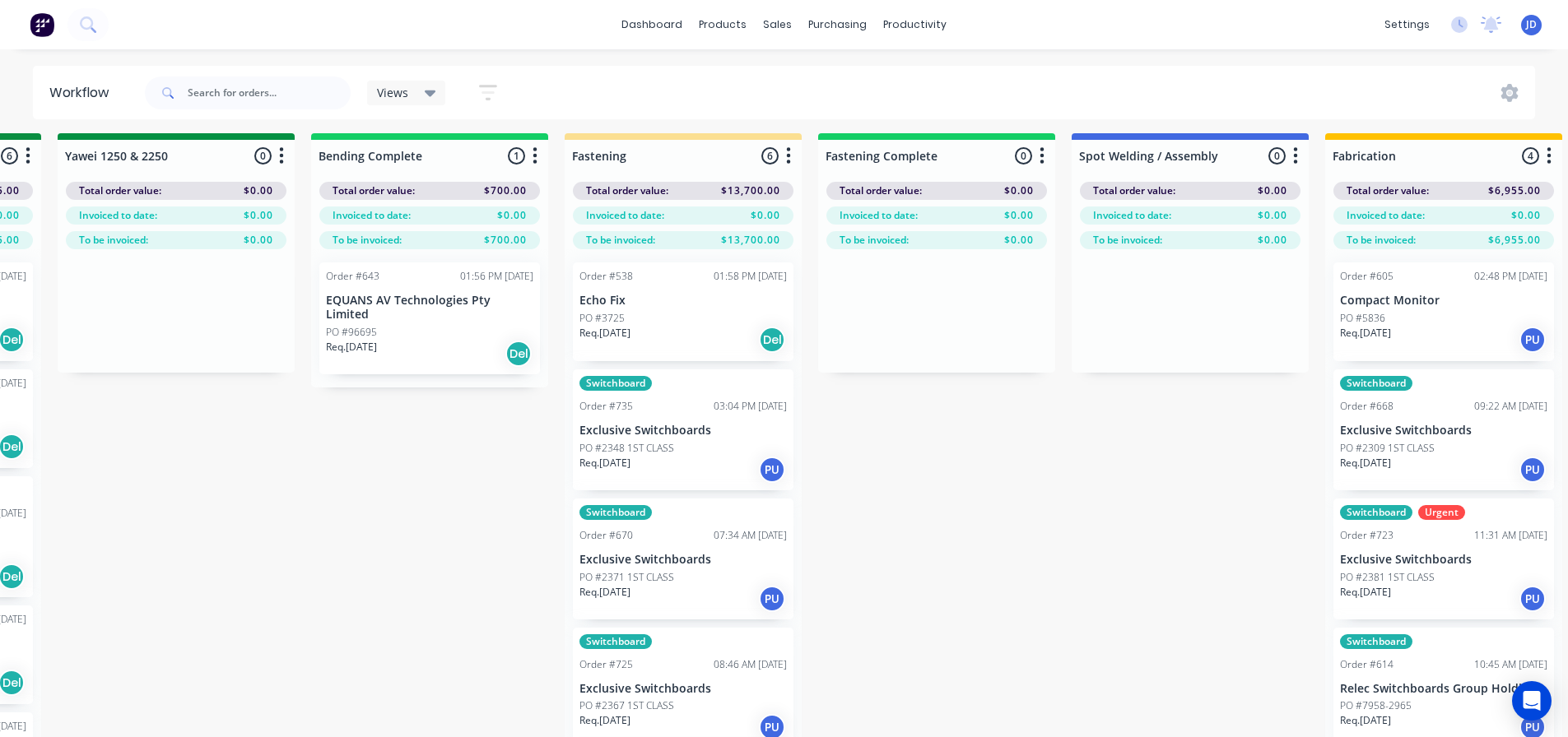
drag, startPoint x: 752, startPoint y: 473, endPoint x: 505, endPoint y: 463, distance: 247.2
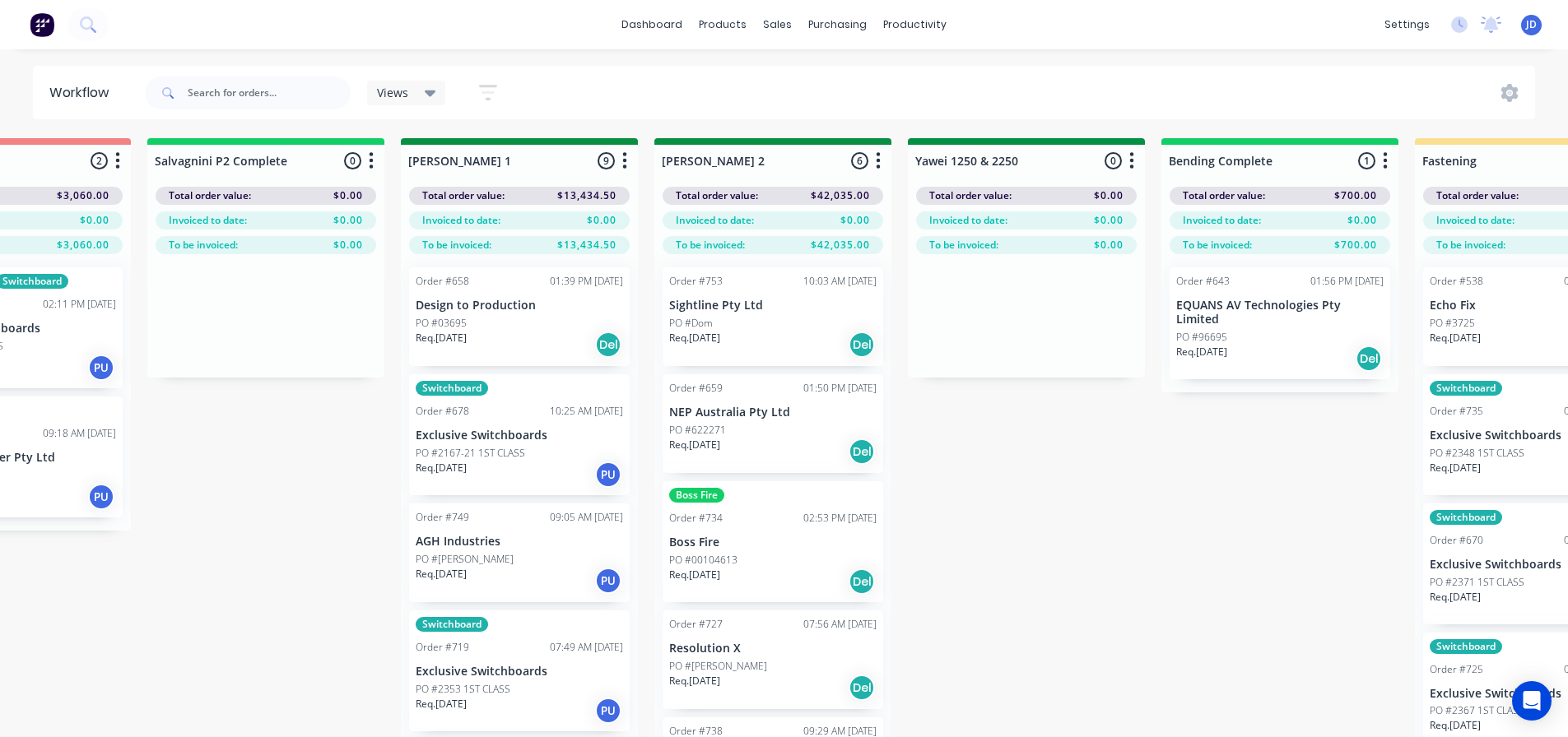
scroll to position [0, 2103]
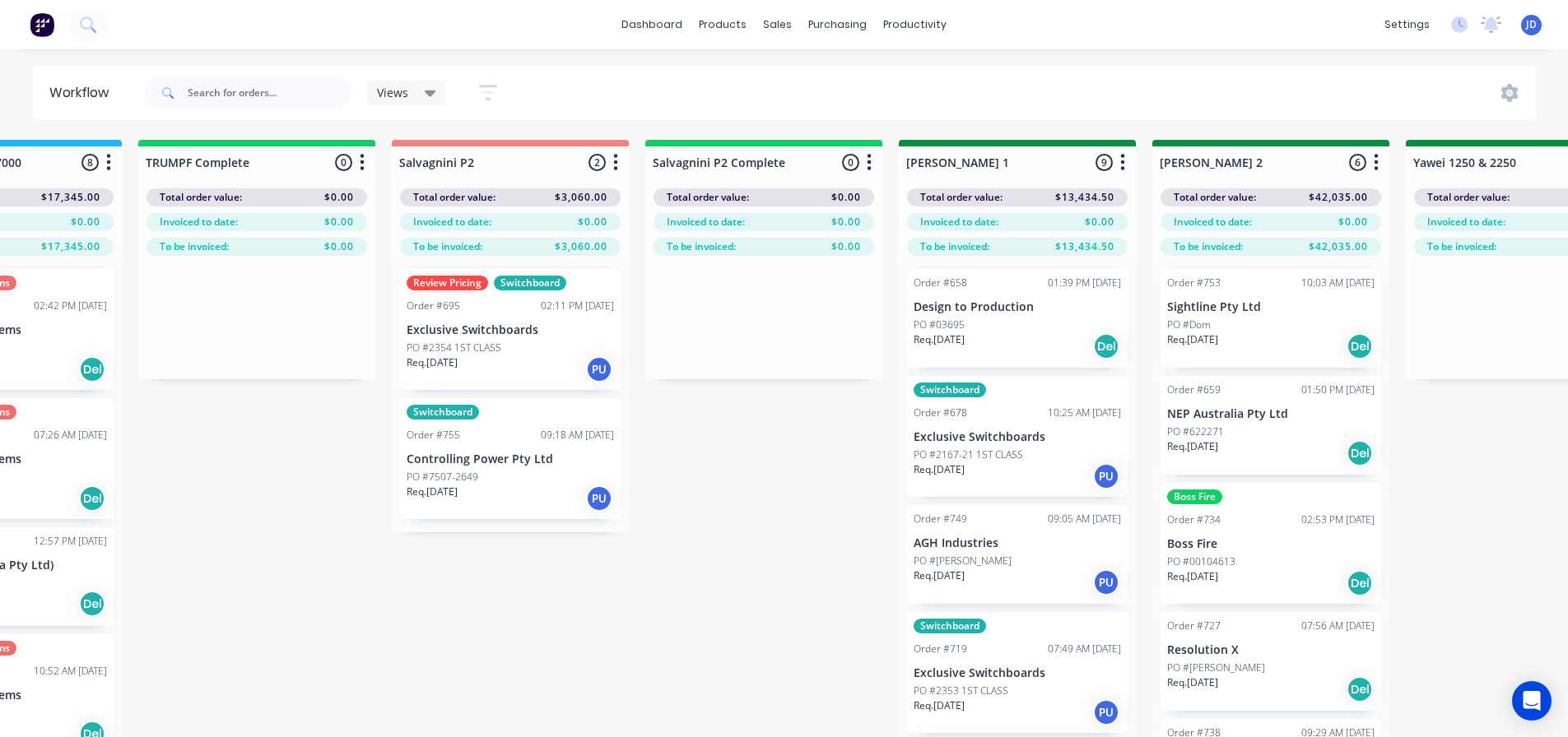
drag, startPoint x: 681, startPoint y: 445, endPoint x: 653, endPoint y: 429, distance: 32.2
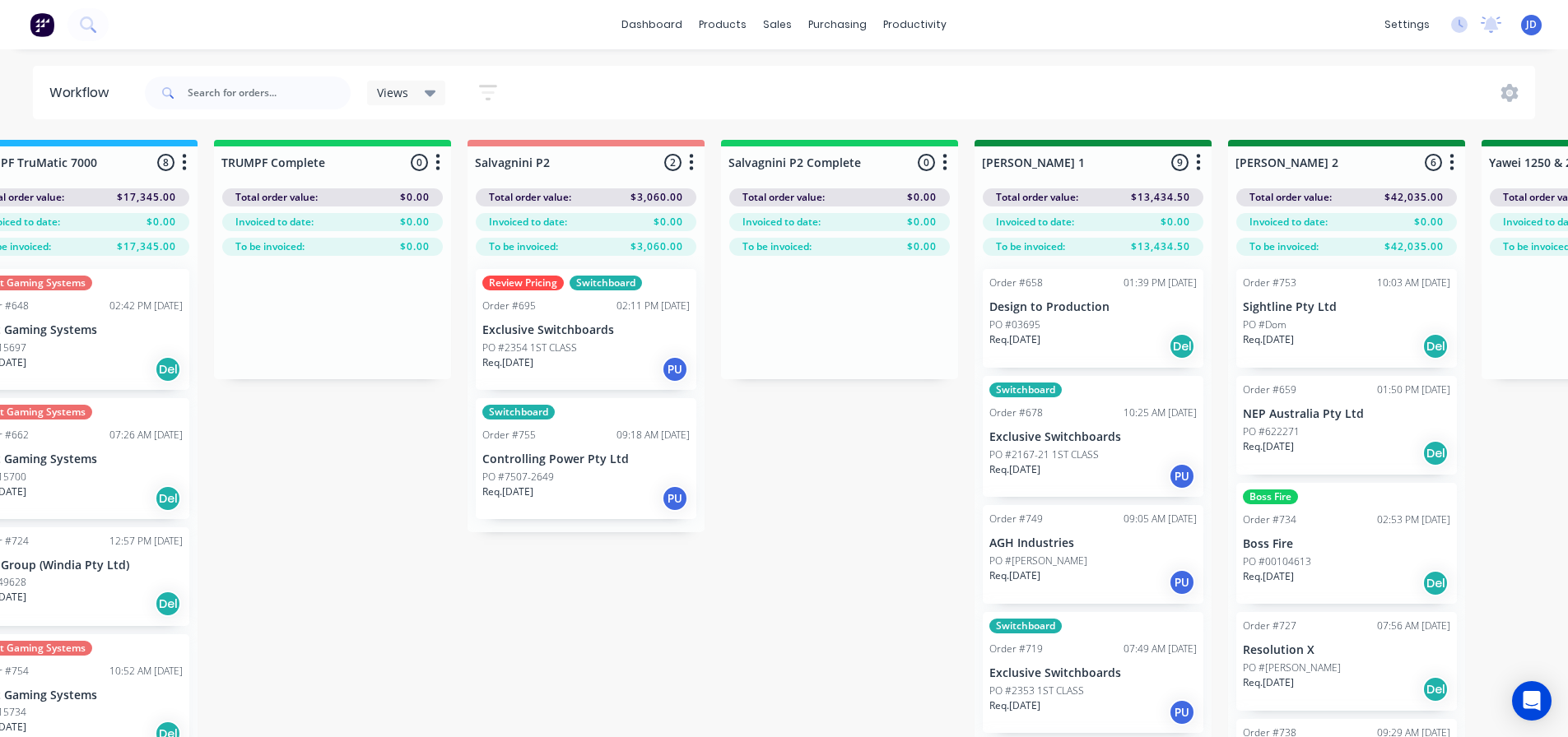
click at [647, 428] on div "09:18 AM [DATE]" at bounding box center [653, 435] width 74 height 15
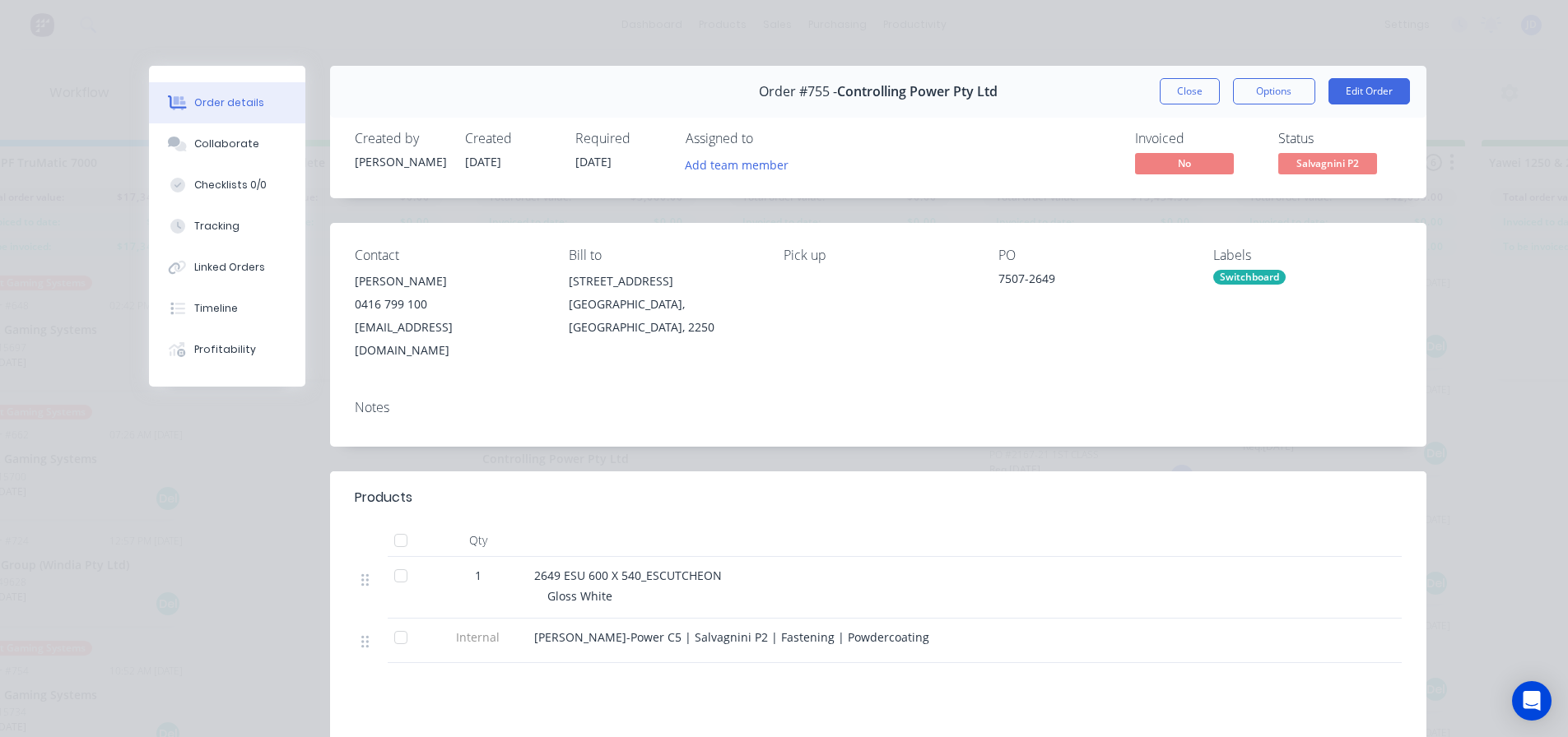
drag, startPoint x: 1180, startPoint y: 95, endPoint x: 929, endPoint y: 330, distance: 343.8
click at [1180, 94] on button "Close" at bounding box center [1190, 91] width 60 height 26
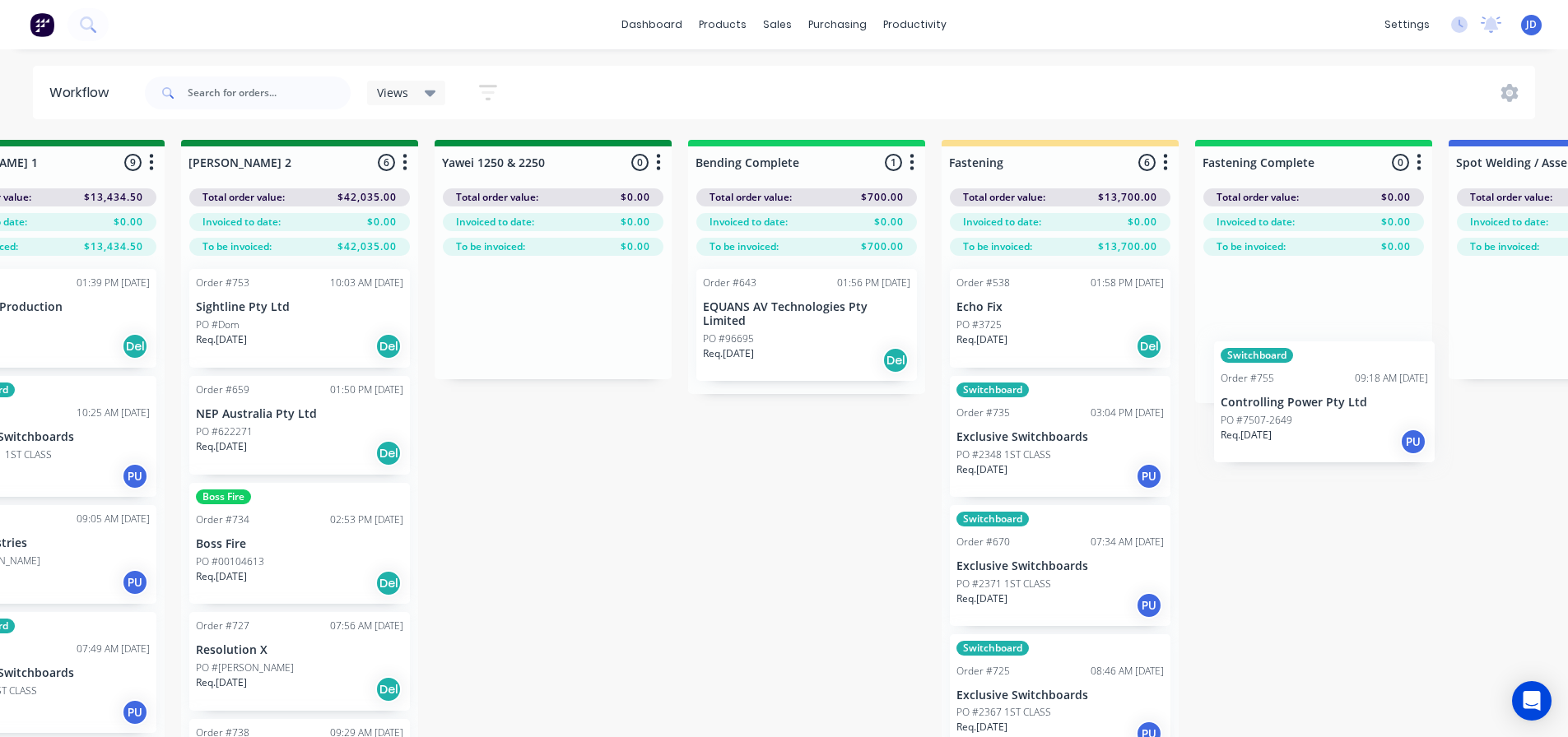
scroll to position [0, 3246]
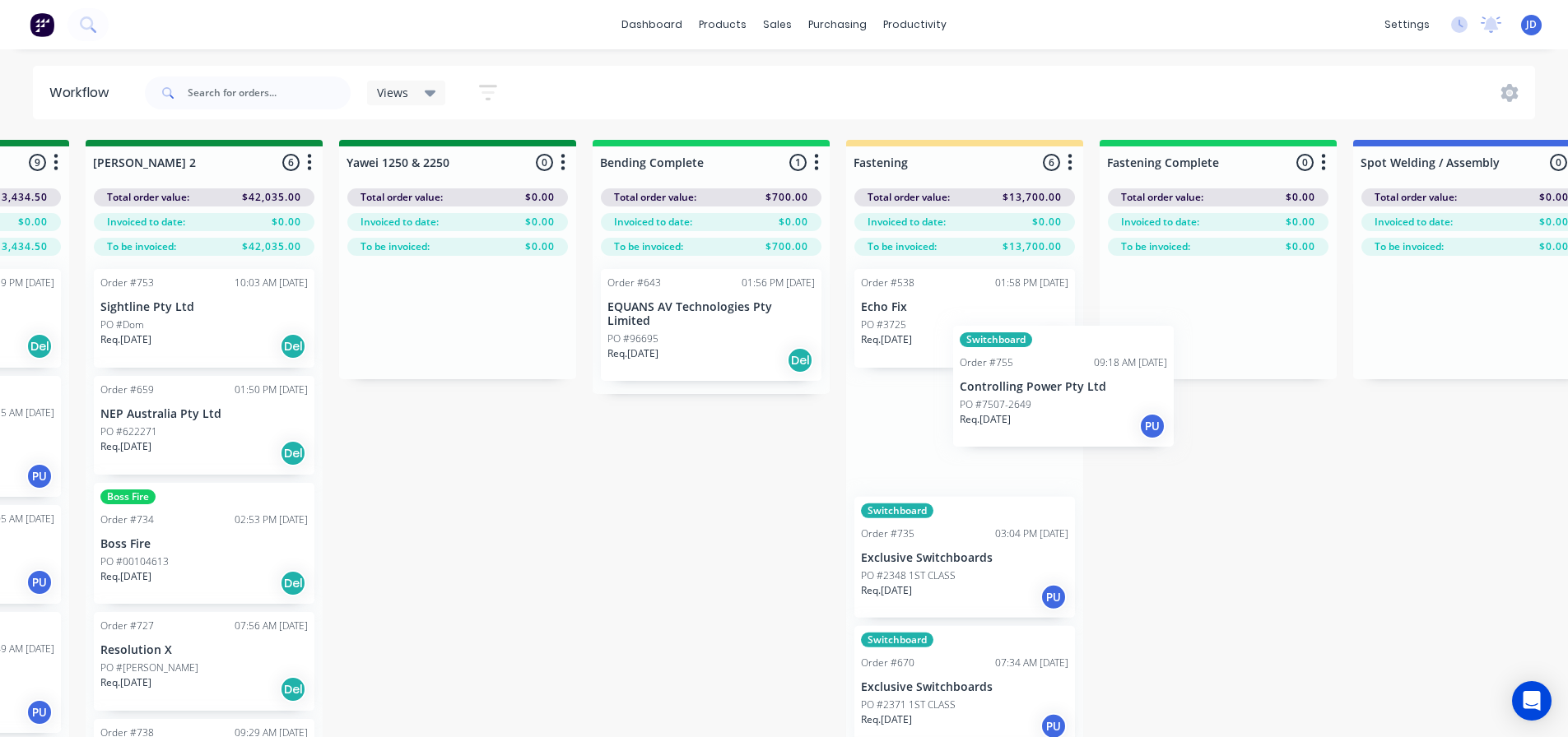
drag, startPoint x: 733, startPoint y: 494, endPoint x: 1001, endPoint y: 392, distance: 286.8
click at [1008, 400] on div "On Hold 1 Status colour #FF4949 hex #FF4949 Save Cancel Notifications Email SMS…" at bounding box center [501, 467] width 7519 height 656
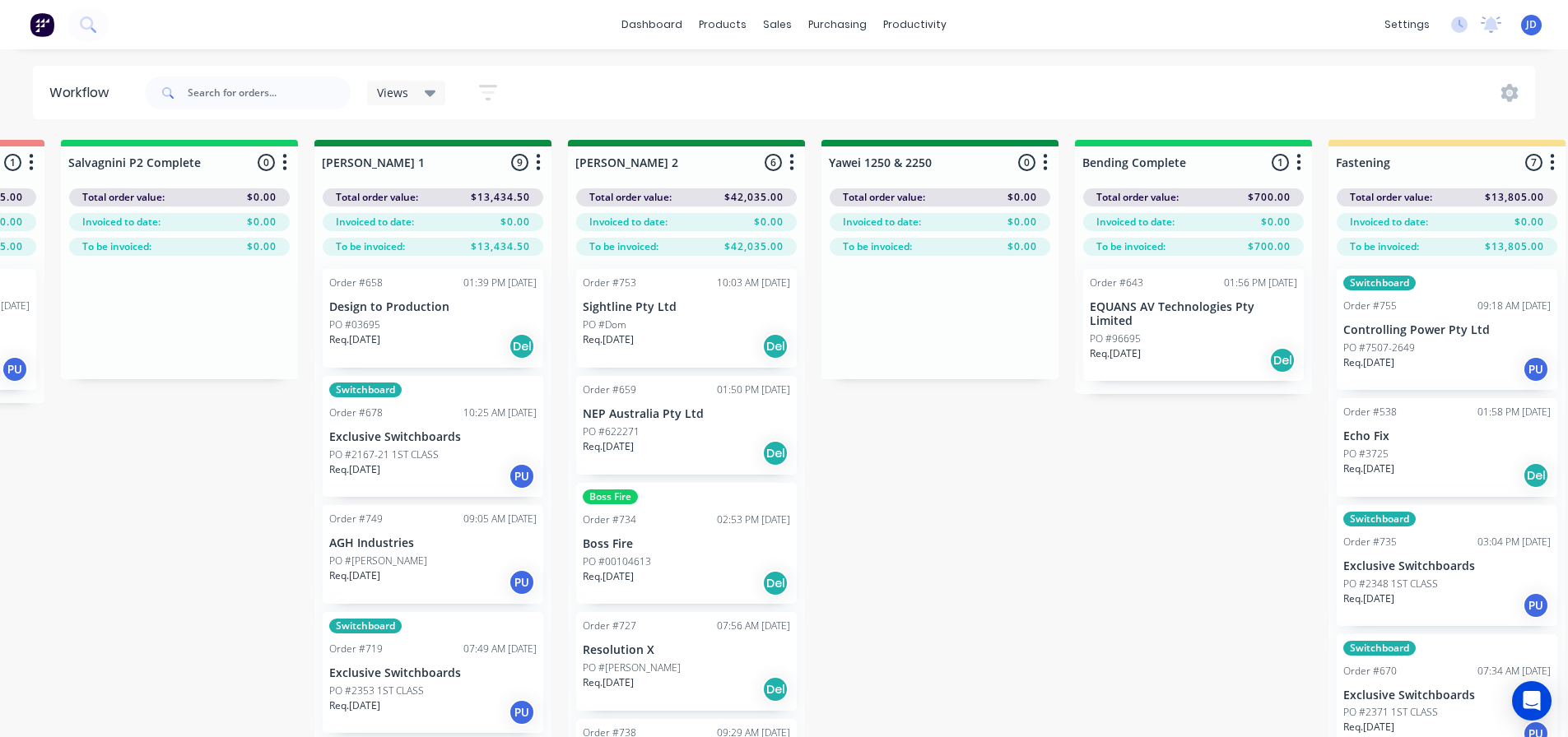
drag, startPoint x: 727, startPoint y: 478, endPoint x: 717, endPoint y: 471, distance: 12.2
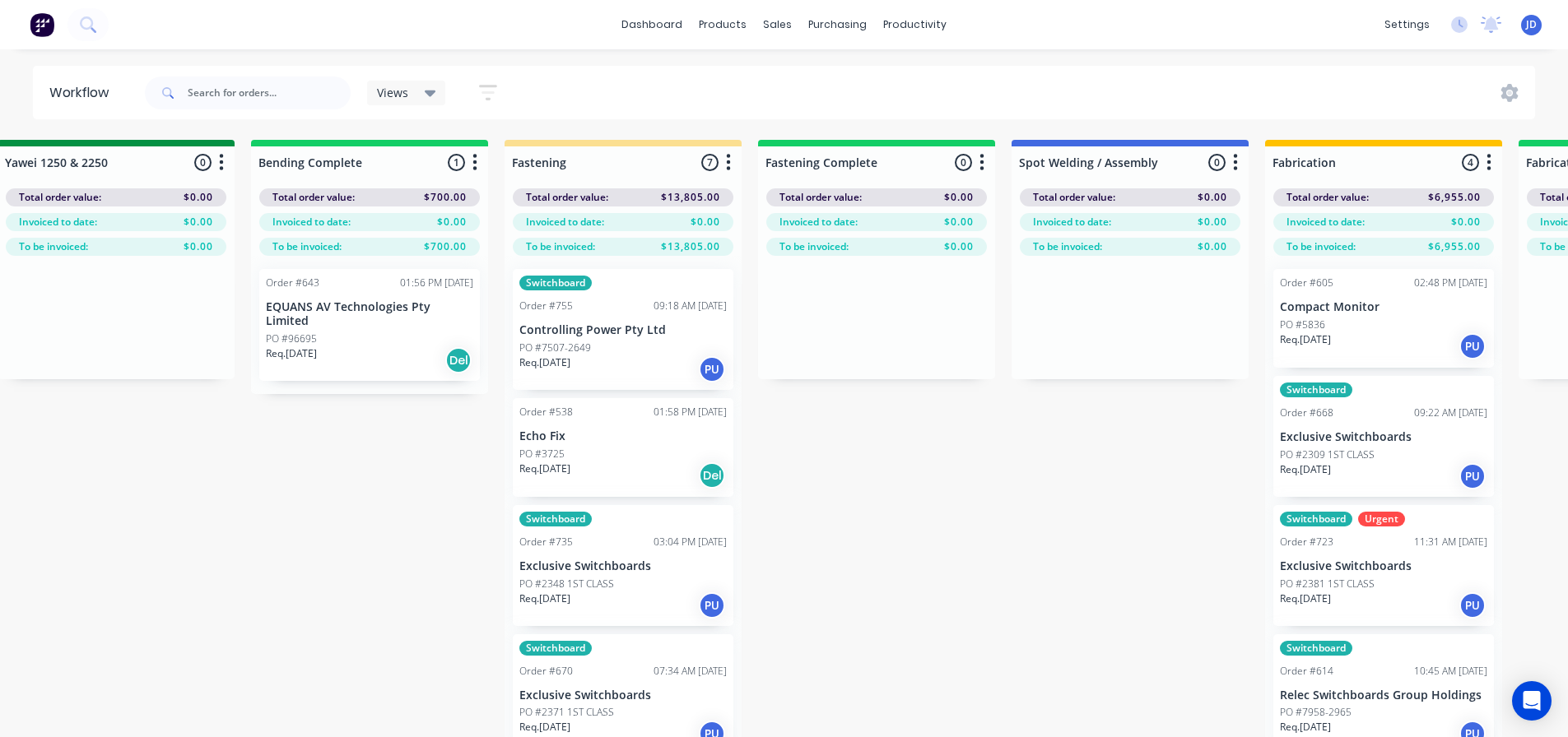
drag, startPoint x: 1160, startPoint y: 454, endPoint x: 1308, endPoint y: 415, distance: 153.1
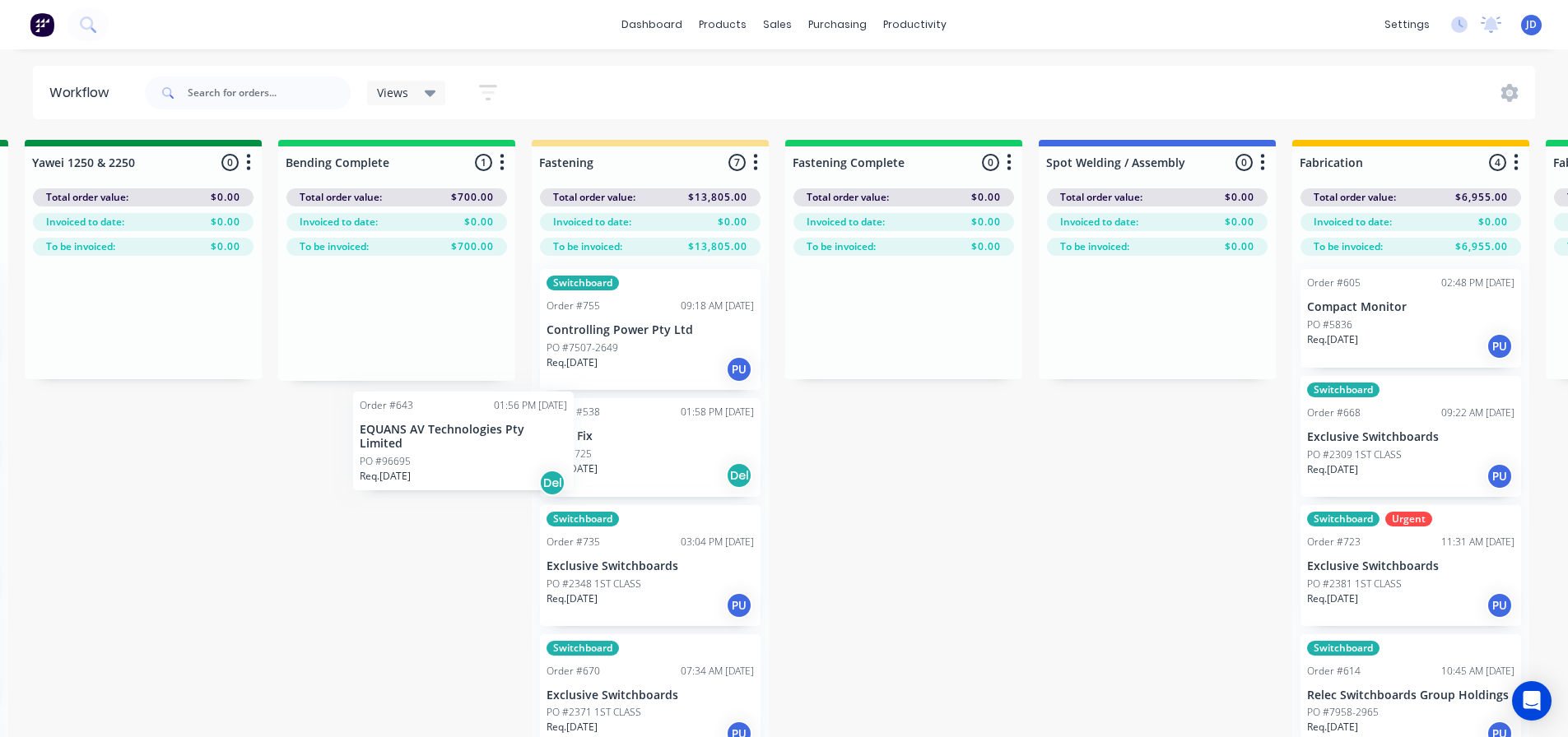
scroll to position [0, 3550]
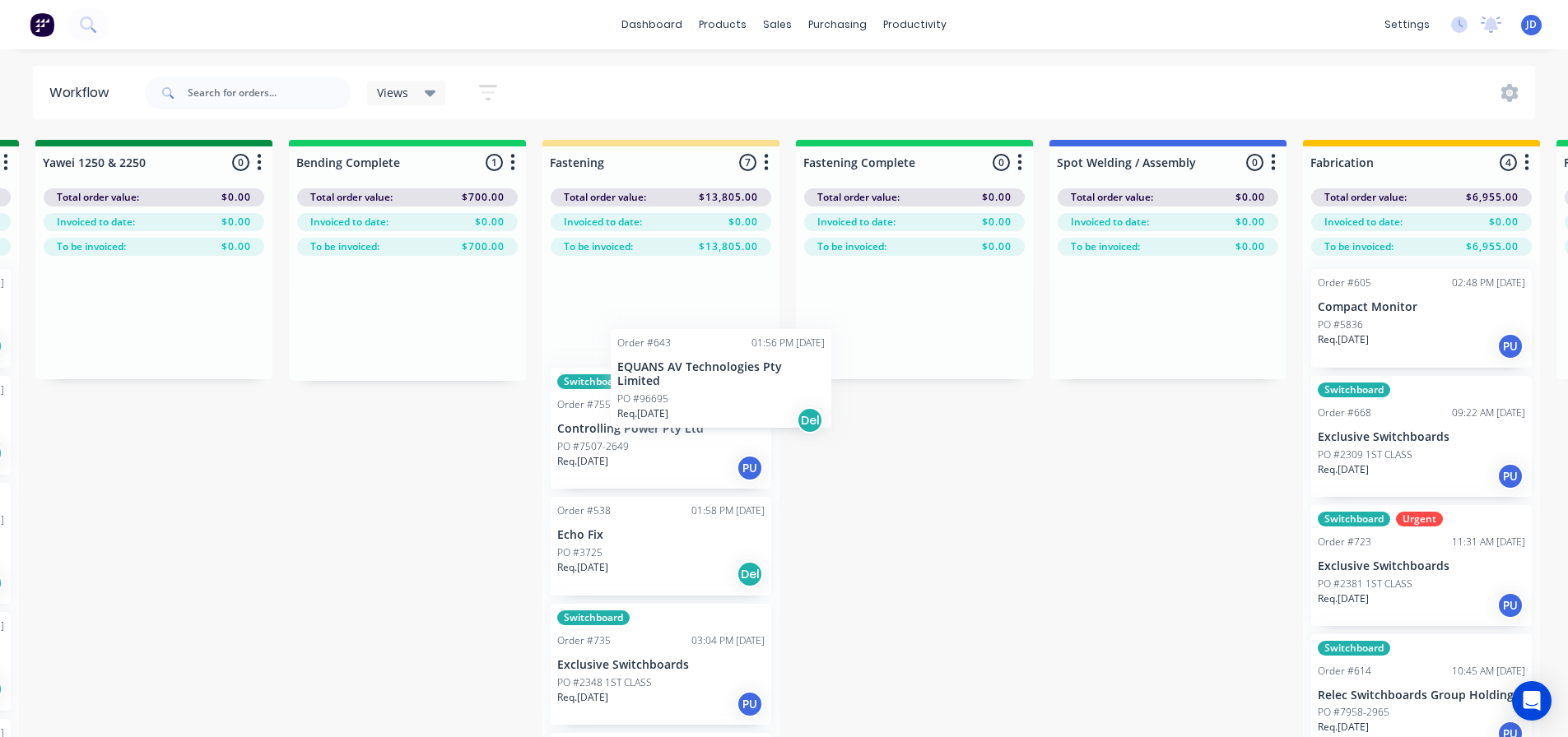
drag, startPoint x: 248, startPoint y: 336, endPoint x: 743, endPoint y: 332, distance: 495.0
click at [746, 334] on div "On Hold 1 Status colour #FF4949 hex #FF4949 Save Cancel Notifications Email SMS…" at bounding box center [198, 467] width 7519 height 656
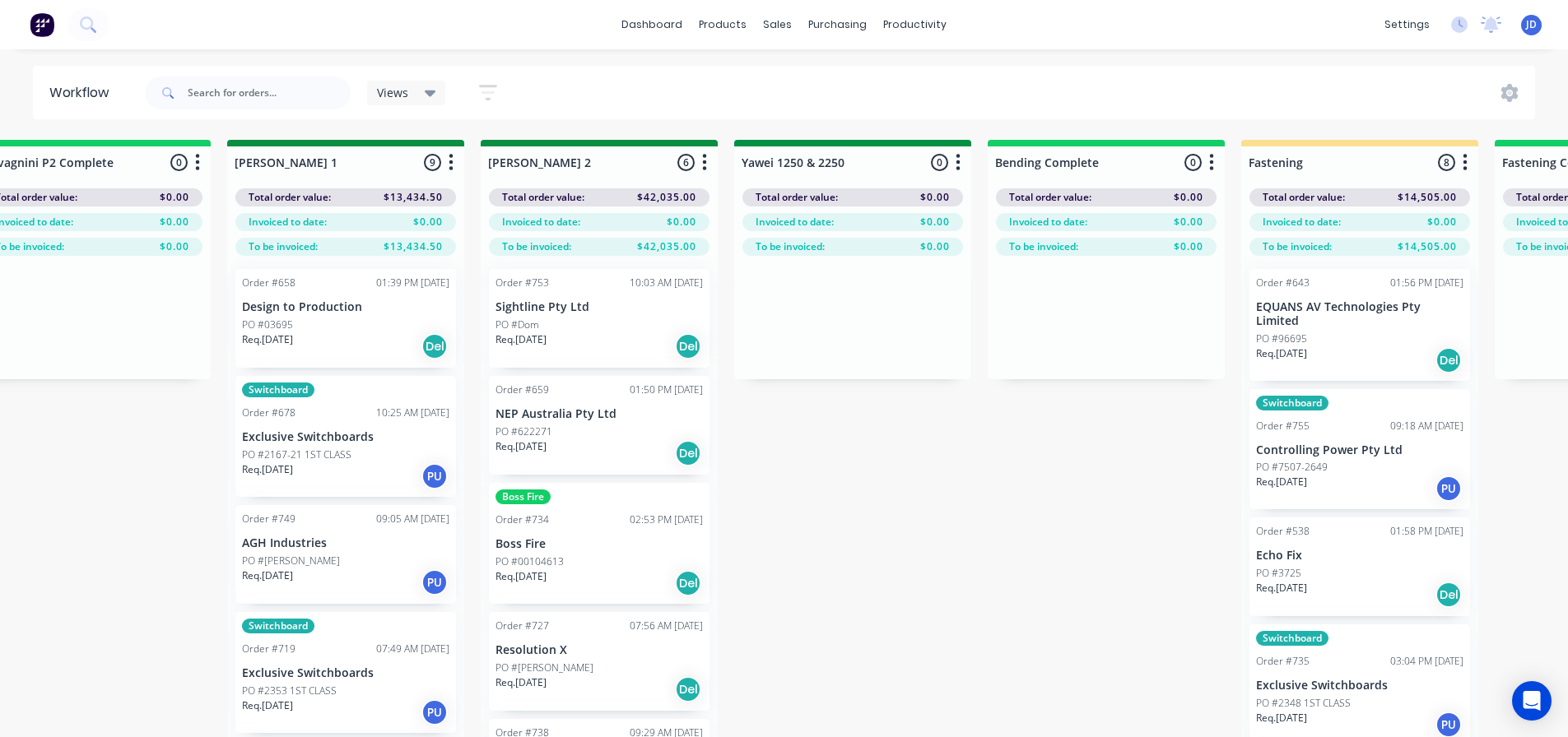
drag, startPoint x: 941, startPoint y: 538, endPoint x: 780, endPoint y: 502, distance: 165.0
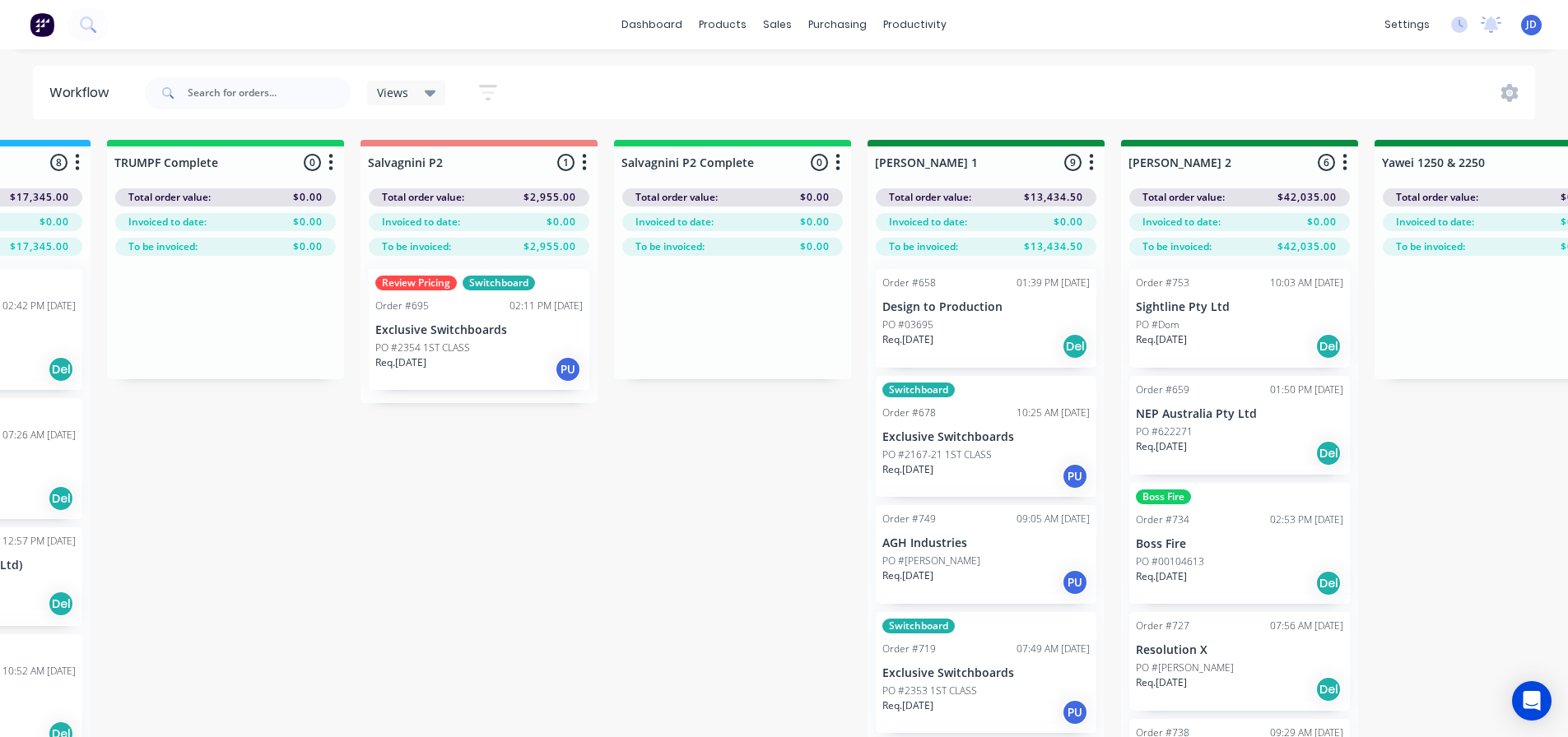
drag, startPoint x: 936, startPoint y: 533, endPoint x: 756, endPoint y: 517, distance: 180.7
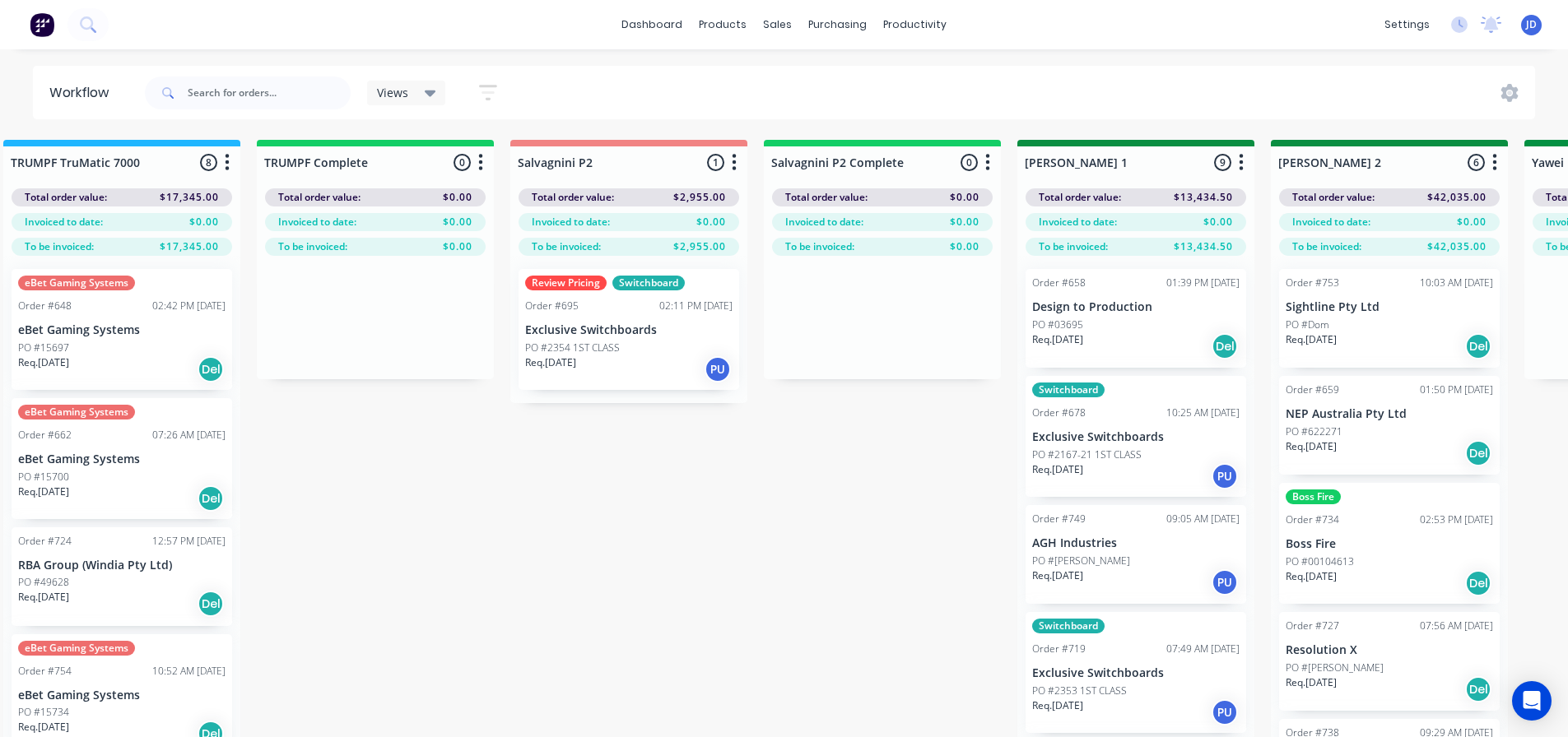
click at [633, 350] on div "PO #2354 1ST CLASS" at bounding box center [629, 348] width 207 height 15
